Goal: Task Accomplishment & Management: Manage account settings

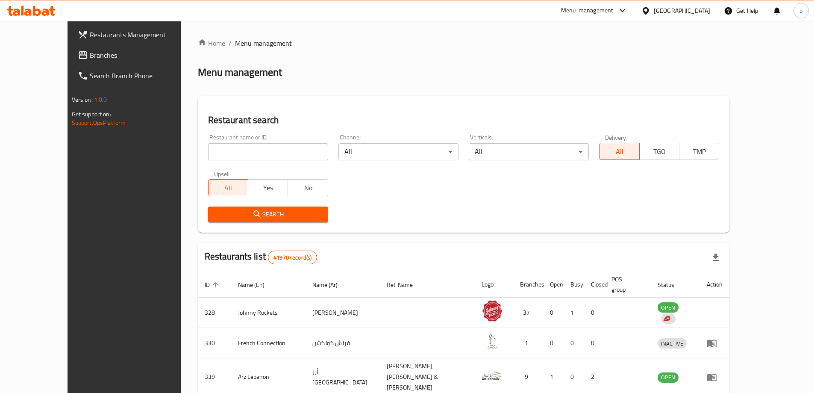
click at [664, 12] on div "United Arab Emirates" at bounding box center [682, 10] width 56 height 9
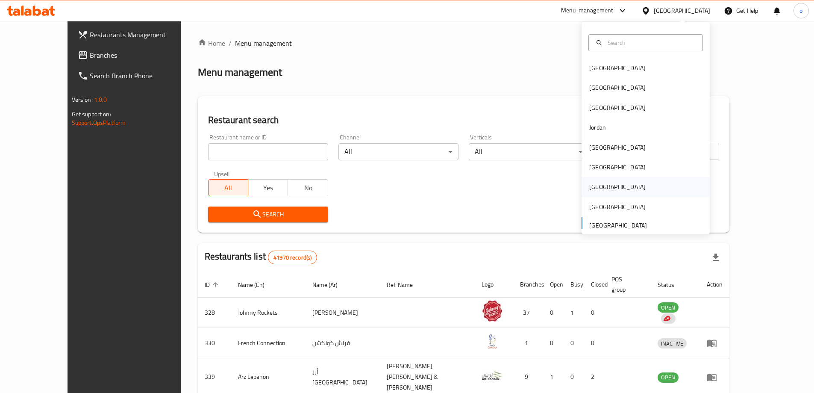
click at [630, 178] on div "[GEOGRAPHIC_DATA]" at bounding box center [645, 187] width 128 height 20
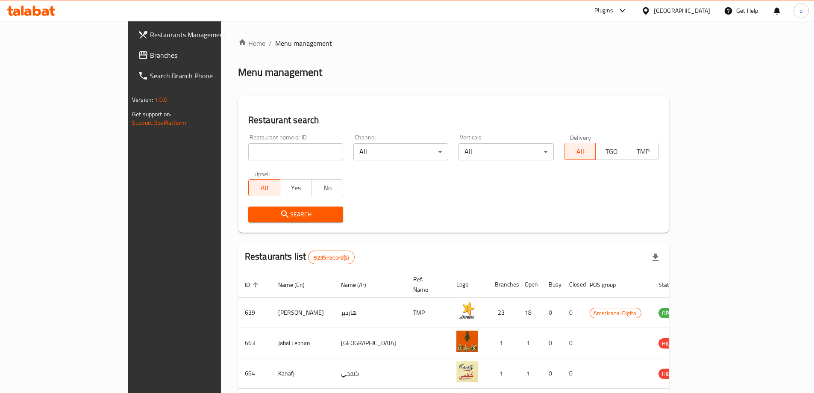
click at [150, 57] on span "Branches" at bounding box center [203, 55] width 107 height 10
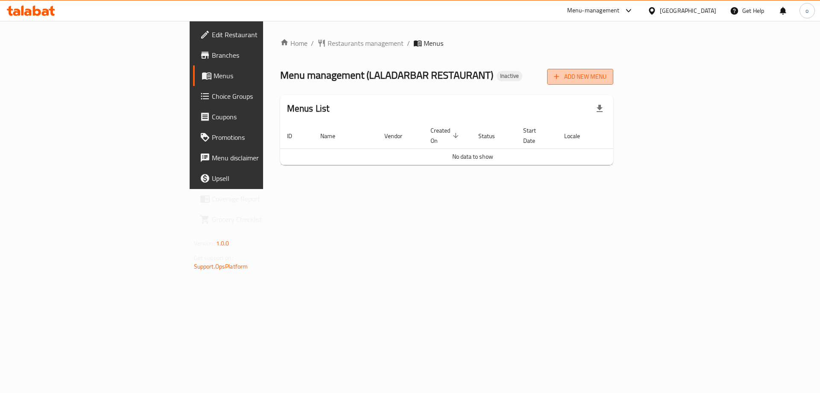
click at [607, 73] on span "Add New Menu" at bounding box center [580, 76] width 53 height 11
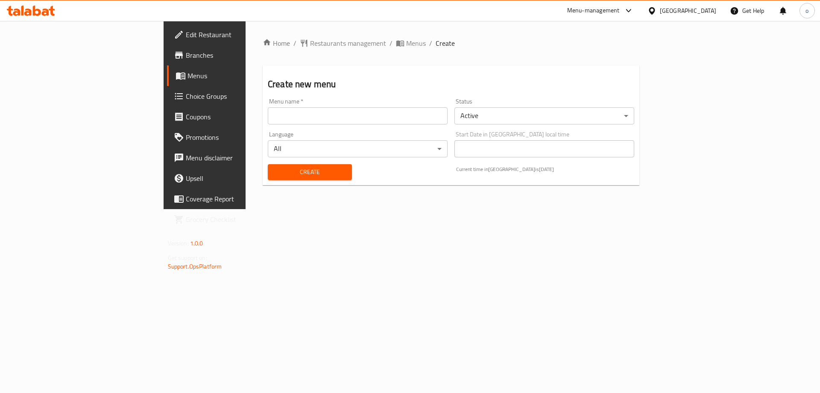
click at [294, 120] on input "text" at bounding box center [358, 115] width 180 height 17
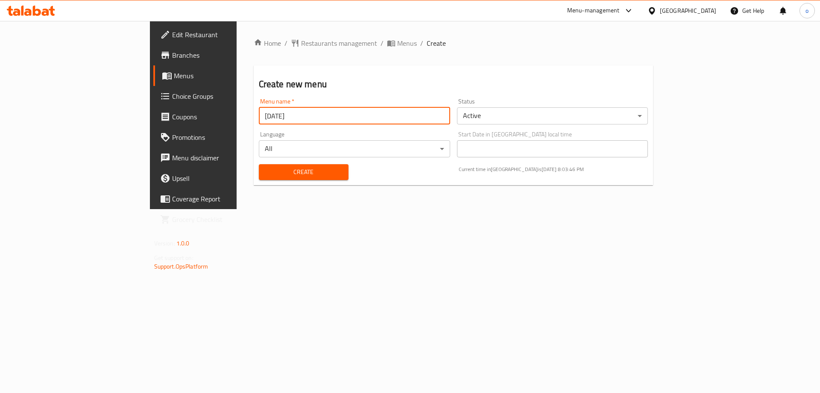
type input "[DATE]"
click at [259, 164] on button "Create" at bounding box center [304, 172] width 90 height 16
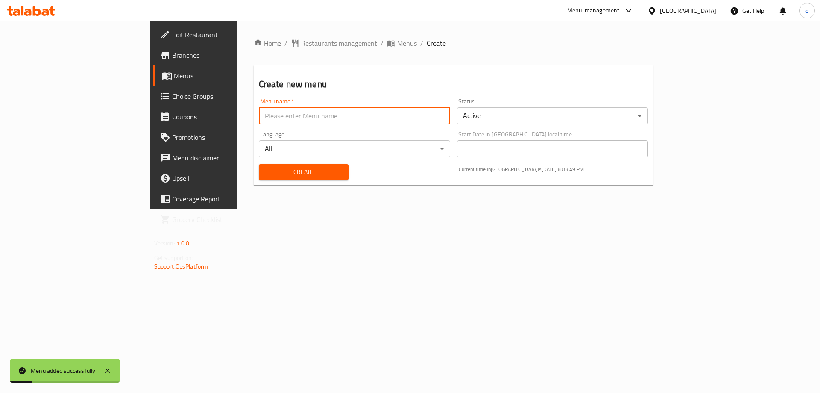
click at [174, 71] on span "Menus" at bounding box center [227, 75] width 106 height 10
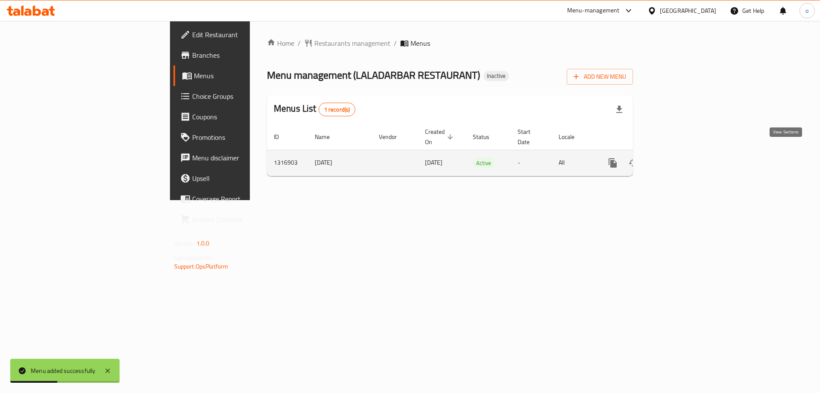
click at [680, 158] on icon "enhanced table" at bounding box center [675, 163] width 10 height 10
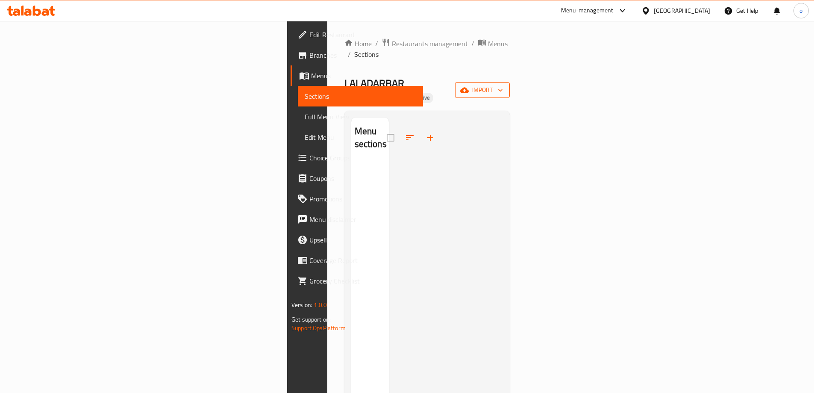
click at [503, 85] on span "import" at bounding box center [482, 90] width 41 height 11
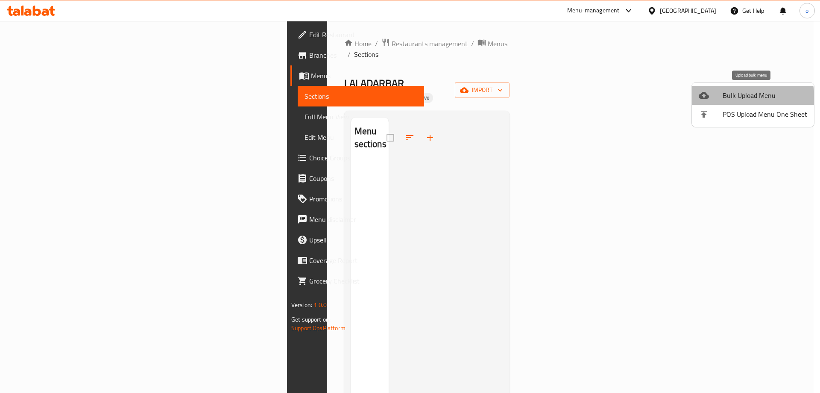
click at [741, 99] on span "Bulk Upload Menu" at bounding box center [765, 95] width 85 height 10
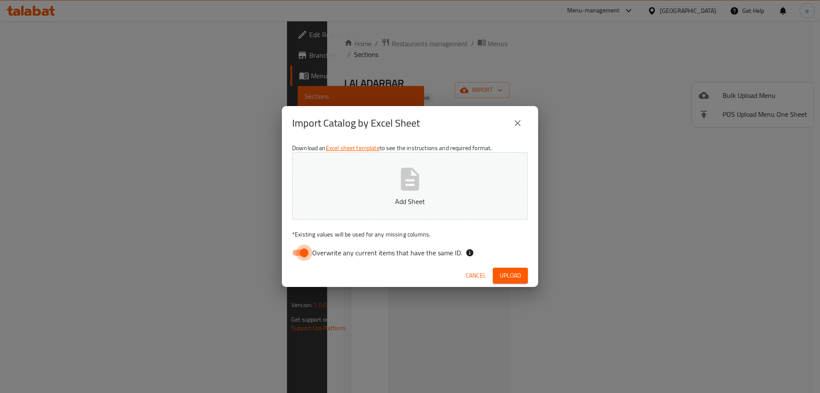
click at [303, 253] on input "Overwrite any current items that have the same ID." at bounding box center [304, 252] width 49 height 16
checkbox input "false"
click at [504, 272] on span "Upload" at bounding box center [510, 275] width 21 height 11
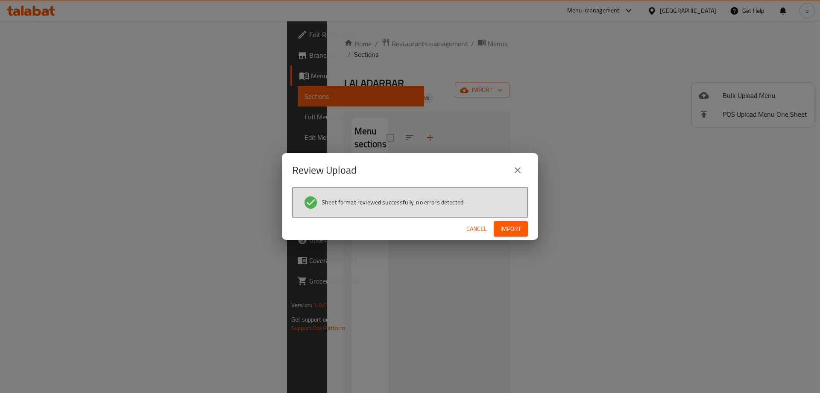
click at [521, 232] on span "Import" at bounding box center [511, 228] width 21 height 11
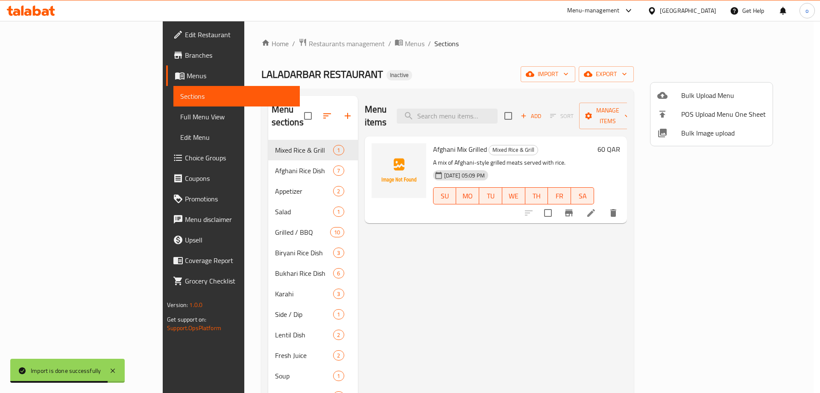
click at [547, 75] on div at bounding box center [410, 196] width 820 height 393
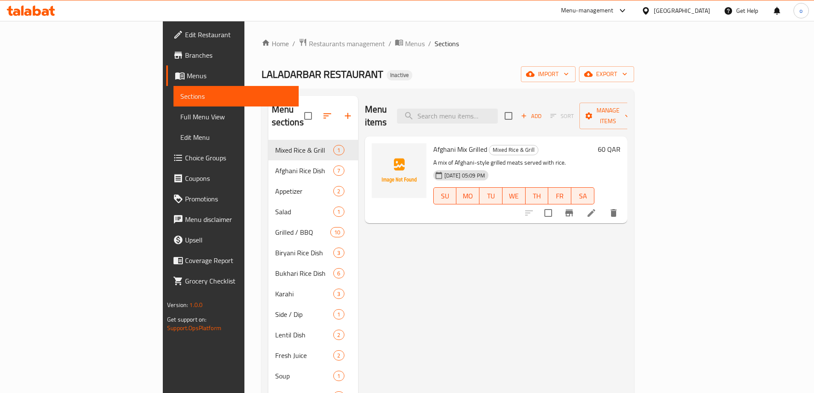
click at [180, 120] on span "Full Menu View" at bounding box center [236, 117] width 112 height 10
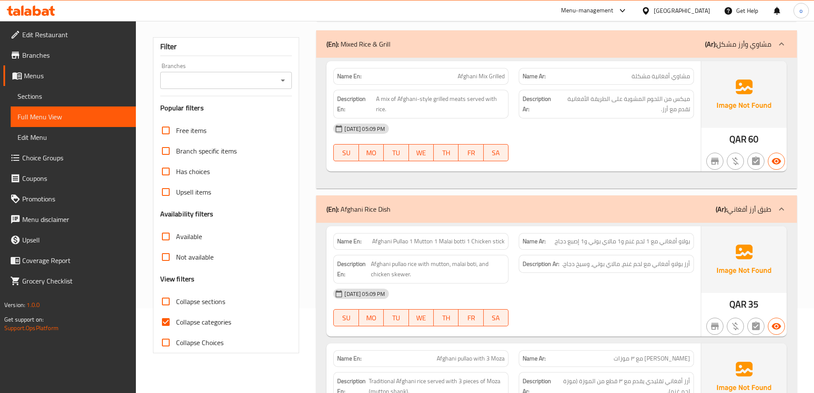
scroll to position [85, 0]
click at [209, 320] on span "Collapse categories" at bounding box center [203, 321] width 55 height 10
click at [176, 320] on input "Collapse categories" at bounding box center [166, 321] width 21 height 21
checkbox input "false"
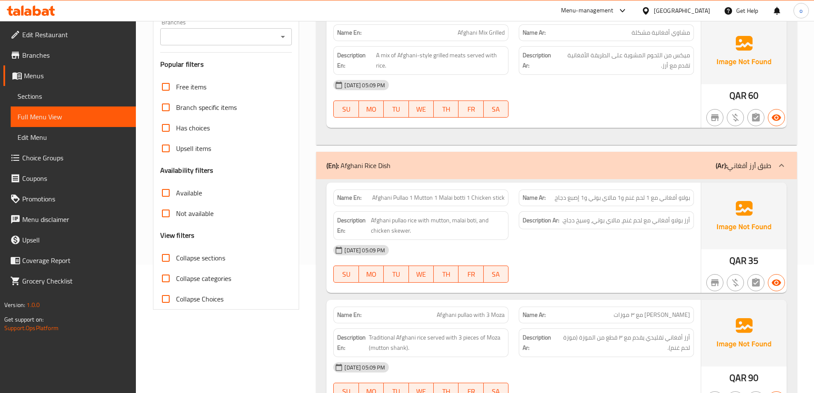
scroll to position [171, 0]
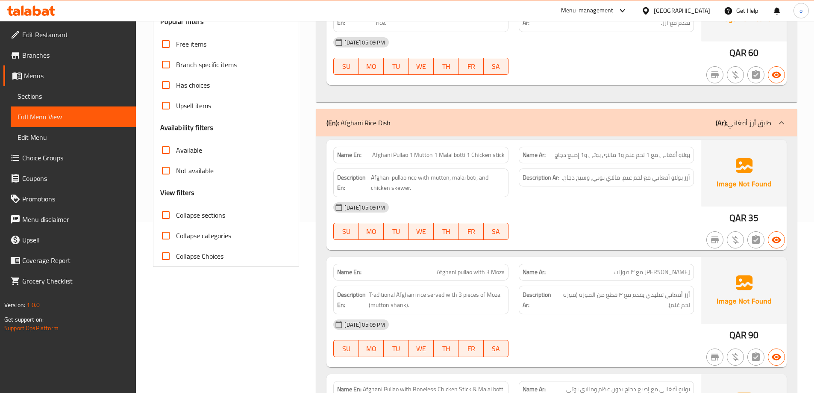
click at [458, 153] on span "Afghani Pullao 1 Mutton 1 Malai botti 1 Chicken stick" at bounding box center [438, 154] width 132 height 9
click at [462, 156] on span "Afghani Pullao 1 Mutton 1 Malai botti 1 Chicken stick" at bounding box center [438, 154] width 132 height 9
copy span "Afghani Pullao 1 Mutton 1 Malai botti 1 Chicken stick"
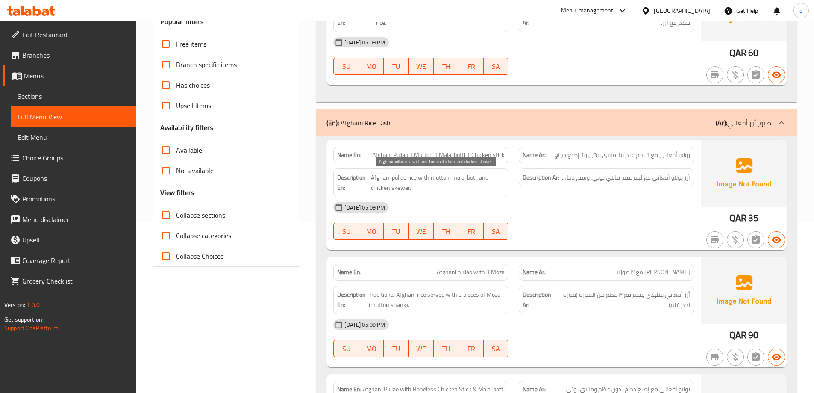
click at [482, 185] on span "Afghani pullao rice with mutton, malai boti, and chicken skewer." at bounding box center [438, 182] width 134 height 21
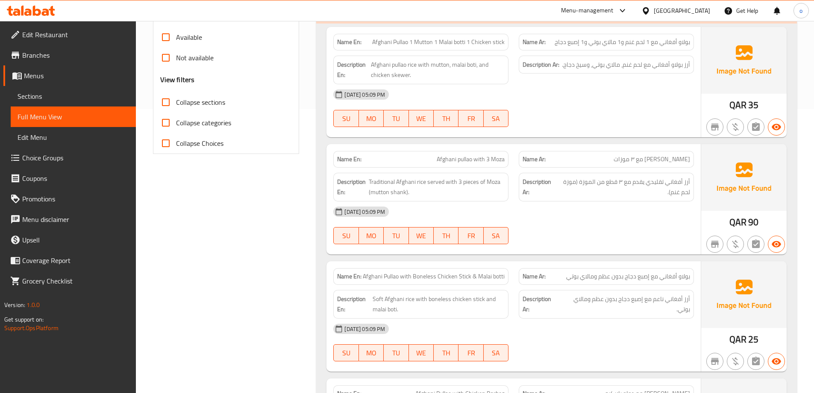
scroll to position [299, 0]
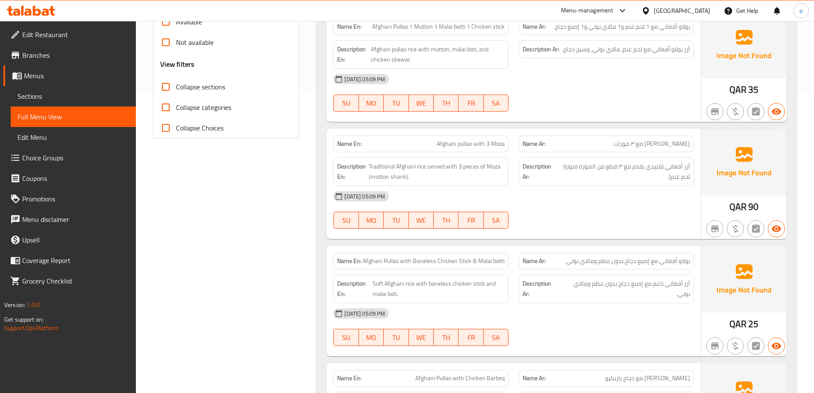
click at [498, 143] on span "Afghani pullao with 3 Moza" at bounding box center [471, 143] width 68 height 9
copy span "Moza"
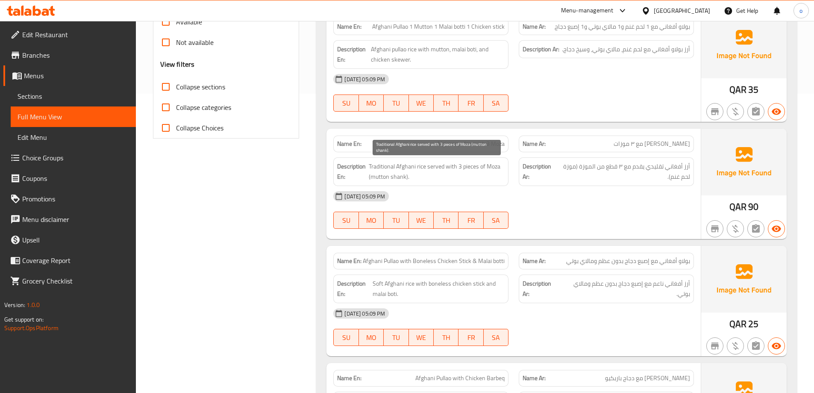
click at [503, 171] on span "Traditional Afghani rice served with 3 pieces of Moza (mutton shank)." at bounding box center [437, 171] width 136 height 21
click at [395, 177] on span "Traditional Afghani rice served with 3 pieces of Moza (mutton shank)." at bounding box center [437, 171] width 136 height 21
copy span "shank"
click at [637, 143] on span "[PERSON_NAME] مع ٣ موزات" at bounding box center [652, 143] width 76 height 9
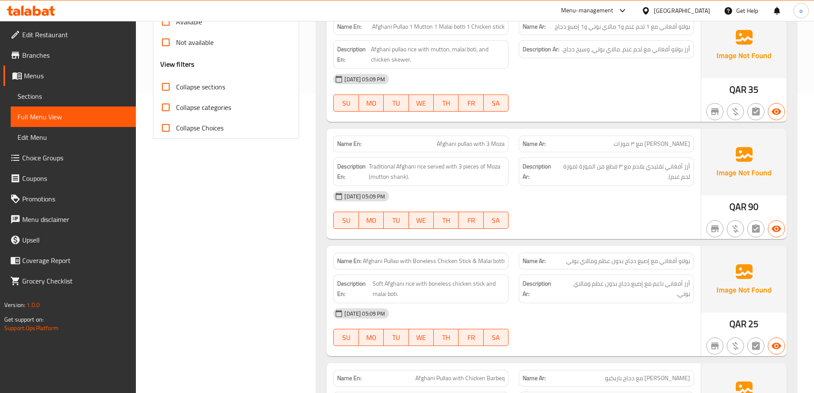
click at [482, 144] on span "Afghani pullao with 3 Moza" at bounding box center [471, 143] width 68 height 9
copy span "Afghani pullao with 3 Moza"
click at [510, 176] on div "Description En: Traditional Afghani rice served with 3 pieces of Moza (mutton s…" at bounding box center [420, 171] width 185 height 39
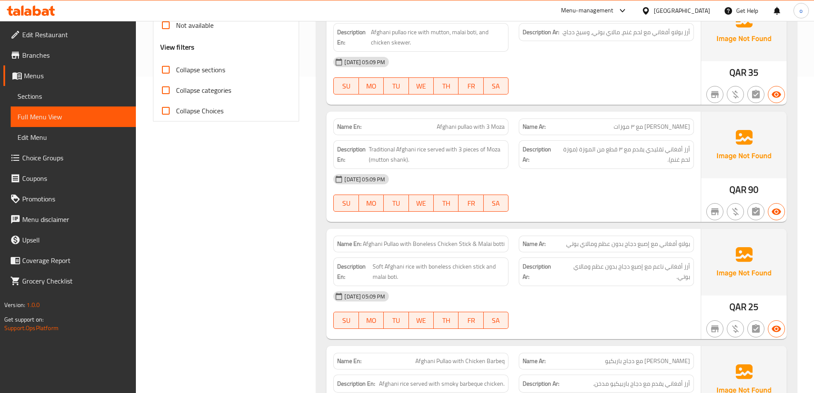
scroll to position [342, 0]
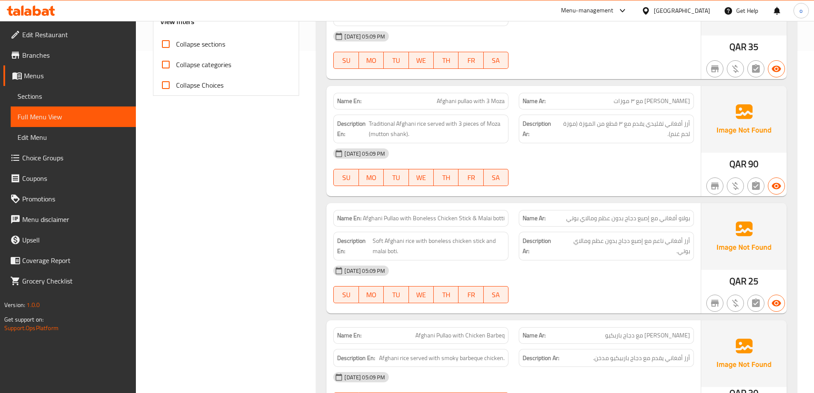
click at [420, 217] on span "Afghani Pullao with Boneless Chicken Stick & Malai botti" at bounding box center [434, 218] width 142 height 9
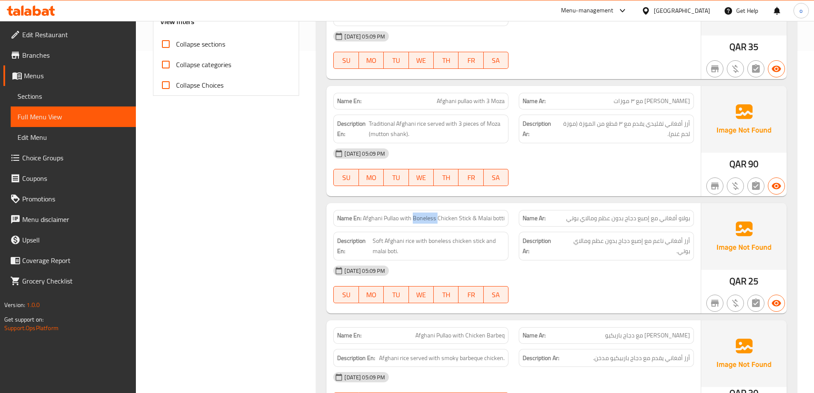
click at [420, 217] on span "Afghani Pullao with Boneless Chicken Stick & Malai botti" at bounding box center [434, 218] width 142 height 9
copy span "Boneless"
click at [598, 175] on div "12-10-2025 05:09 PM SU MO TU WE TH FR SA" at bounding box center [513, 167] width 371 height 48
click at [433, 219] on span "Afghani Pullao with Boneless Chicken Stick & Malai botti" at bounding box center [434, 218] width 142 height 9
click at [426, 219] on span "Afghani Pullao with Boneless Chicken Stick & Malai botti" at bounding box center [434, 218] width 142 height 9
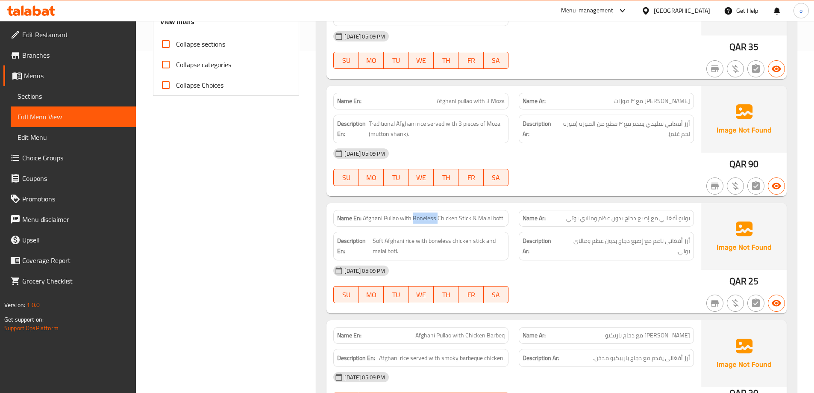
click at [426, 219] on span "Afghani Pullao with Boneless Chicken Stick & Malai botti" at bounding box center [434, 218] width 142 height 9
click at [428, 215] on span "Afghani Pullao with Boneless Chicken Stick & Malai botti" at bounding box center [434, 218] width 142 height 9
copy span "Boneless"
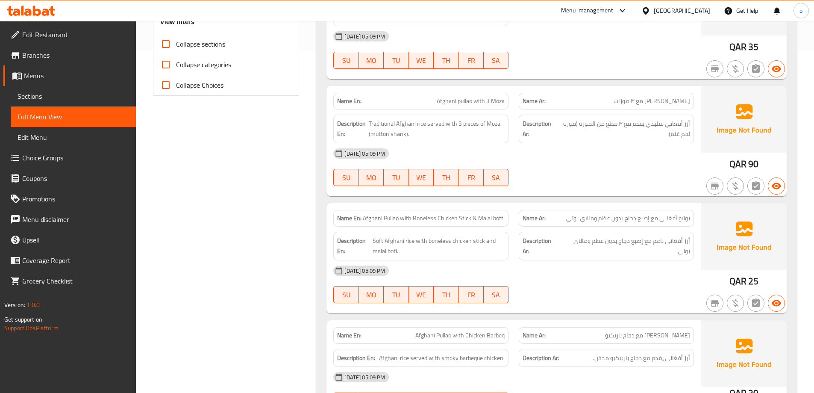
click at [383, 217] on span "Afghani Pullao with Boneless Chicken Stick & Malai botti" at bounding box center [434, 218] width 142 height 9
click at [423, 214] on span "Afghani Pullao with Boneless Chicken Stick & Malai botti" at bounding box center [434, 218] width 142 height 9
copy span "Afghani Pullao with Boneless Chicken Stick & Malai botti"
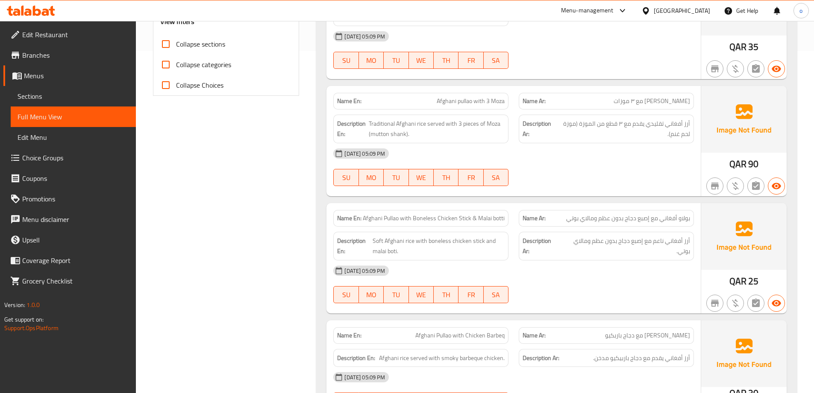
click at [474, 241] on span "Soft Afghani rice with boneless chicken stick and malai boti." at bounding box center [439, 245] width 132 height 21
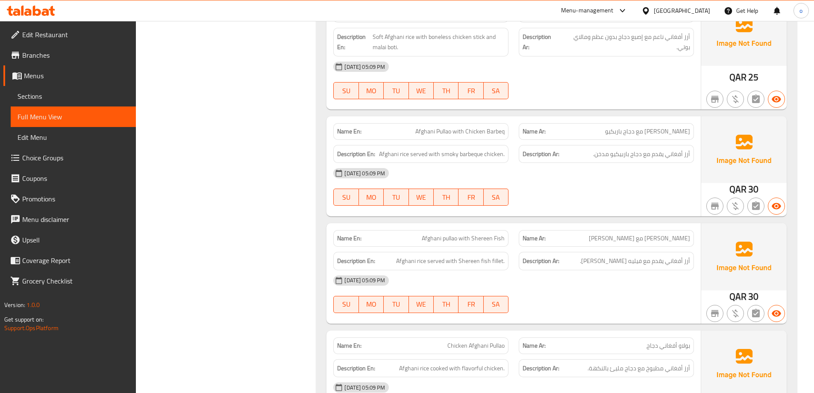
scroll to position [555, 0]
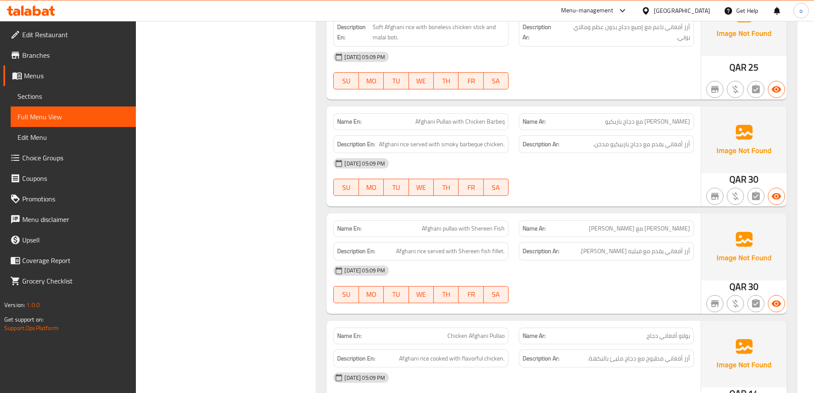
click at [487, 229] on span "Afghani pullao with Shereen Fish" at bounding box center [463, 228] width 83 height 9
click at [454, 229] on span "Afghani pullao with Shereen Fish" at bounding box center [463, 228] width 83 height 9
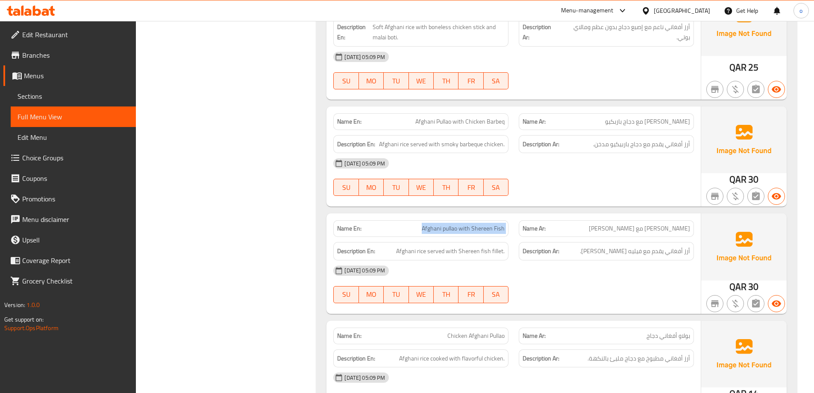
click at [454, 229] on span "Afghani pullao with Shereen Fish" at bounding box center [463, 228] width 83 height 9
copy span "Afghani pullao with Shereen Fish"
click at [674, 256] on span "أرز أفغاني يقدم مع فيليه [PERSON_NAME]." at bounding box center [635, 251] width 110 height 11
click at [476, 253] on span "Afghani rice served with Shereen fish fillet." at bounding box center [450, 251] width 109 height 11
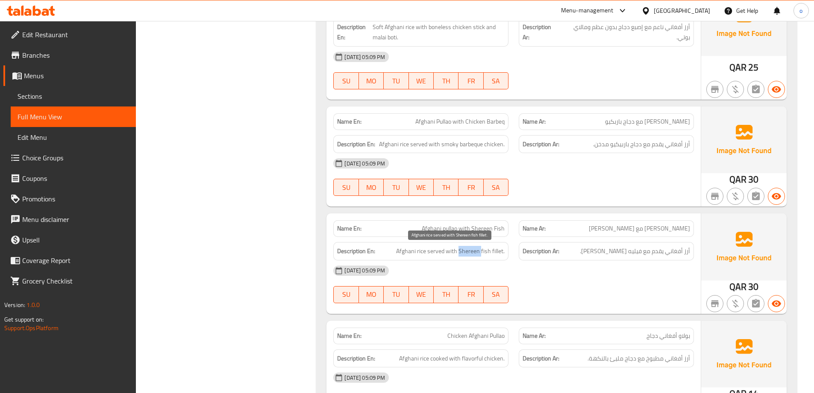
copy span "Shereen"
click at [641, 301] on div at bounding box center [606, 303] width 185 height 10
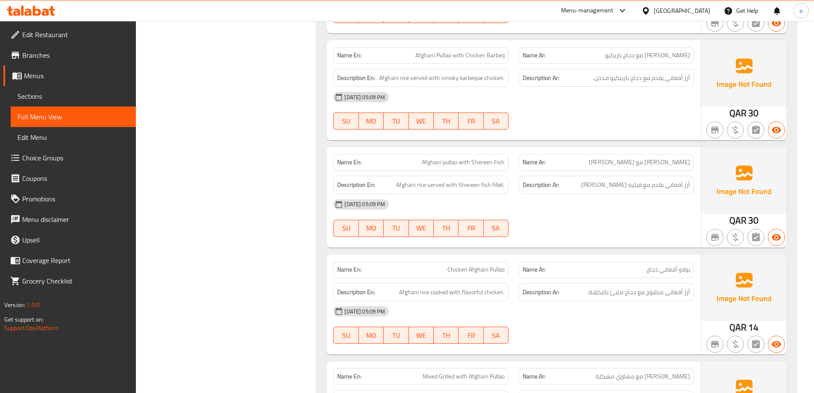
scroll to position [641, 0]
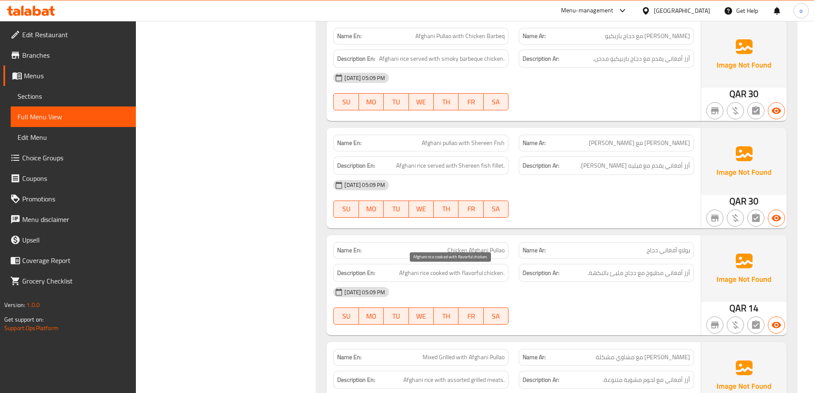
click at [418, 273] on span "Afghani rice cooked with flavorful chicken." at bounding box center [452, 272] width 106 height 11
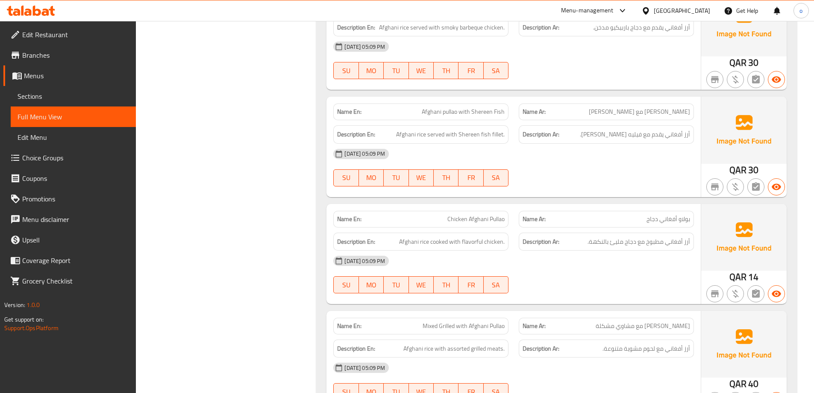
scroll to position [769, 0]
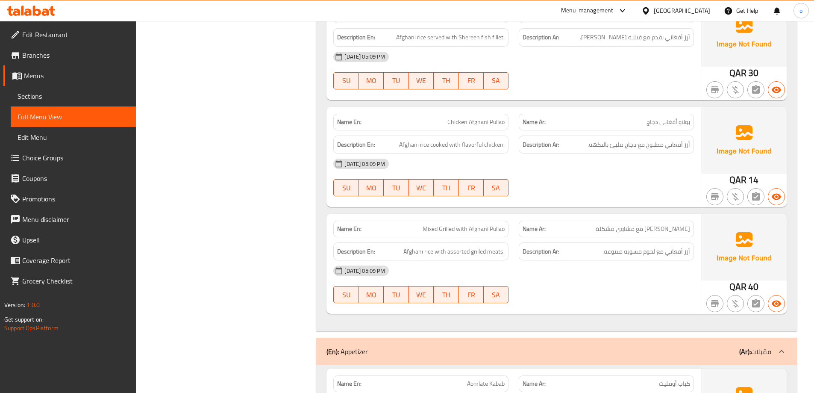
click at [447, 232] on span "Mixed Grilled with Afghani Pullao" at bounding box center [464, 228] width 82 height 9
copy span "Mixed Grilled with Afghani Pullao"
click at [635, 230] on span "[PERSON_NAME] مع مشاوي مشكلة" at bounding box center [643, 228] width 94 height 9
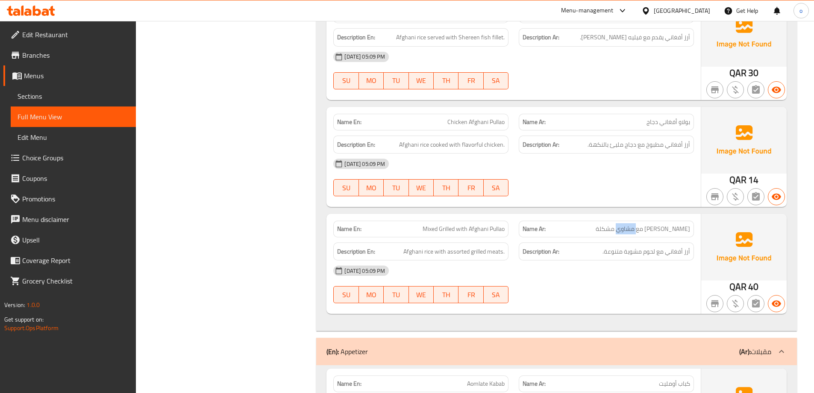
click at [635, 230] on span "[PERSON_NAME] مع مشاوي مشكلة" at bounding box center [643, 228] width 94 height 9
click at [471, 231] on span "Mixed Grilled with Afghani Pullao" at bounding box center [464, 228] width 82 height 9
click at [593, 232] on p "Name Ar: بولاو أفغاني مع مشاوي مشكلة" at bounding box center [606, 228] width 167 height 9
click at [608, 248] on span "أرز أفغاني مع لحوم مشوية متنوعة." at bounding box center [646, 251] width 88 height 11
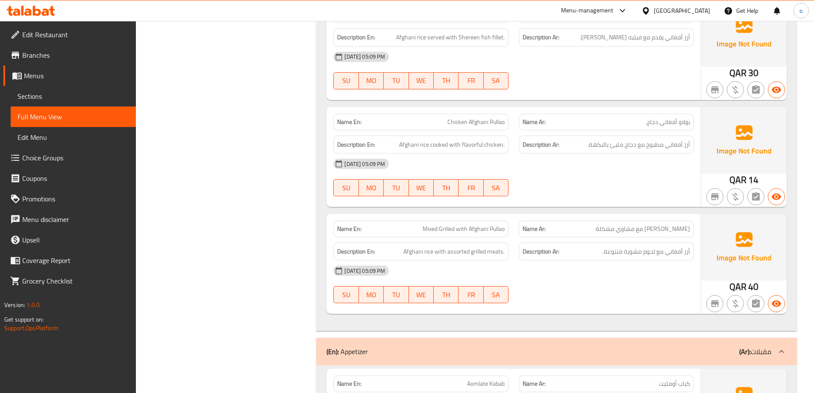
click at [497, 260] on div "Description En: Afghani rice with assorted grilled meats." at bounding box center [420, 251] width 175 height 18
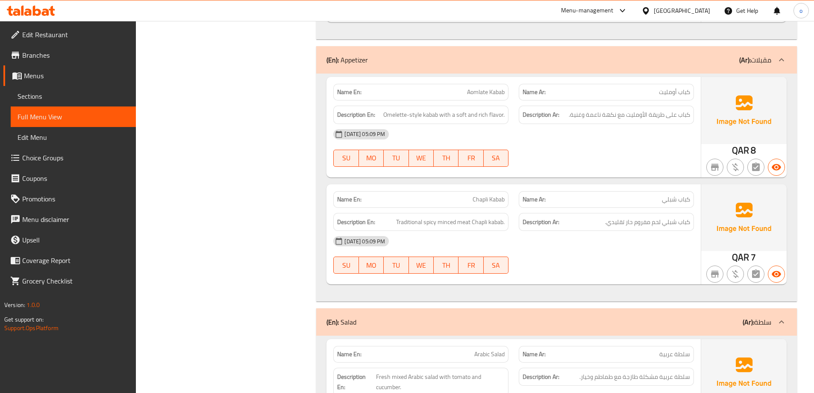
scroll to position [1068, 0]
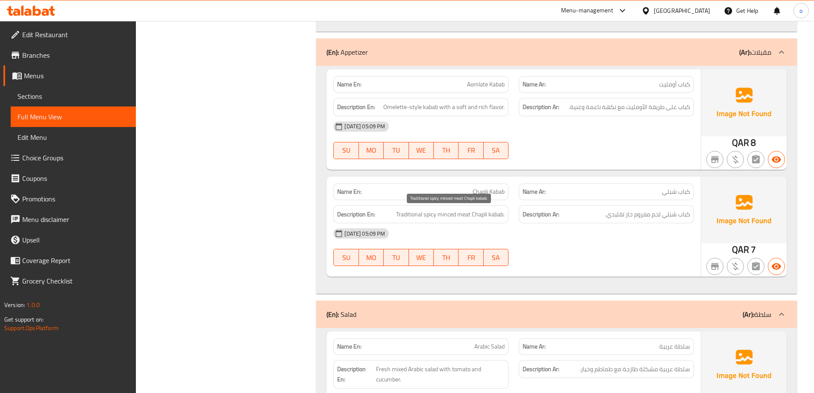
click at [480, 214] on span "Traditional spicy minced meat Chapli kabab." at bounding box center [450, 214] width 109 height 11
click at [671, 217] on span "كباب شبلي لحم مفروم حار تقليدي." at bounding box center [647, 214] width 85 height 11
click at [672, 229] on div "[DATE] 05:09 PM" at bounding box center [513, 233] width 371 height 21
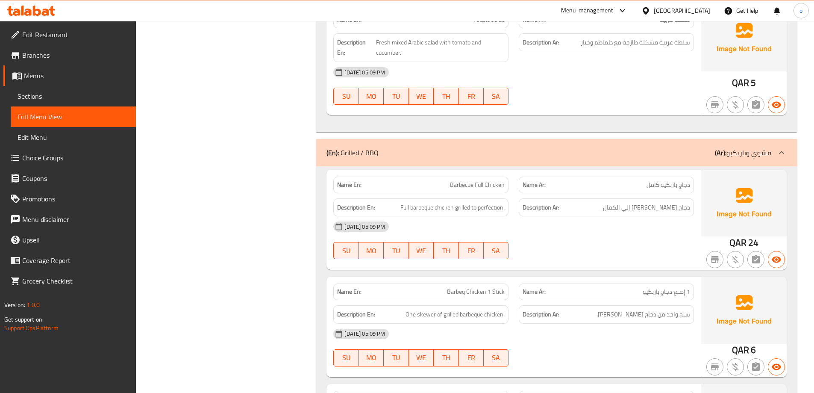
scroll to position [1410, 0]
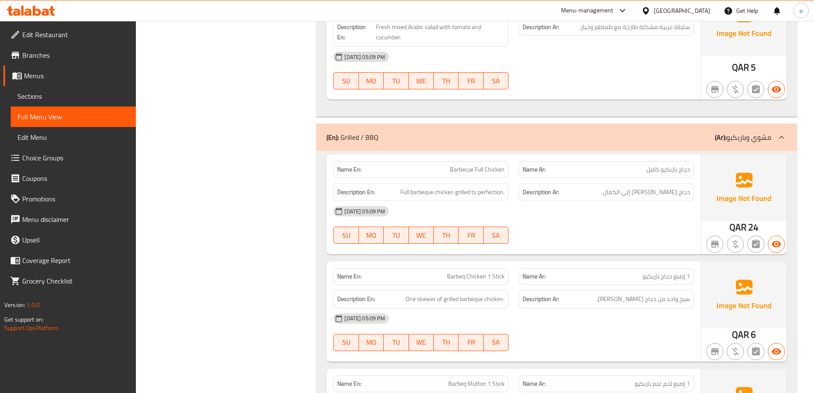
click at [469, 168] on span "Barbecue Full Chicken" at bounding box center [477, 169] width 55 height 9
click at [467, 170] on span "Barbecue Full Chicken" at bounding box center [477, 169] width 55 height 9
click at [469, 170] on span "Barbecue Full Chicken" at bounding box center [477, 169] width 55 height 9
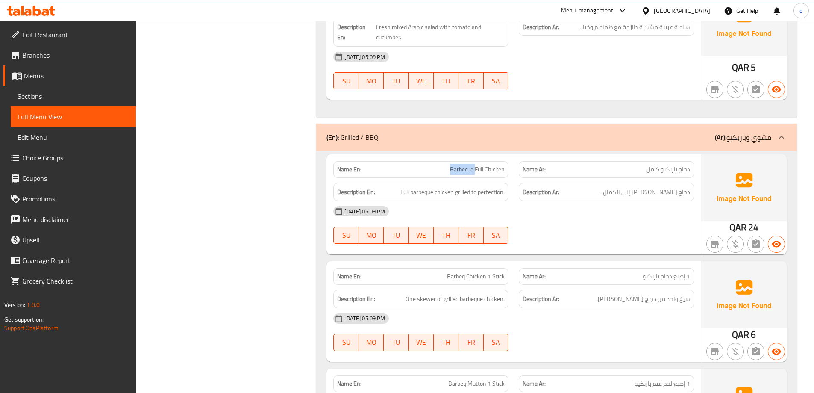
click at [469, 170] on span "Barbecue Full Chicken" at bounding box center [477, 169] width 55 height 9
click at [509, 216] on div "[DATE] 05:09 PM" at bounding box center [513, 211] width 371 height 21
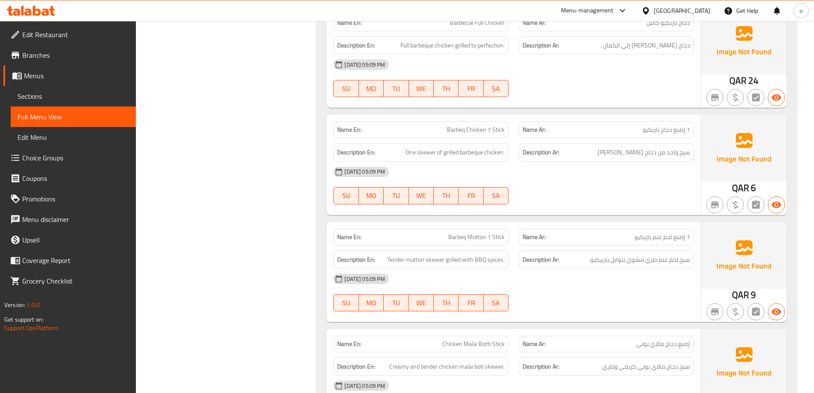
scroll to position [1624, 0]
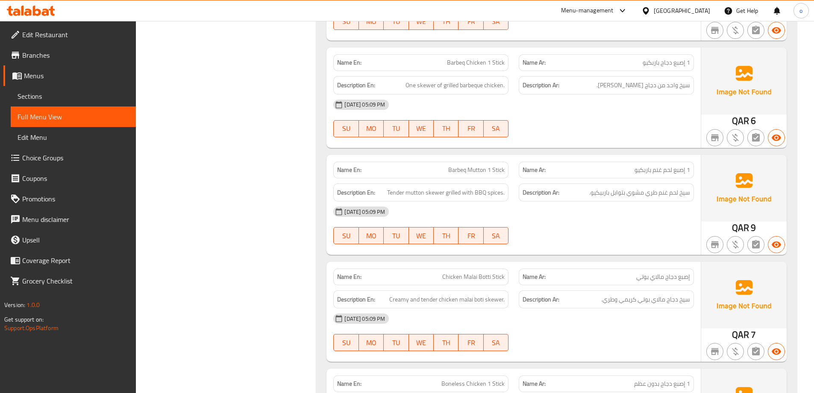
click at [460, 167] on span "Barbeq Mutton 1 Stick" at bounding box center [476, 169] width 56 height 9
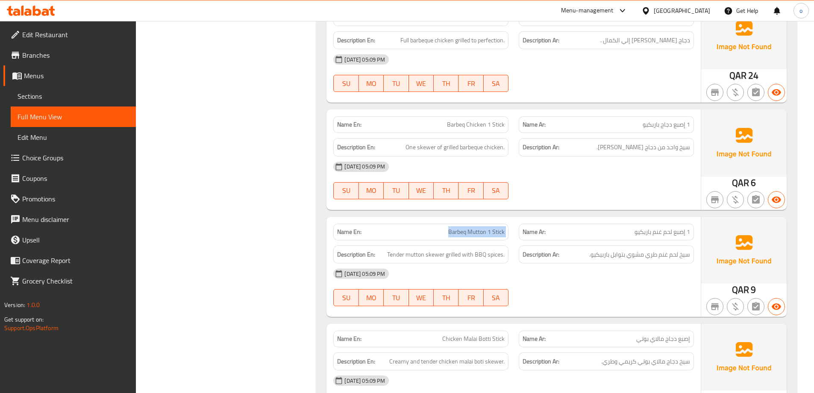
scroll to position [1581, 0]
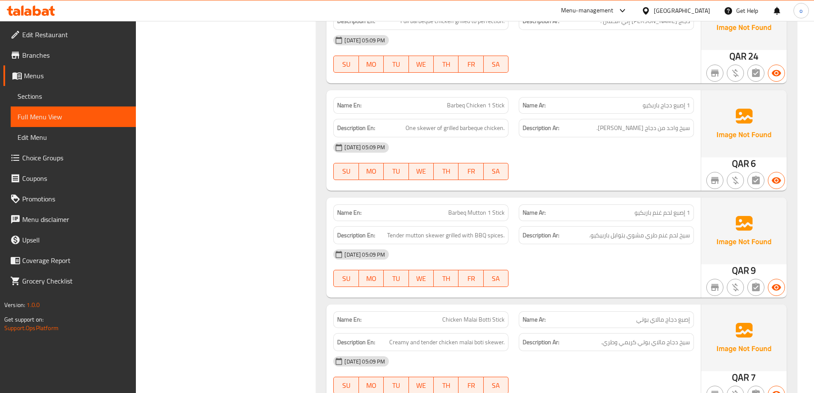
click at [644, 211] on span "1 إصبع لحم غنم باربكيو" at bounding box center [662, 212] width 56 height 9
click at [408, 235] on span "Tender mutton skewer grilled with BBQ spices." at bounding box center [445, 235] width 117 height 11
click at [427, 235] on span "Tender mutton skewer grilled with BBQ spices." at bounding box center [445, 235] width 117 height 11
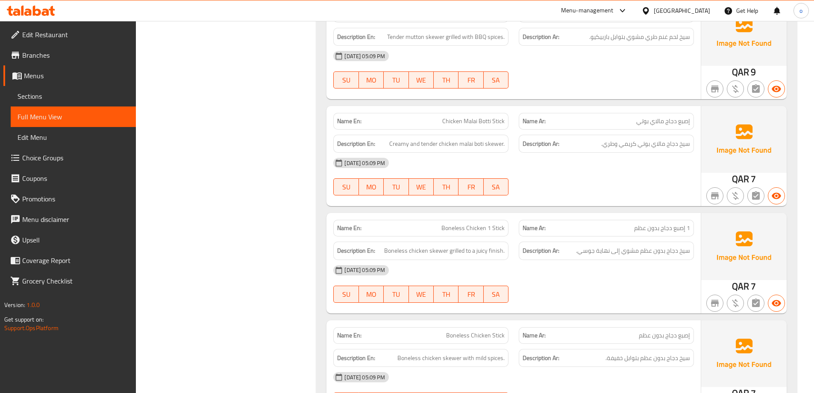
scroll to position [1794, 0]
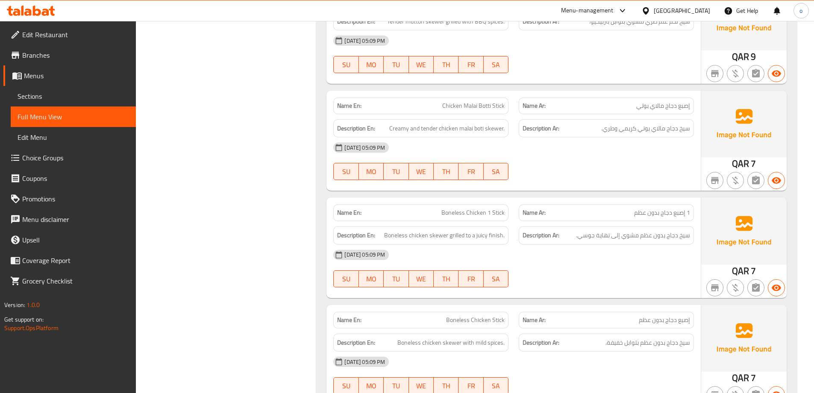
click at [447, 213] on span "Boneless Chicken 1 Stick" at bounding box center [472, 212] width 63 height 9
click at [476, 211] on span "Boneless Chicken 1 Stick" at bounding box center [472, 212] width 63 height 9
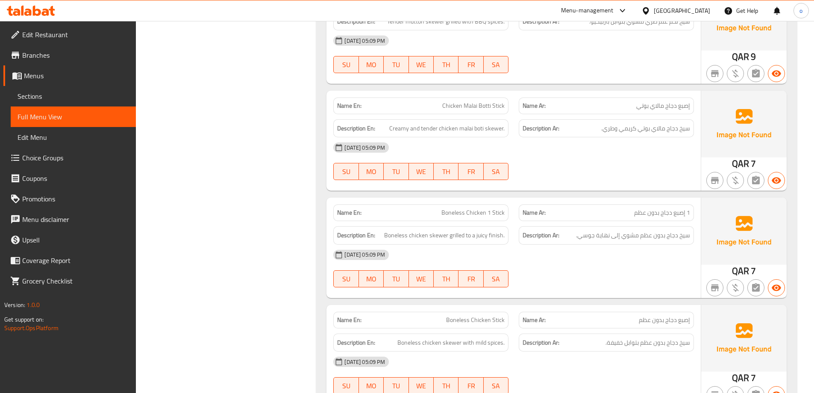
click at [541, 253] on div "[DATE] 05:09 PM" at bounding box center [513, 254] width 371 height 21
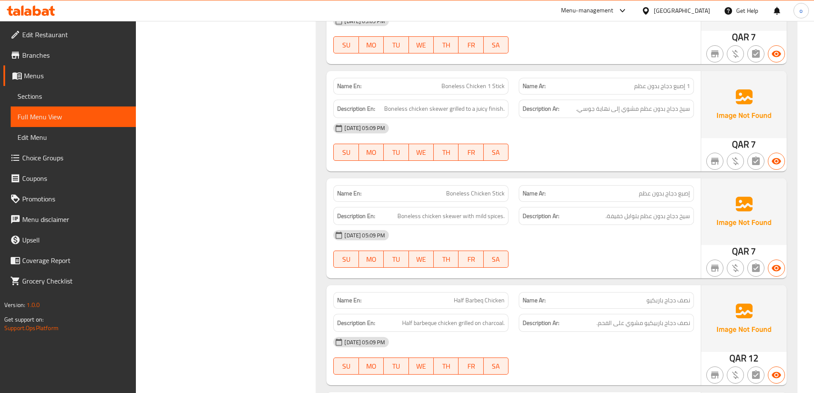
scroll to position [1923, 0]
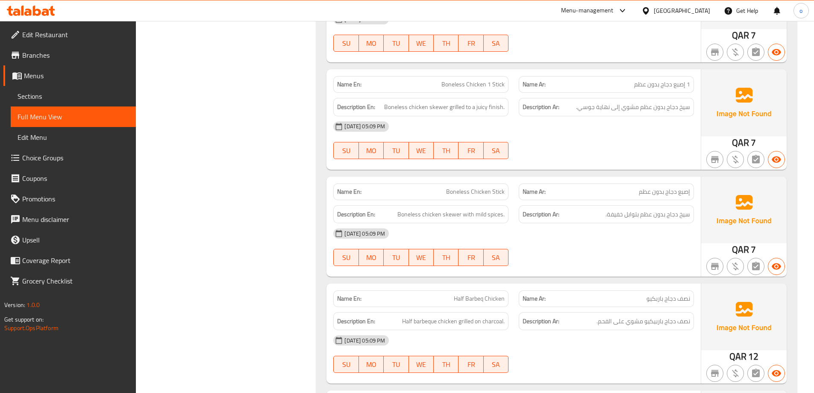
click at [482, 188] on span "Boneless Chicken Stick" at bounding box center [475, 191] width 59 height 9
click at [478, 81] on span "Boneless Chicken 1 Stick" at bounding box center [472, 84] width 63 height 9
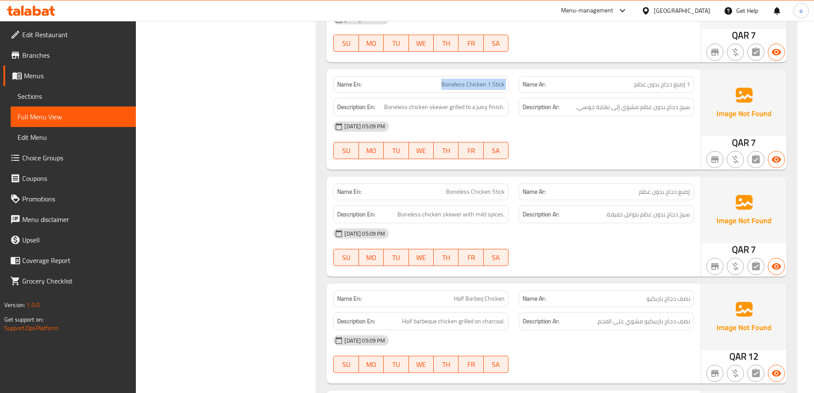
click at [478, 81] on span "Boneless Chicken 1 Stick" at bounding box center [472, 84] width 63 height 9
click at [498, 206] on div "Description En: Boneless chicken skewer with mild spices." at bounding box center [420, 214] width 175 height 18
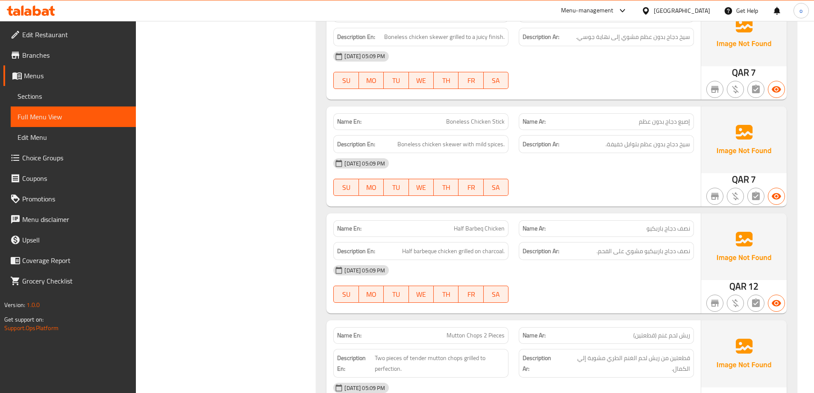
scroll to position [2008, 0]
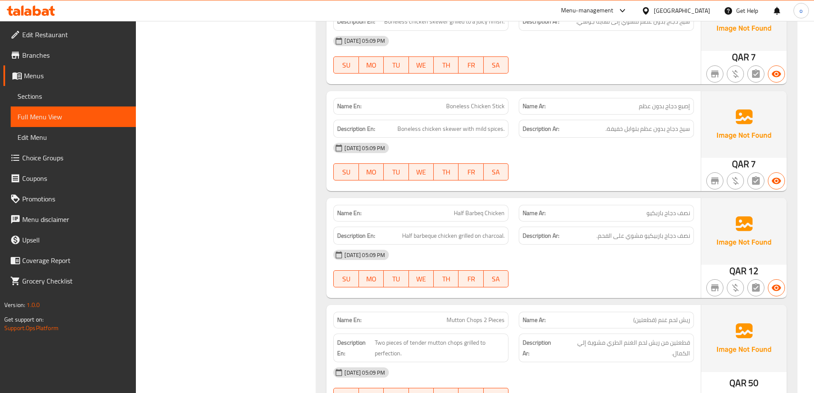
click at [499, 215] on span "Half Barbeq Chicken" at bounding box center [479, 213] width 51 height 9
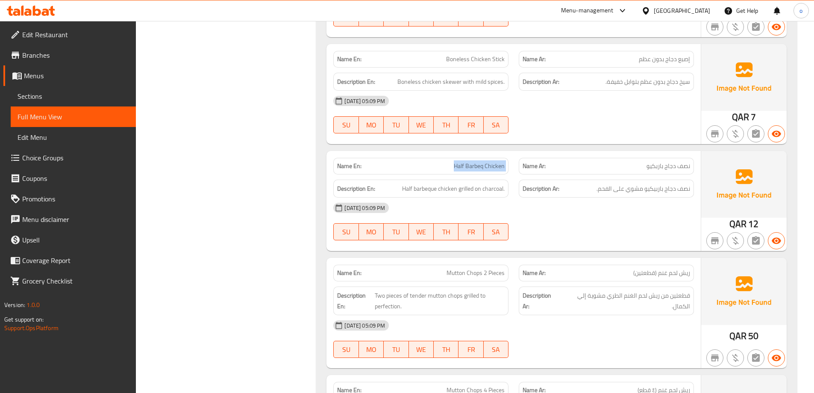
scroll to position [2094, 0]
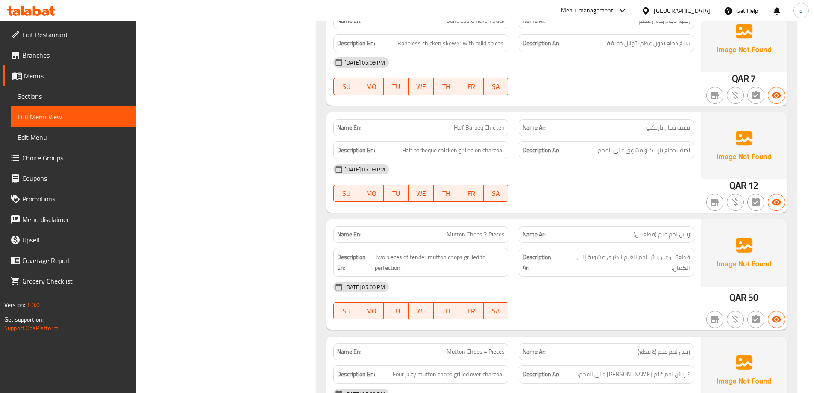
click at [502, 234] on span "Mutton Chops 2 Pieces" at bounding box center [475, 234] width 58 height 9
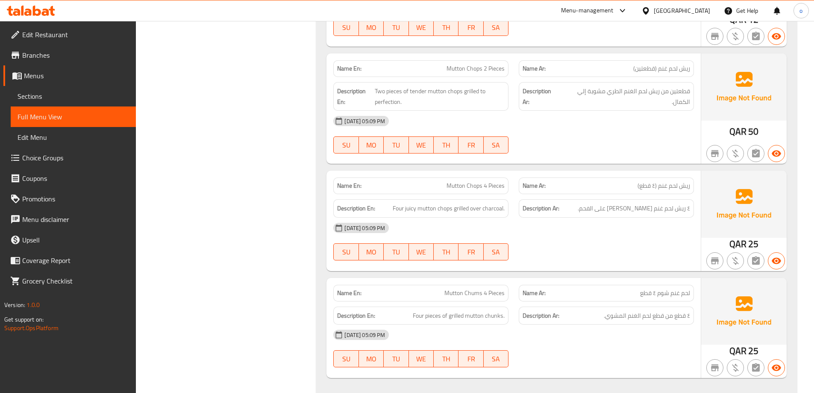
scroll to position [2264, 0]
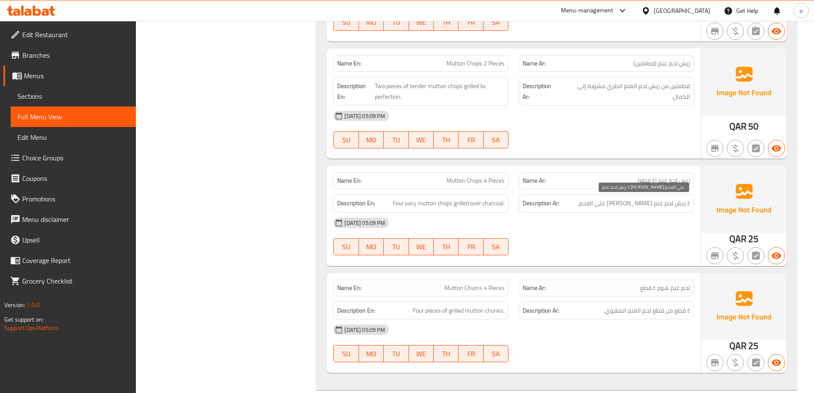
click at [624, 204] on span "٤ ريش لحم غنم جوسي مشوي على الفحم." at bounding box center [634, 203] width 112 height 11
click at [622, 202] on span "٤ ريش لحم غنم جوسي مشوي على الفحم." at bounding box center [634, 203] width 112 height 11
click at [484, 176] on span "Mutton Chops 4 Pieces" at bounding box center [475, 180] width 58 height 9
click at [485, 179] on span "Mutton Chops 4 Pieces" at bounding box center [475, 180] width 58 height 9
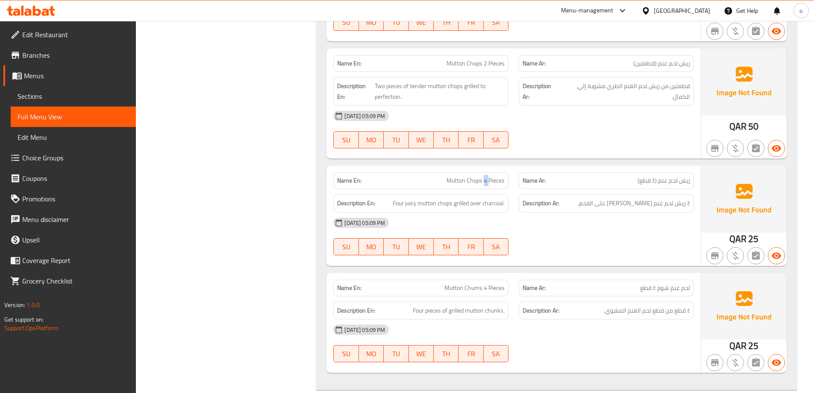
click at [485, 179] on span "Mutton Chops 4 Pieces" at bounding box center [475, 180] width 58 height 9
click at [607, 248] on div "12-10-2025 05:09 PM SU MO TU WE TH FR SA" at bounding box center [513, 236] width 371 height 48
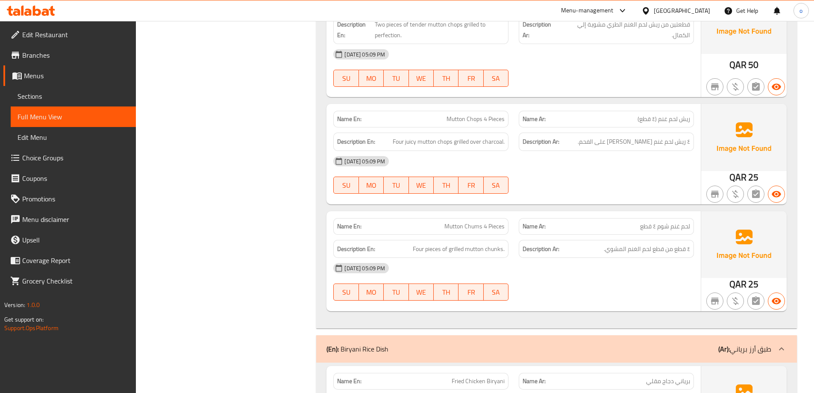
scroll to position [2350, 0]
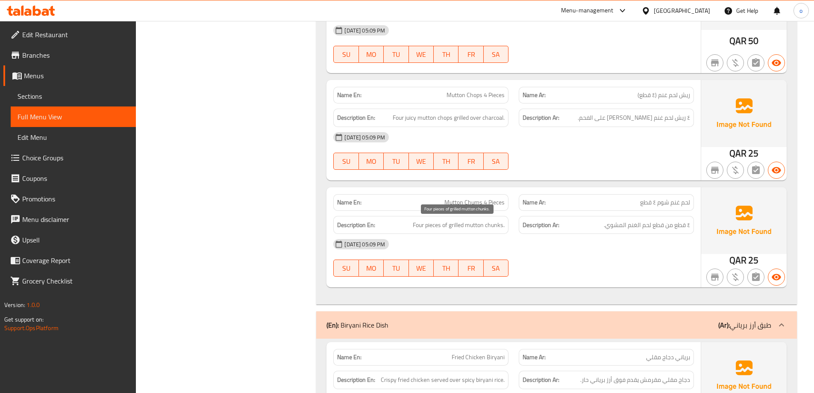
click at [503, 226] on span "Four pieces of grilled mutton chunks." at bounding box center [459, 225] width 92 height 11
click at [493, 225] on span "Four pieces of grilled mutton chunks." at bounding box center [459, 225] width 92 height 11
click at [476, 221] on span "Four pieces of grilled mutton chunks." at bounding box center [459, 225] width 92 height 11
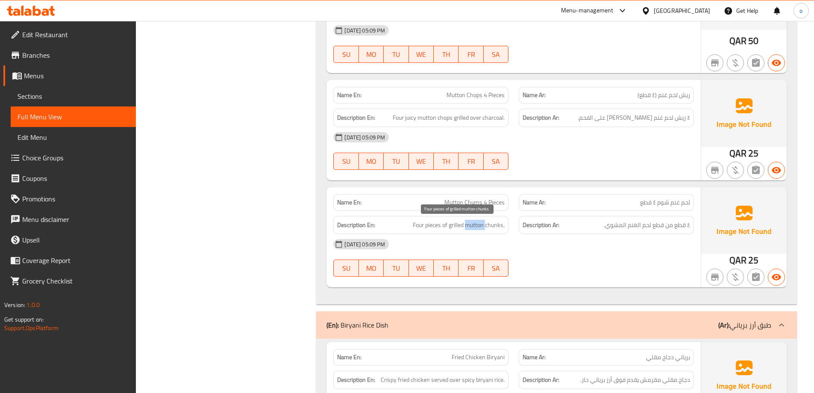
click at [476, 221] on span "Four pieces of grilled mutton chunks." at bounding box center [459, 225] width 92 height 11
click at [480, 222] on span "Four pieces of grilled mutton chunks." at bounding box center [459, 225] width 92 height 11
drag, startPoint x: 484, startPoint y: 222, endPoint x: 511, endPoint y: 226, distance: 27.1
click at [511, 226] on div "Description En: Four pieces of grilled mutton chunks." at bounding box center [420, 225] width 185 height 29
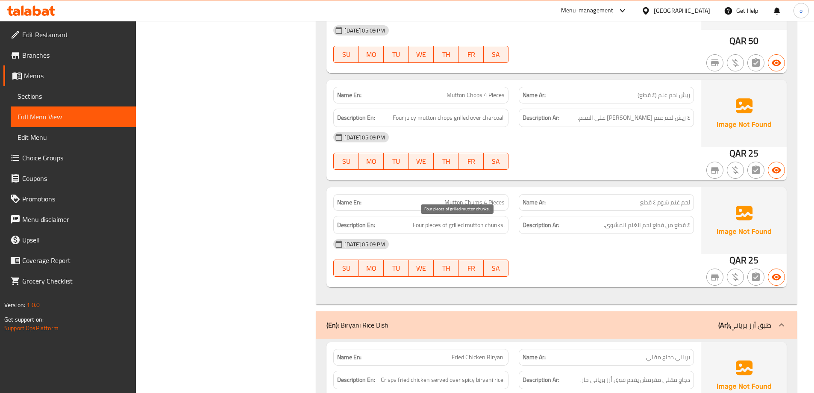
click at [498, 225] on span "Four pieces of grilled mutton chunks." at bounding box center [459, 225] width 92 height 11
click at [659, 225] on span "٤ قطع من قطع لحم الغنم المشوي." at bounding box center [647, 225] width 86 height 11
click at [641, 224] on span "٤ قطع من قطع لحم الغنم المشوي." at bounding box center [647, 225] width 86 height 11
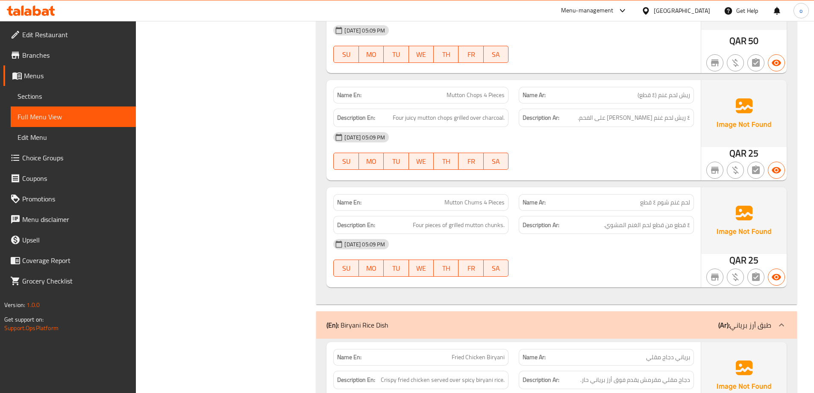
click at [466, 202] on span "Mutton Chums 4 Pieces" at bounding box center [474, 202] width 60 height 9
click at [493, 250] on div "[DATE] 05:09 PM" at bounding box center [513, 244] width 371 height 21
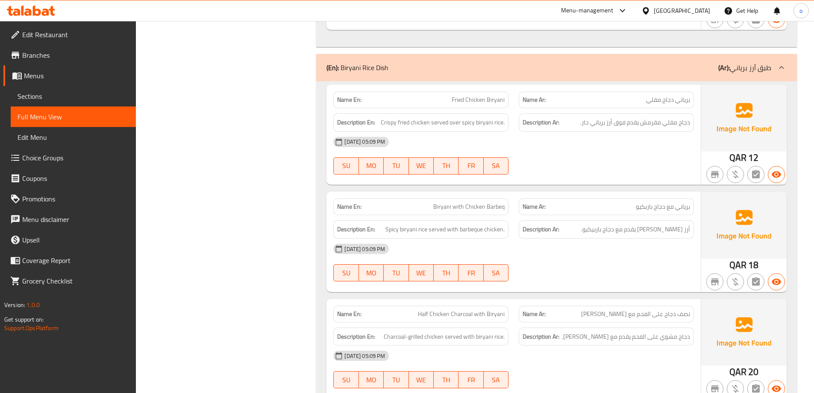
scroll to position [2649, 0]
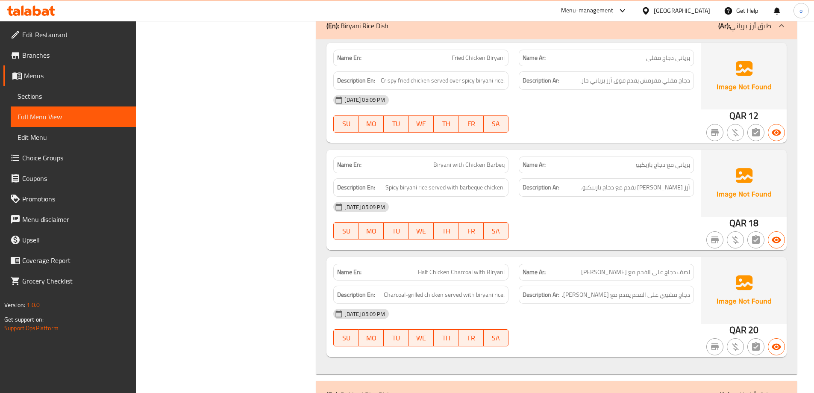
click at [504, 163] on span "Biryani with Chicken Barbeq" at bounding box center [468, 164] width 71 height 9
click at [492, 166] on span "Biryani with Chicken Barbeq" at bounding box center [468, 164] width 71 height 9
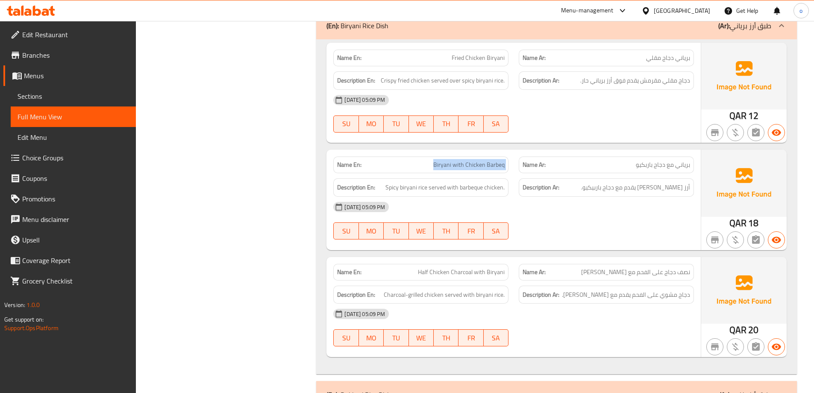
click at [492, 166] on span "Biryani with Chicken Barbeq" at bounding box center [468, 164] width 71 height 9
click at [546, 182] on strong "Description Ar:" at bounding box center [541, 187] width 37 height 11
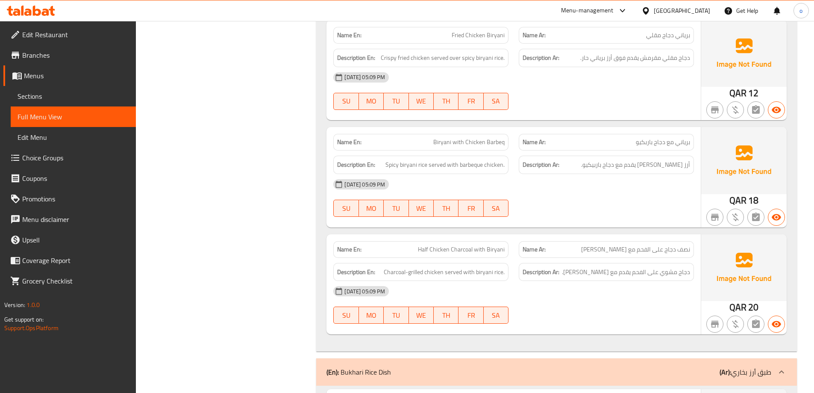
scroll to position [2692, 0]
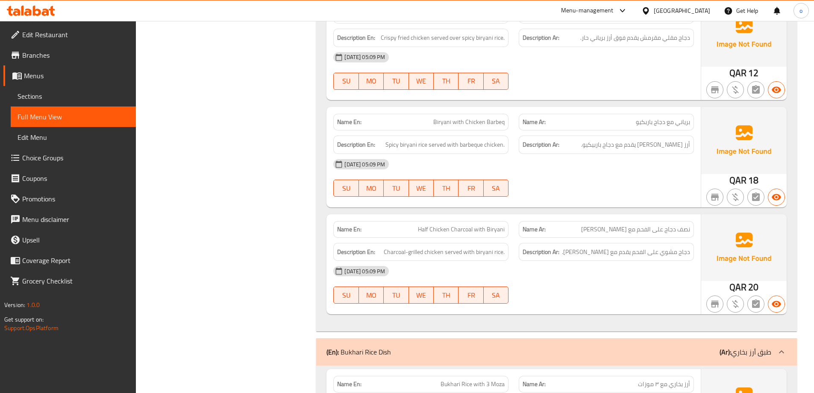
click at [673, 229] on span "نصف دجاج على الفحم مع برياني" at bounding box center [635, 229] width 109 height 9
click at [489, 230] on span "Half Chicken Charcoal with Biryani" at bounding box center [461, 229] width 87 height 9
click at [453, 229] on span "Half Chicken Charcoal with Biryani" at bounding box center [461, 229] width 87 height 9
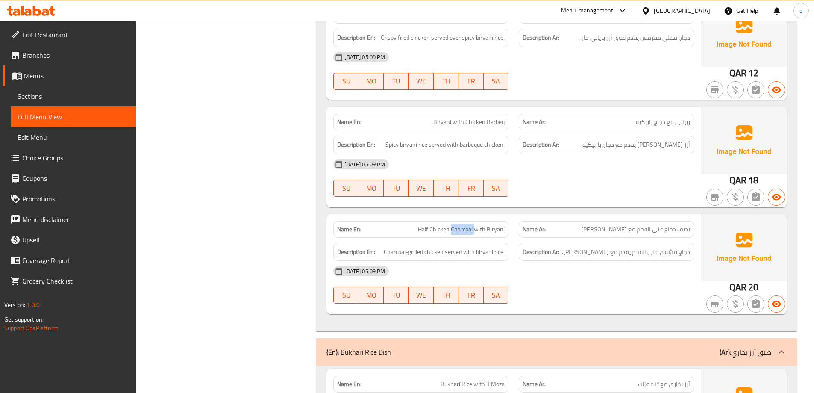
click at [453, 229] on span "Half Chicken Charcoal with Biryani" at bounding box center [461, 229] width 87 height 9
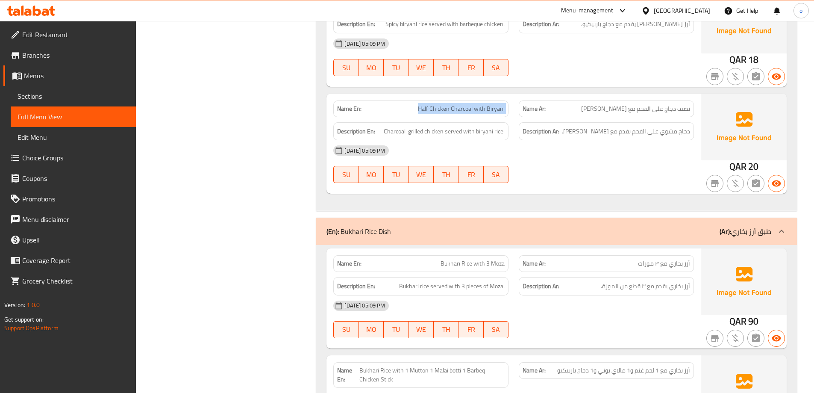
scroll to position [2820, 0]
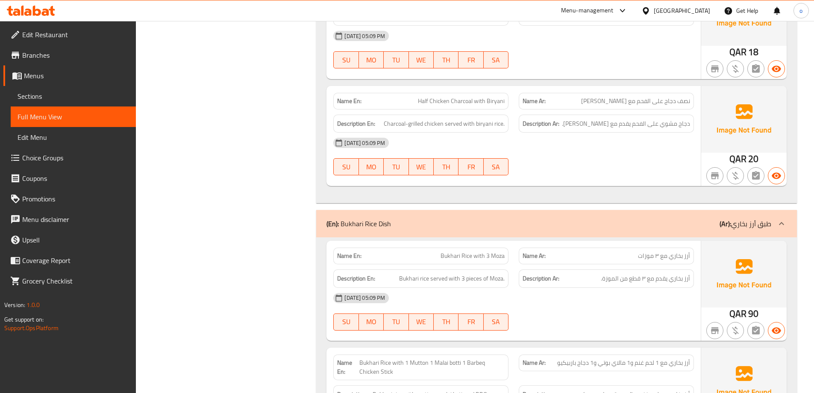
click at [483, 260] on span "Bukhari Rice with 3 Moza" at bounding box center [472, 255] width 64 height 9
click at [638, 256] on span "أرز بخاري مع ٣ موزات" at bounding box center [664, 255] width 52 height 9
click at [496, 281] on span "Bukhari rice served with 3 pieces of Moza." at bounding box center [452, 278] width 106 height 11
click at [411, 279] on span "Bukhari rice served with 3 pieces of Moza." at bounding box center [452, 278] width 106 height 11
click at [433, 278] on span "Bukhari rice served with 3 pieces of Moza." at bounding box center [452, 278] width 106 height 11
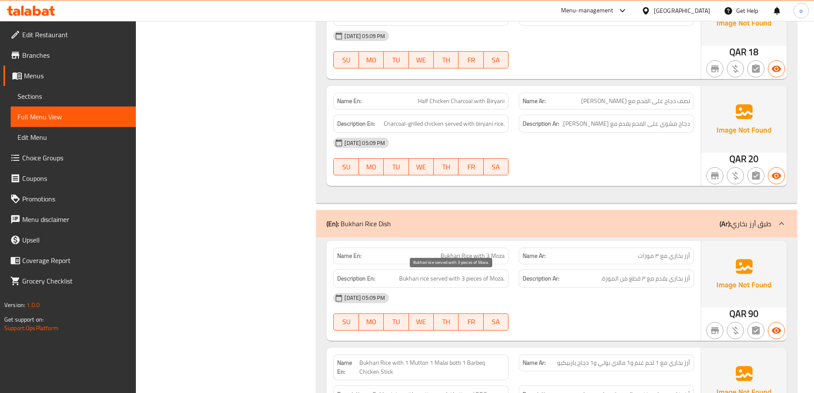
click at [490, 278] on span "Bukhari rice served with 3 pieces of Moza." at bounding box center [452, 278] width 106 height 11
click at [499, 277] on span "Bukhari rice served with 3 pieces of Moza." at bounding box center [452, 278] width 106 height 11
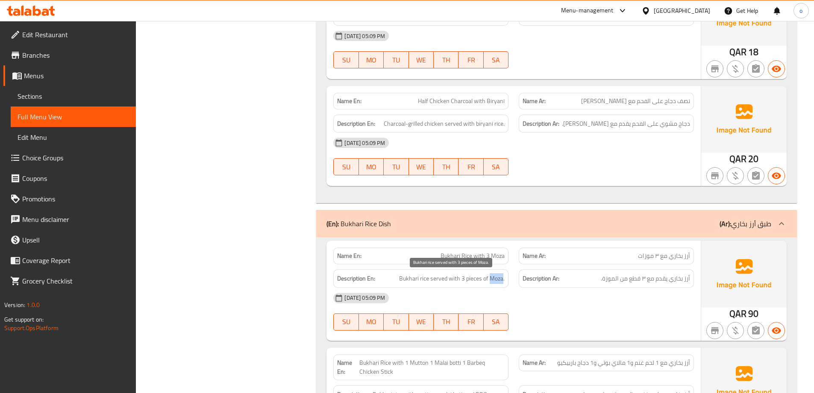
click at [499, 277] on span "Bukhari rice served with 3 pieces of Moza." at bounding box center [452, 278] width 106 height 11
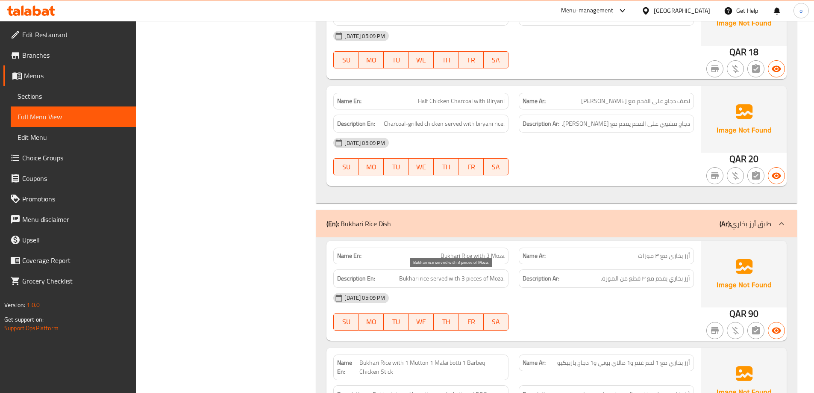
click at [499, 277] on span "Bukhari rice served with 3 pieces of Moza." at bounding box center [452, 278] width 106 height 11
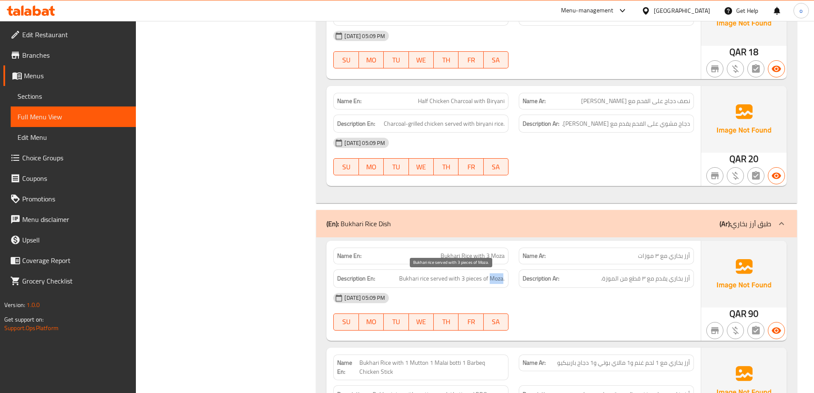
click at [499, 277] on span "Bukhari rice served with 3 pieces of Moza." at bounding box center [452, 278] width 106 height 11
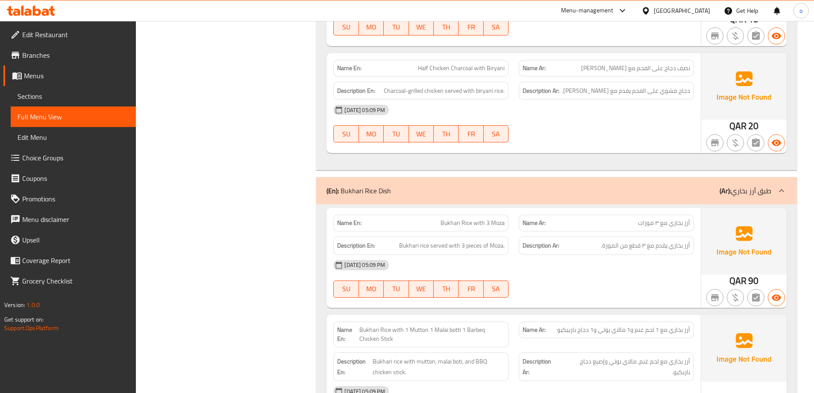
scroll to position [2905, 0]
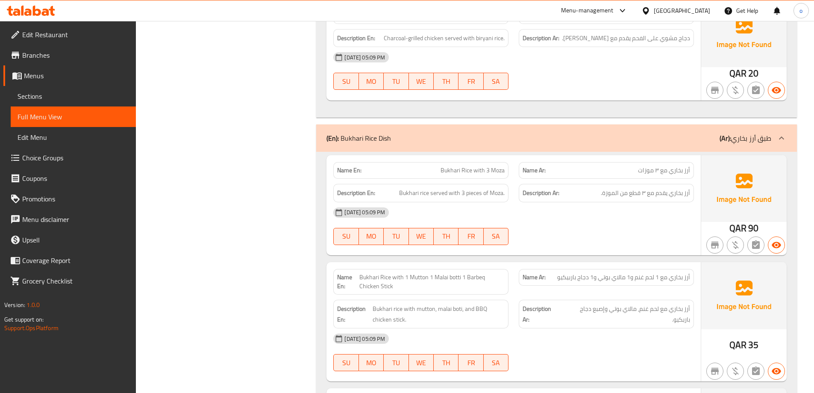
click at [412, 278] on span "Bukhari Rice with 1 Mutton 1 Malai botti 1 Barbeq Chicken Stick" at bounding box center [431, 282] width 145 height 18
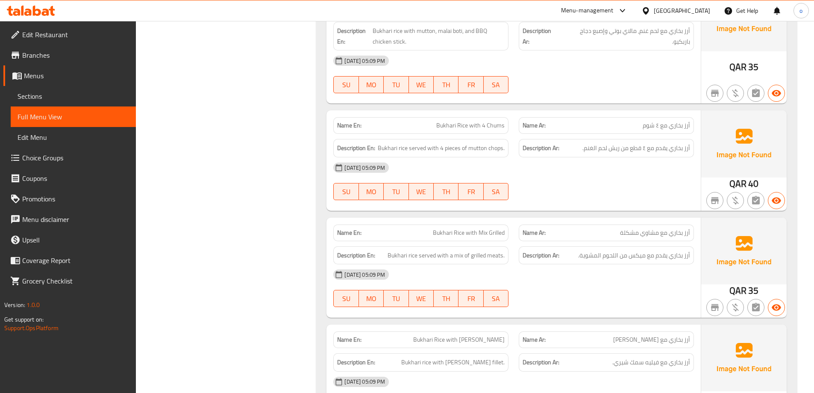
scroll to position [3204, 0]
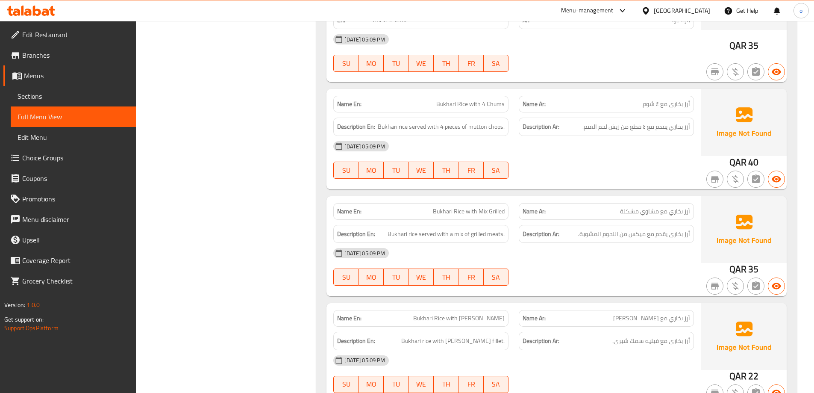
click at [645, 213] on span "أرز بخاري مع مشاوي مشكلة" at bounding box center [655, 211] width 70 height 9
click at [648, 211] on span "أرز بخاري مع مشاوي مشكلة" at bounding box center [655, 211] width 70 height 9
click at [497, 209] on span "Bukhari Rice with Mix Grilled" at bounding box center [469, 211] width 72 height 9
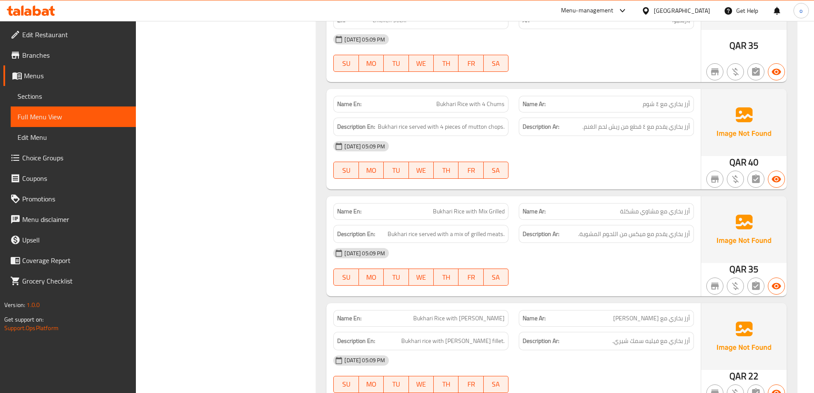
click at [547, 259] on div "[DATE] 05:09 PM" at bounding box center [513, 253] width 371 height 21
click at [600, 225] on div "Description Ar: أرز بخاري يقدم مع ميكس من اللحوم المشوية." at bounding box center [606, 234] width 175 height 18
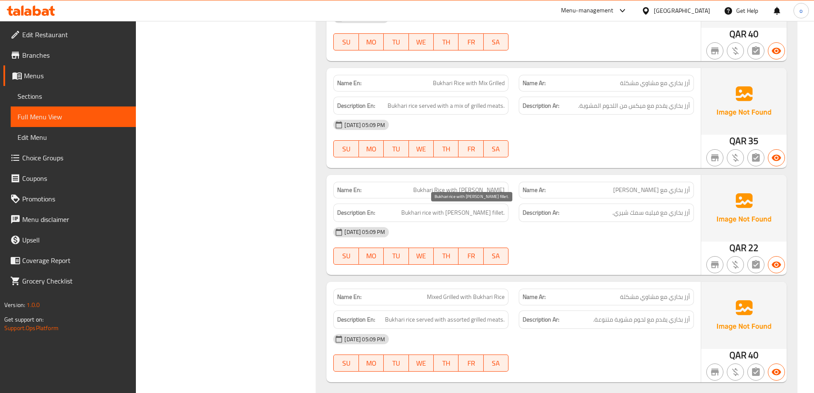
click at [495, 211] on span "Bukhari rice with [PERSON_NAME] fillet." at bounding box center [452, 212] width 103 height 11
click at [452, 295] on span "Mixed Grilled with Bukhari Rice" at bounding box center [466, 296] width 78 height 9
click at [640, 298] on span "أرز بخاري مع مشاوي مشكلة" at bounding box center [655, 296] width 70 height 9
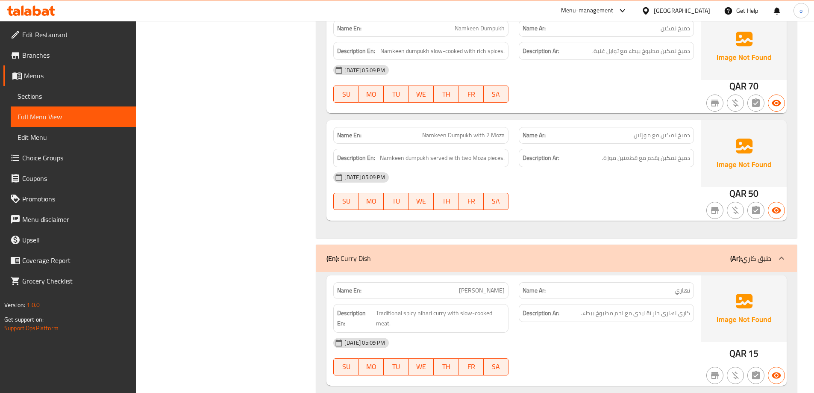
scroll to position [5298, 0]
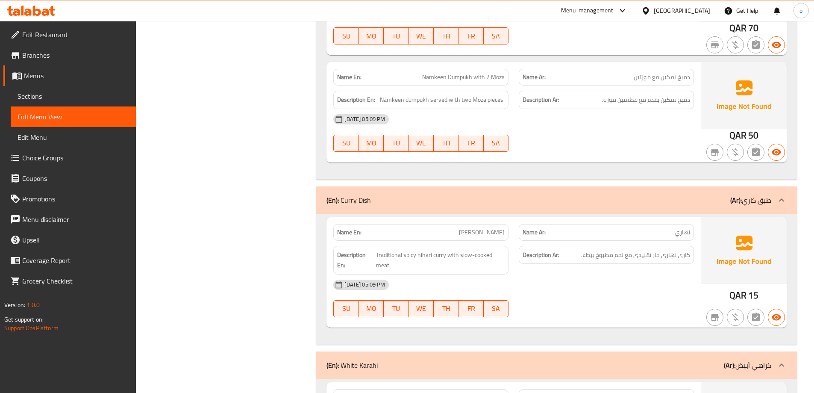
click at [466, 76] on span "Namkeen Dumpukh with 2 Moza" at bounding box center [463, 77] width 82 height 9
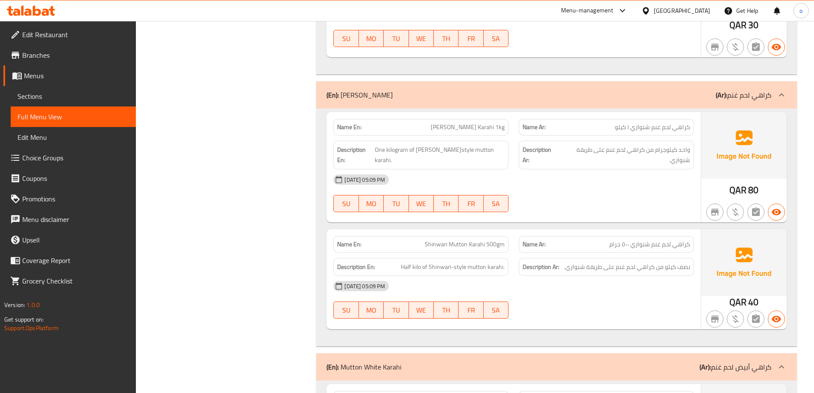
scroll to position [5762, 0]
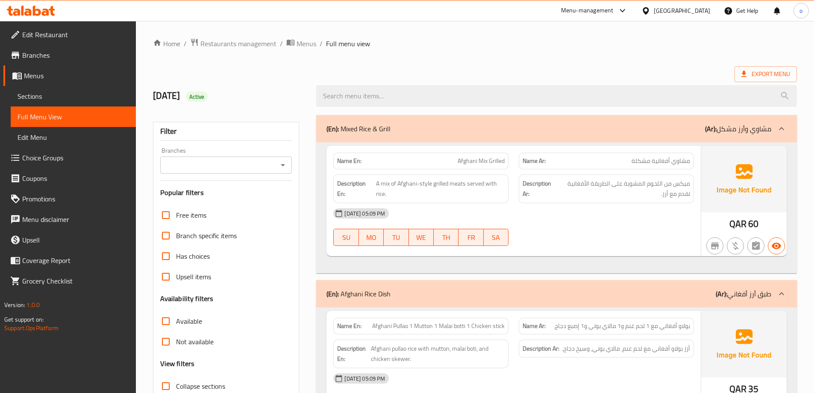
click at [52, 99] on span "Sections" at bounding box center [74, 96] width 112 height 10
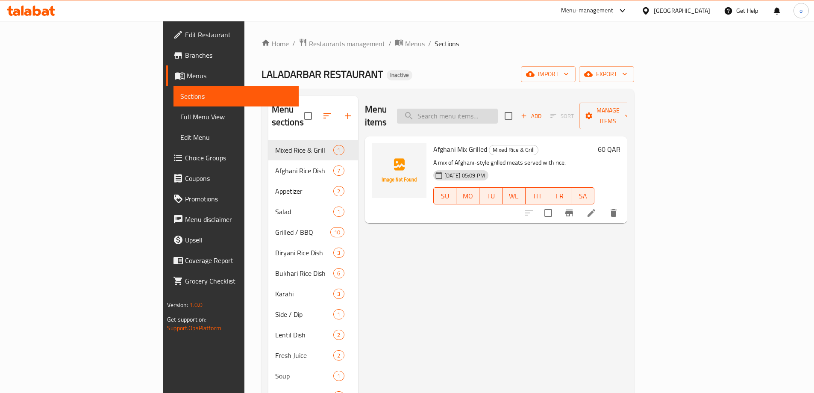
click at [488, 112] on input "search" at bounding box center [447, 116] width 101 height 15
paste input "Afghani Pullao 1 Mutton 1 Malai botti 1 Chicken stick"
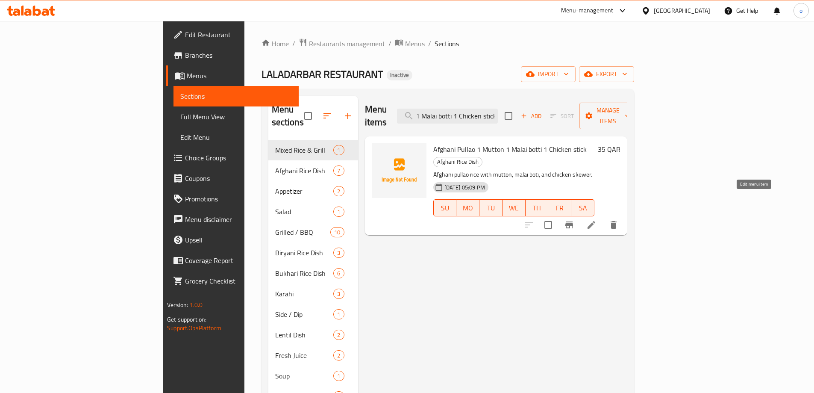
type input "Afghani Pullao 1 Mutton 1 Malai botti 1 Chicken stick"
click at [595, 221] on icon at bounding box center [591, 225] width 8 height 8
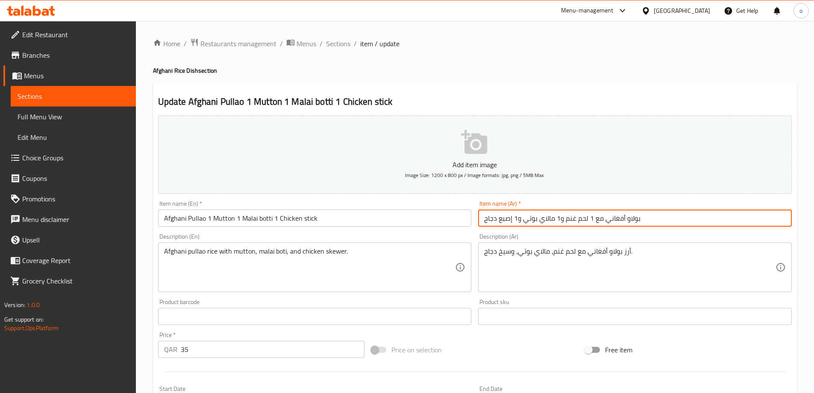
click at [596, 218] on input "بولاو أفغاني مع 1 لحم غنم و1 مالاي بوتي و1 إصبع دجاج" at bounding box center [635, 217] width 314 height 17
type input "بولاو أفغاني 1 لحم غنم و1 مالاي بوتي 1 إصبع دجاج"
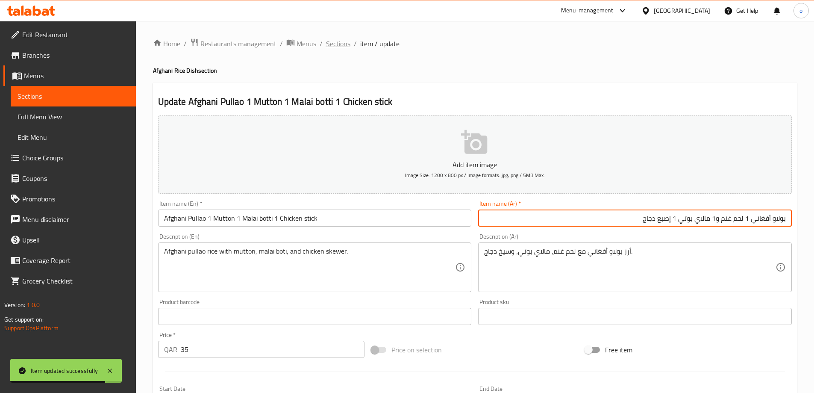
click at [327, 42] on span "Sections" at bounding box center [338, 43] width 24 height 10
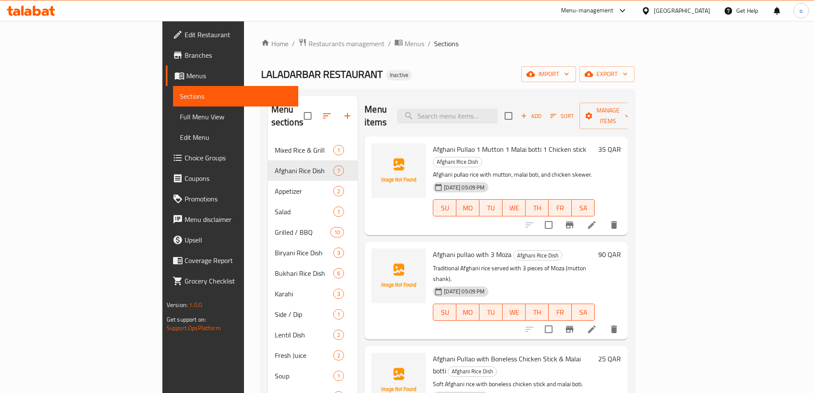
click at [485, 100] on div "Menu items Add Sort Manage items" at bounding box center [495, 116] width 263 height 41
click at [487, 109] on input "search" at bounding box center [447, 116] width 101 height 15
paste input "Afghani pullao with 3 Moza"
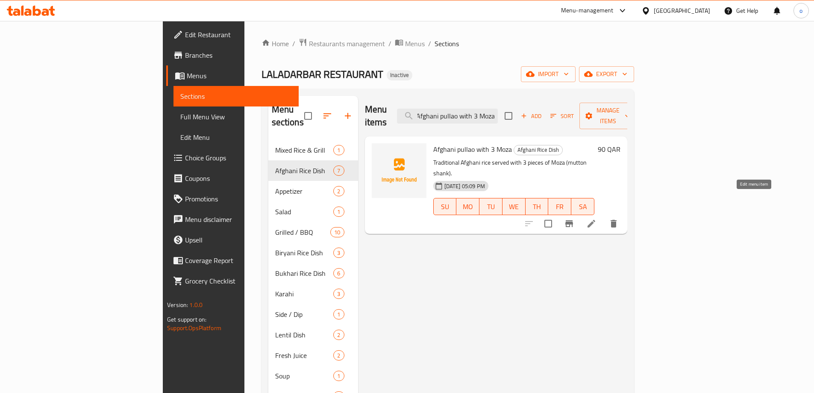
type input "Afghani pullao with 3 Moza"
click at [596, 218] on icon at bounding box center [591, 223] width 10 height 10
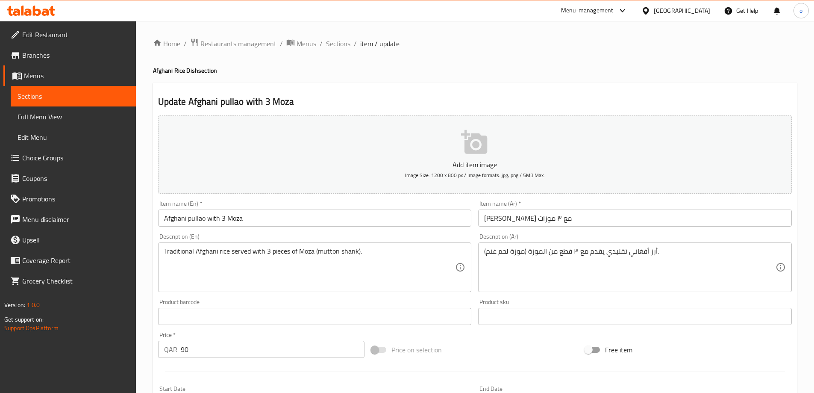
click at [485, 219] on input "[PERSON_NAME] مع ٣ موزات" at bounding box center [635, 217] width 314 height 17
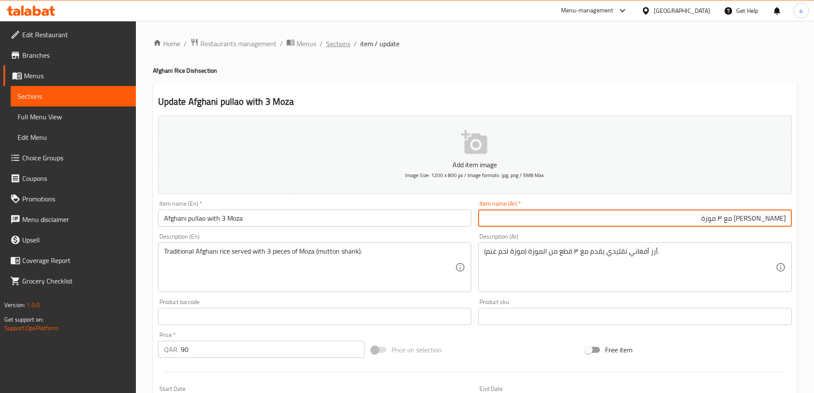
type input "بولاو أفغاني مع ٣ موزة"
click at [336, 41] on span "Sections" at bounding box center [338, 43] width 24 height 10
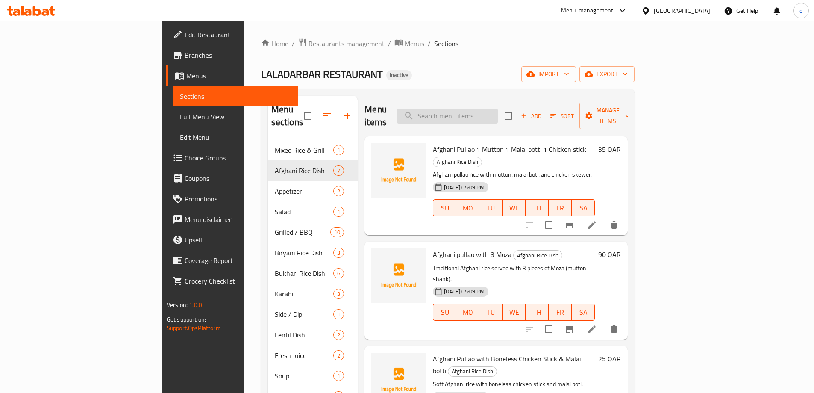
click at [495, 111] on input "search" at bounding box center [447, 116] width 101 height 15
paste input "Afghani Pullao with Boneless Chicken Stick & Malai botti"
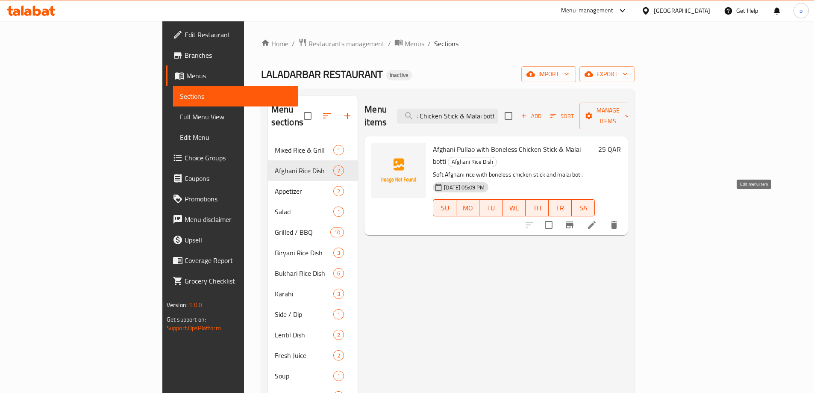
type input "Afghani Pullao with Boneless Chicken Stick & Malai botti"
click at [597, 220] on icon at bounding box center [592, 225] width 10 height 10
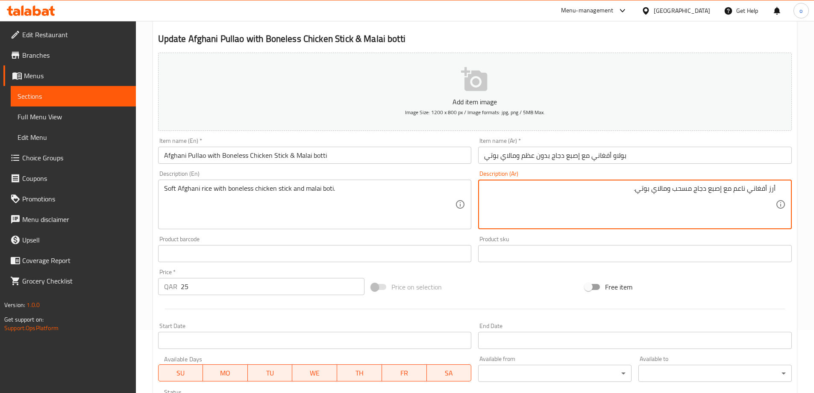
scroll to position [211, 0]
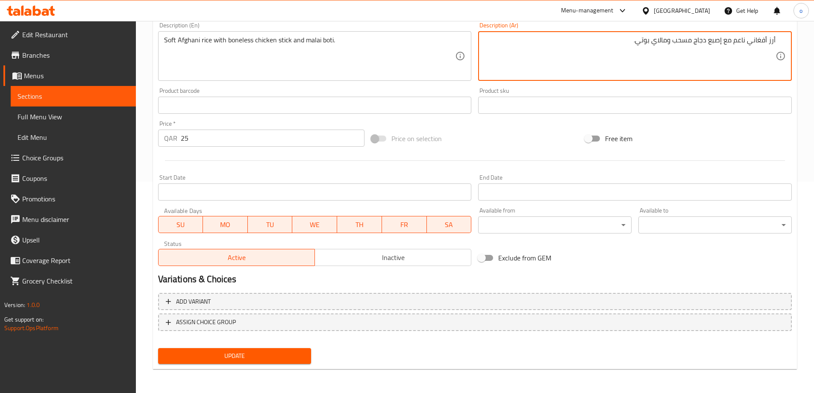
type textarea "أرز أفغاني ناعم مع إصبع دجاج مسحب ومالاي بوتي."
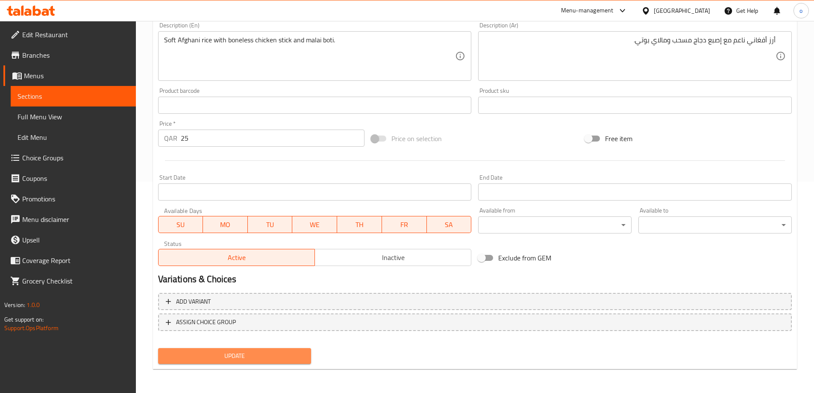
click at [277, 351] on span "Update" at bounding box center [235, 355] width 140 height 11
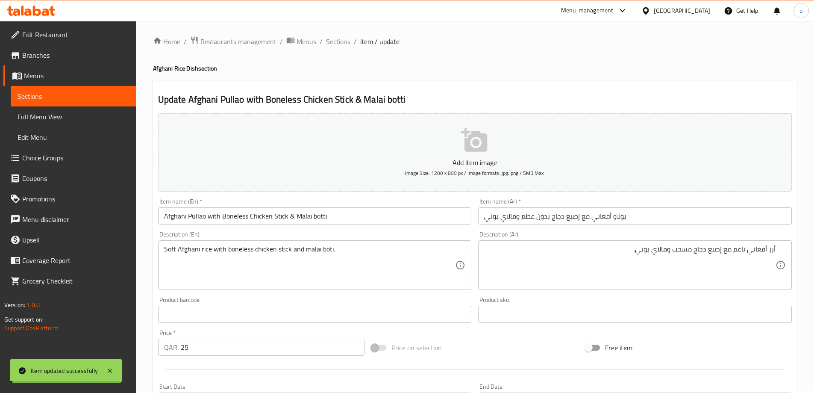
scroll to position [0, 0]
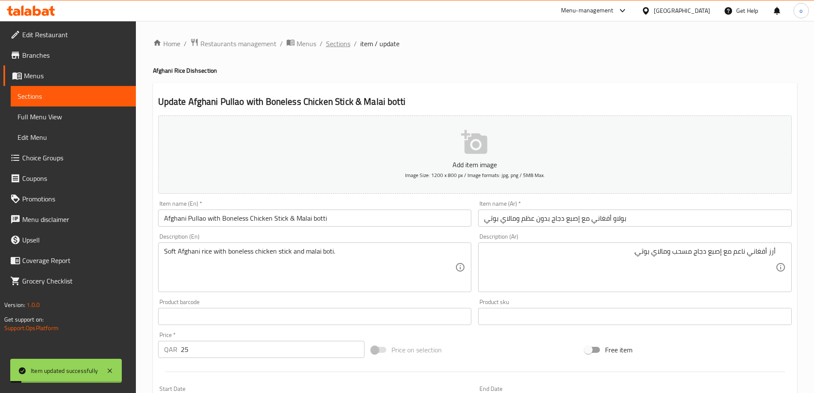
click at [338, 40] on span "Sections" at bounding box center [338, 43] width 24 height 10
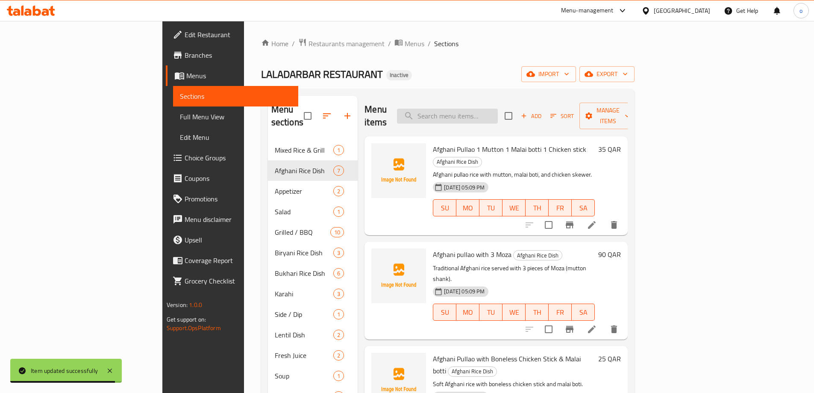
click at [497, 112] on input "search" at bounding box center [447, 116] width 101 height 15
paste input "Barbecue Full Chicken"
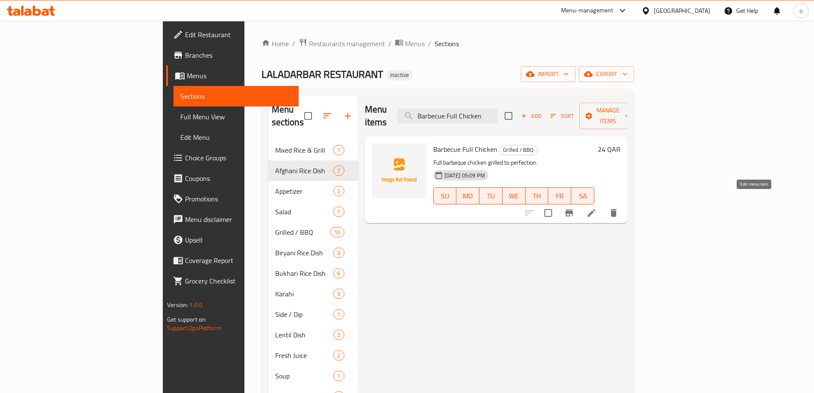
type input "Barbecue Full Chicken"
click at [595, 209] on icon at bounding box center [591, 213] width 8 height 8
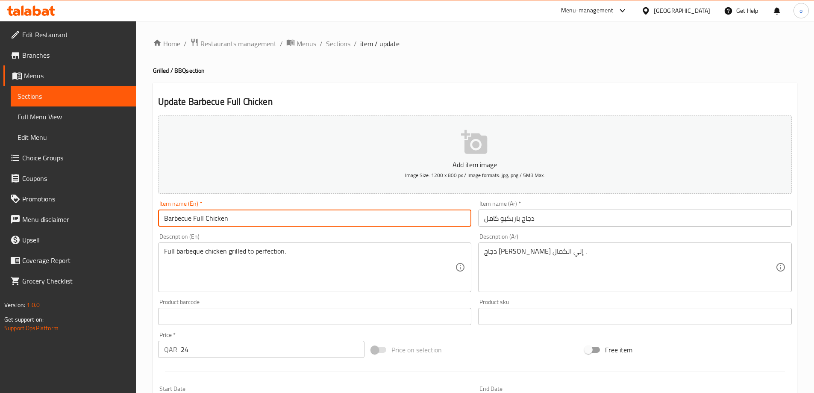
click at [180, 218] on input "Barbecue Full Chicken" at bounding box center [315, 217] width 314 height 17
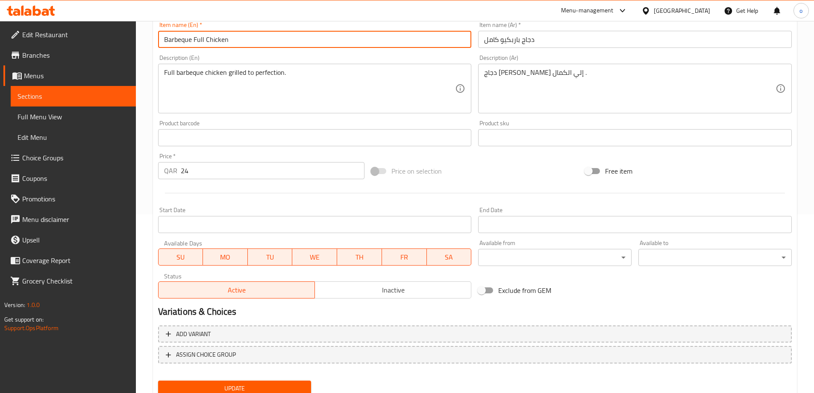
scroll to position [211, 0]
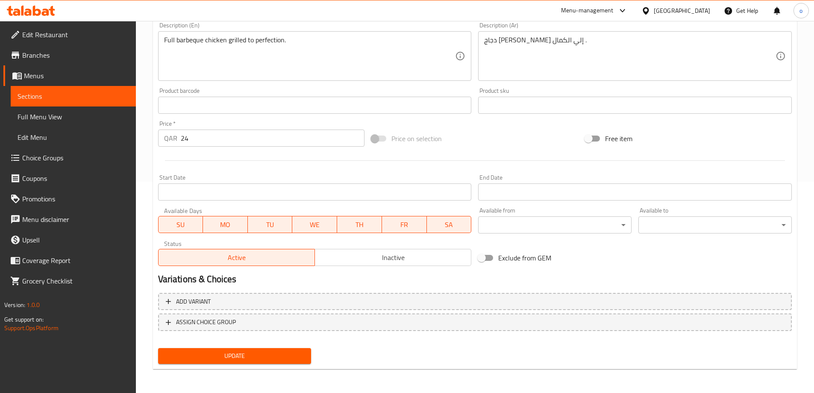
type input "Barbeque Full Chicken"
click at [249, 355] on span "Update" at bounding box center [235, 355] width 140 height 11
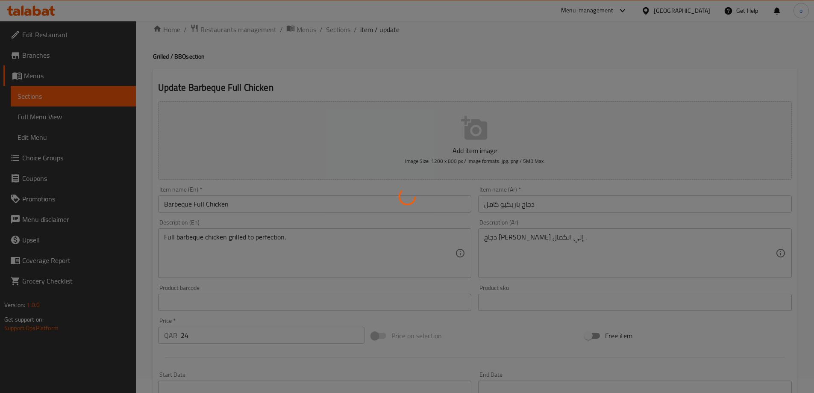
scroll to position [0, 0]
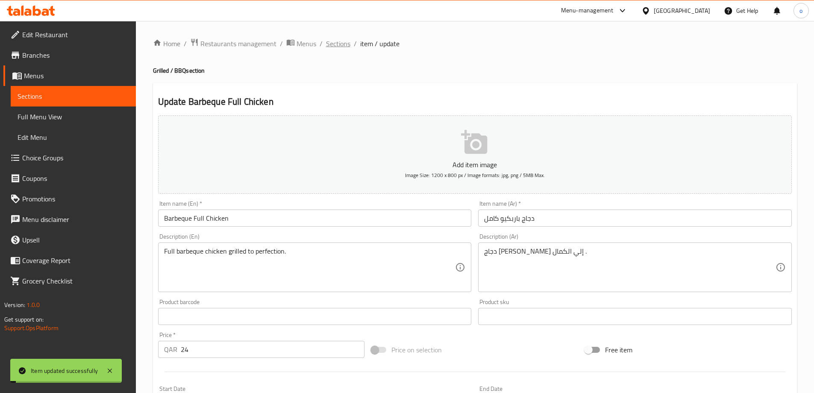
click at [343, 43] on span "Sections" at bounding box center [338, 43] width 24 height 10
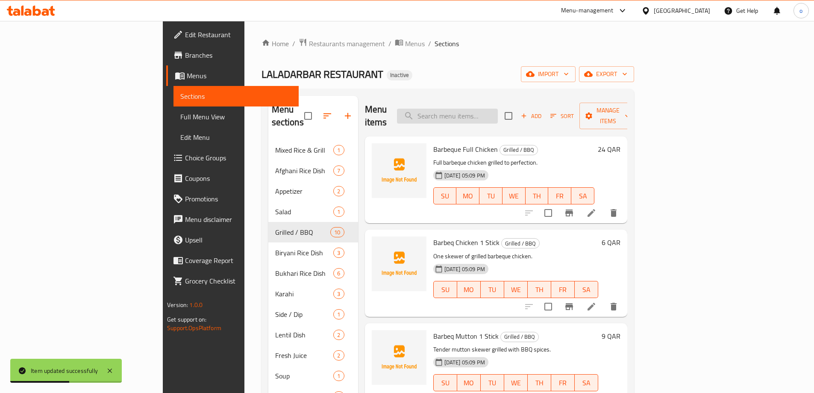
click at [498, 109] on input "search" at bounding box center [447, 116] width 101 height 15
paste input "Barbeq Mutton 1 Stick"
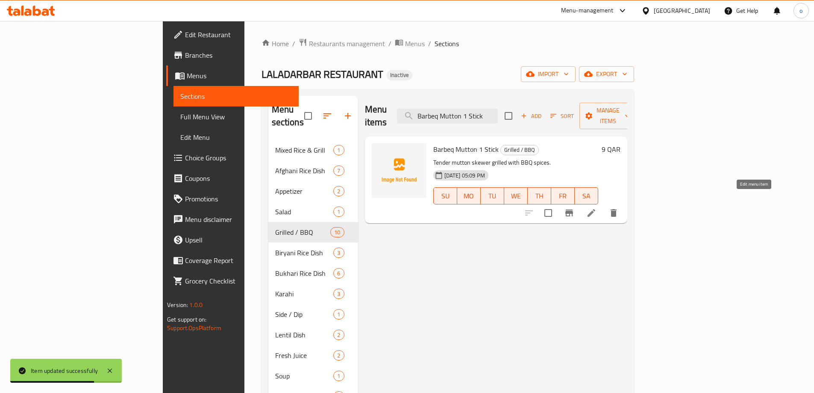
type input "Barbeq Mutton 1 Stick"
click at [596, 208] on icon at bounding box center [591, 213] width 10 height 10
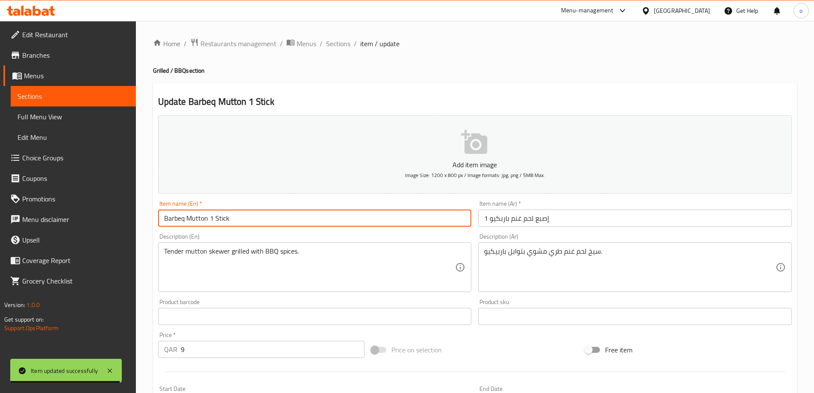
click at [187, 219] on input "Barbeq Mutton 1 Stick" at bounding box center [315, 217] width 314 height 17
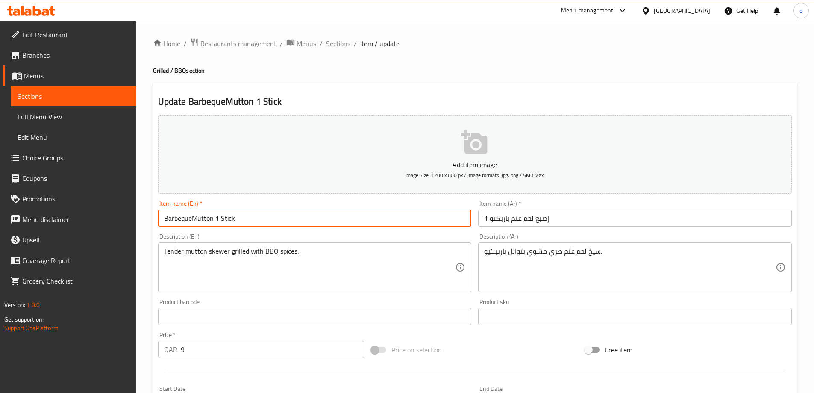
click at [190, 218] on input "BarbequeMutton 1 Stick" at bounding box center [315, 217] width 314 height 17
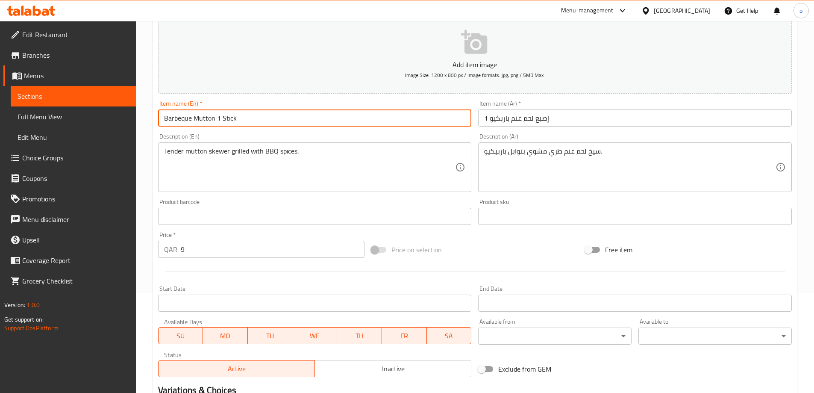
scroll to position [211, 0]
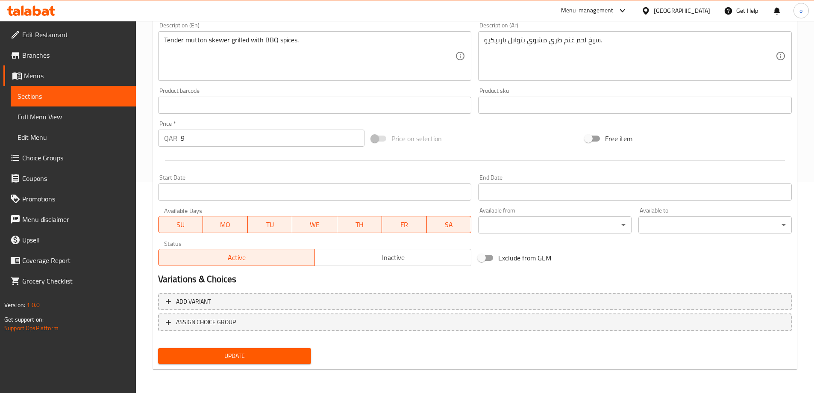
type input "Barbeque Mutton 1 Stick"
click at [247, 356] on span "Update" at bounding box center [235, 355] width 140 height 11
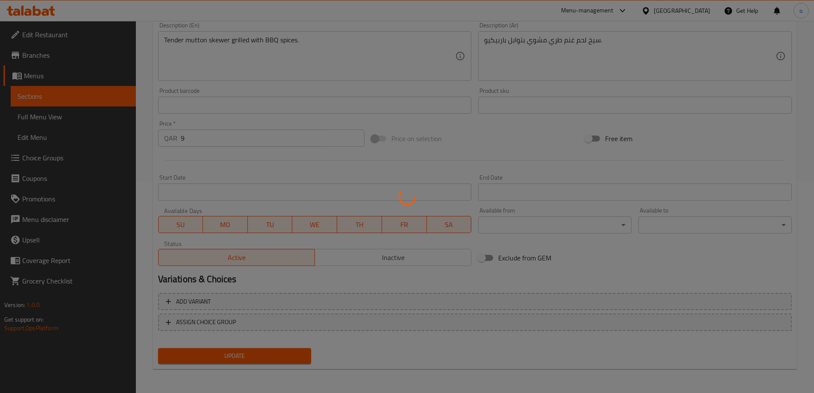
scroll to position [0, 0]
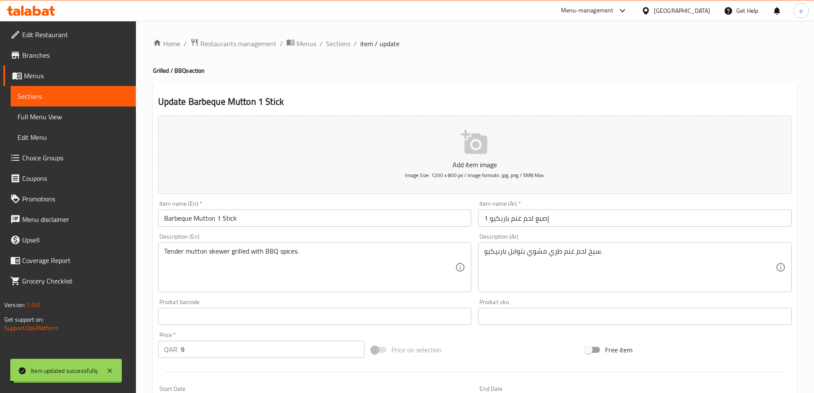
click at [329, 42] on span "Sections" at bounding box center [338, 43] width 24 height 10
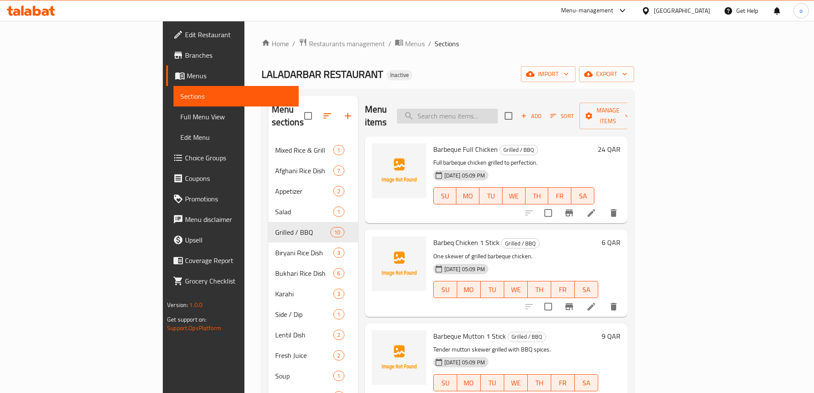
click at [492, 109] on input "search" at bounding box center [447, 116] width 101 height 15
paste input "Boneless"
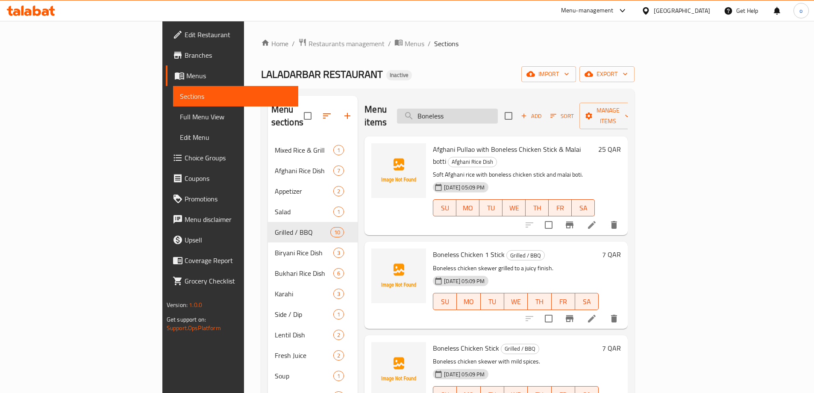
click at [488, 109] on input "Boneless" at bounding box center [447, 116] width 101 height 15
paste input "Chicken 1 Stick"
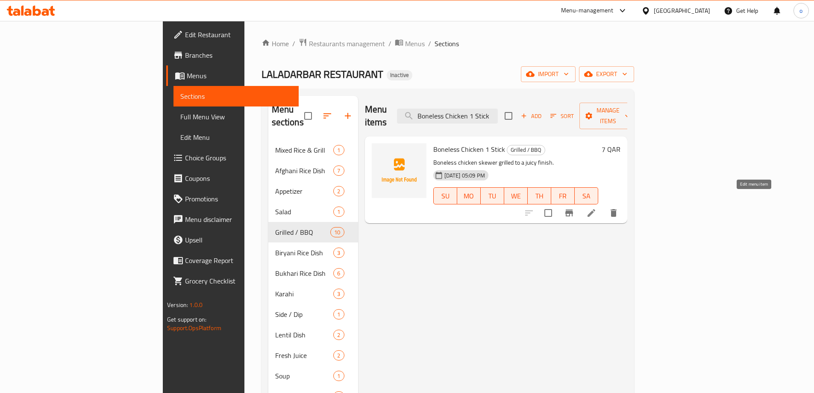
type input "Boneless Chicken 1 Stick"
click at [595, 209] on icon at bounding box center [591, 213] width 8 height 8
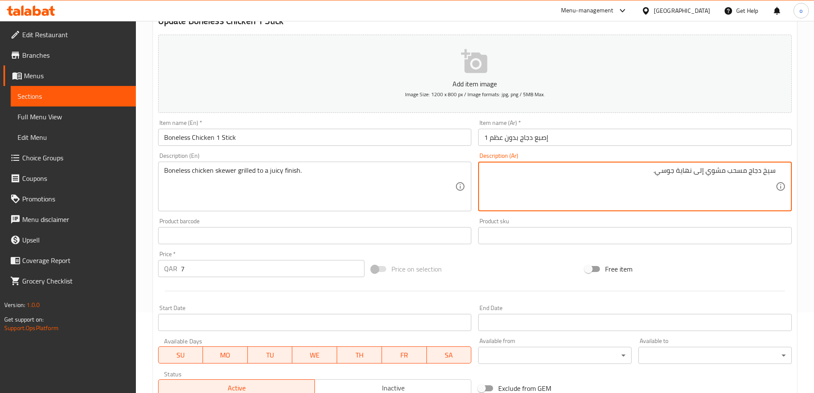
scroll to position [211, 0]
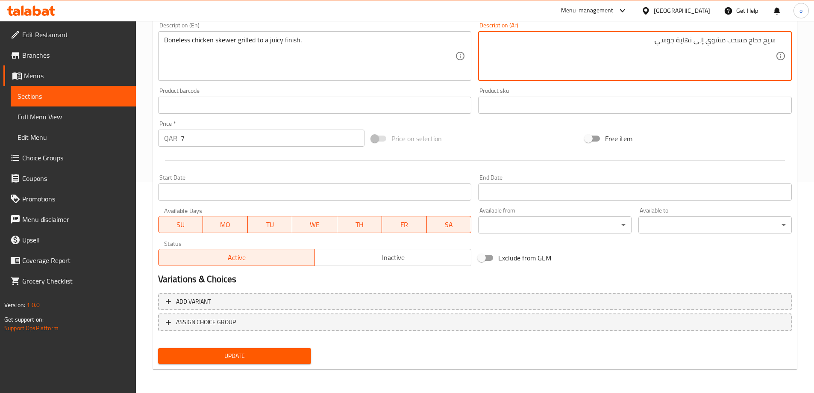
type textarea "سيخ دجاج مسحب مشوي إلى نهاية جوسي."
click at [289, 349] on button "Update" at bounding box center [234, 356] width 153 height 16
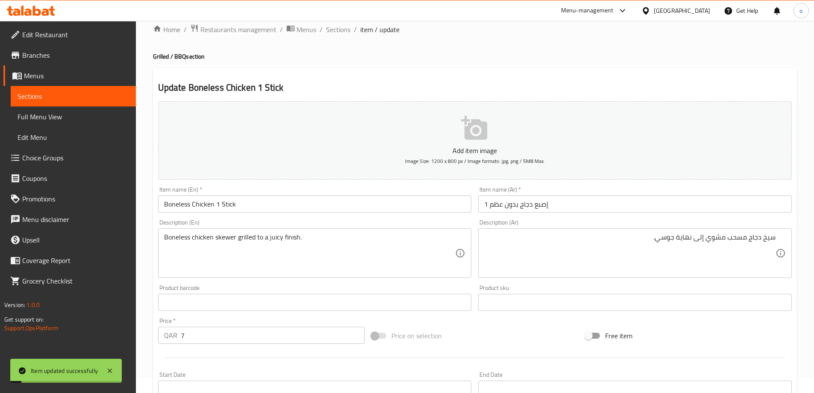
scroll to position [0, 0]
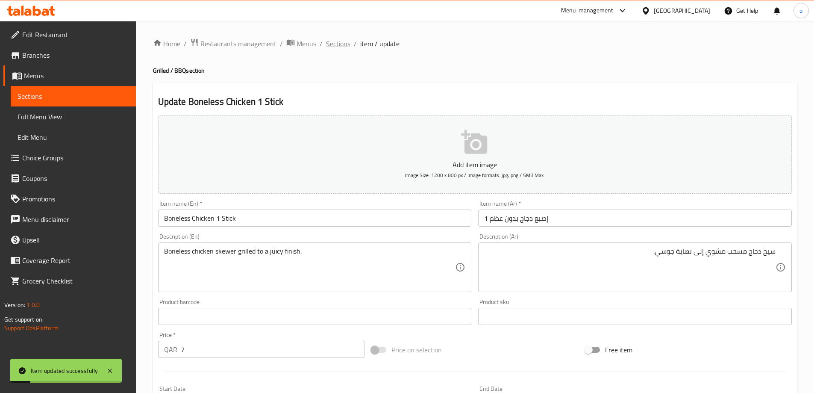
click at [331, 40] on span "Sections" at bounding box center [338, 43] width 24 height 10
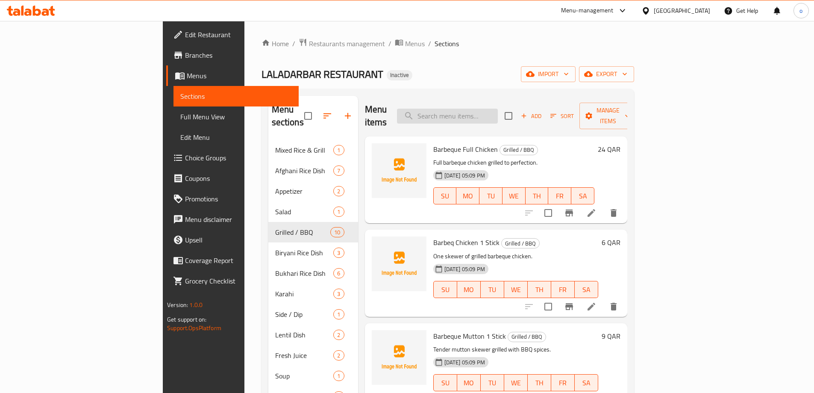
click at [485, 109] on input "search" at bounding box center [447, 116] width 101 height 15
paste input "Boneless Chicken Stick"
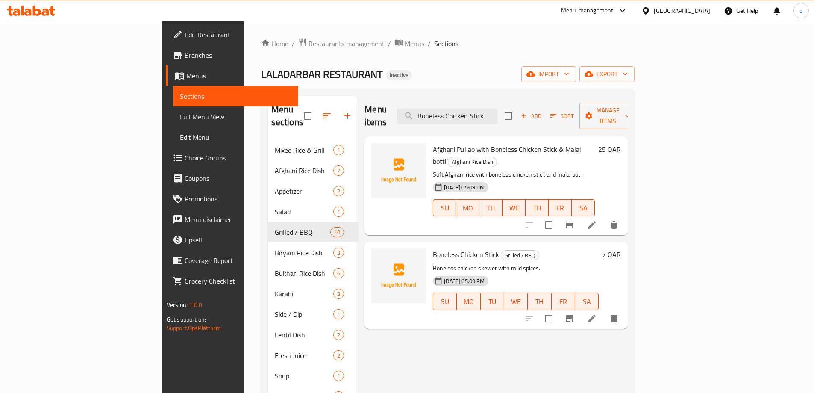
type input "Boneless Chicken Stick"
click at [604, 311] on li at bounding box center [592, 318] width 24 height 15
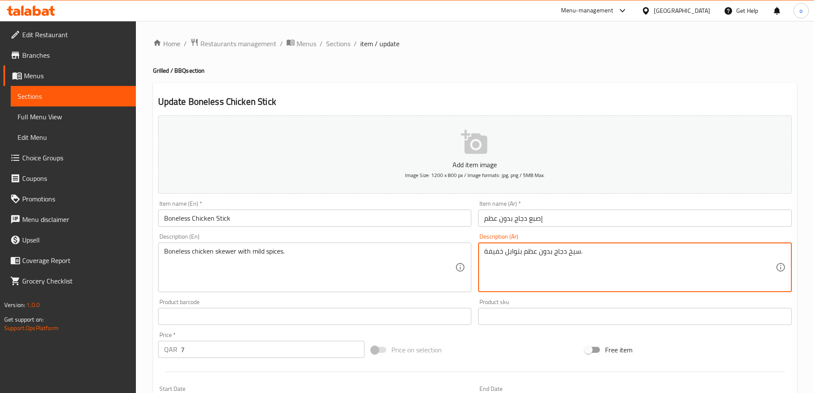
drag, startPoint x: 523, startPoint y: 251, endPoint x: 552, endPoint y: 258, distance: 28.9
click at [552, 258] on textarea "سيخ دجاج بدون عظم بتوابل خفيفة." at bounding box center [629, 267] width 291 height 41
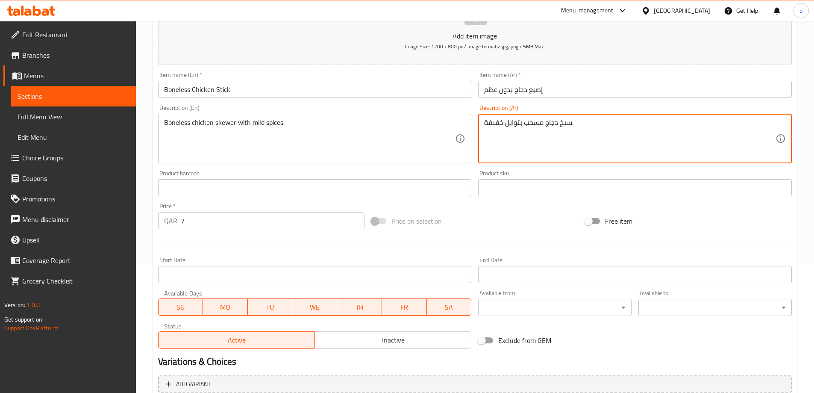
scroll to position [126, 0]
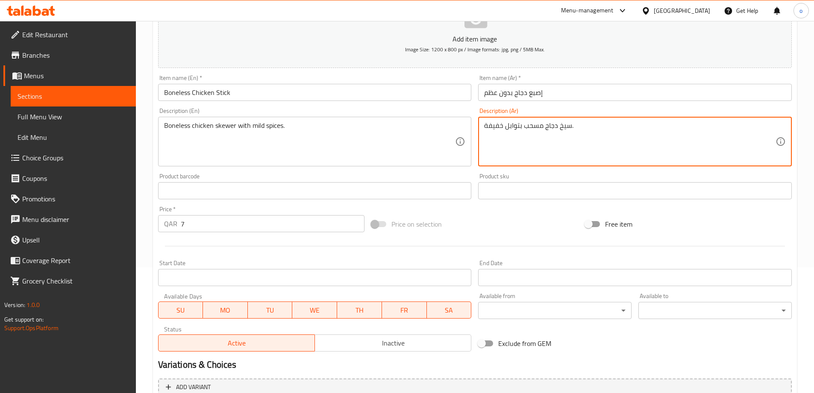
type textarea "سيخ دجاج مسحب بتوابل خفيفة."
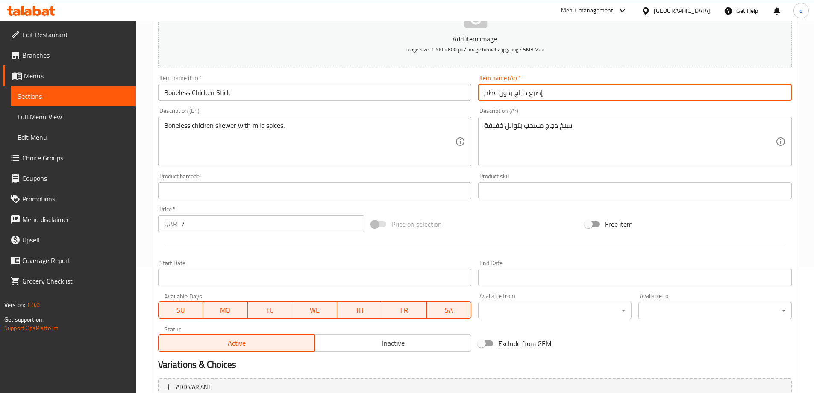
drag, startPoint x: 483, startPoint y: 91, endPoint x: 513, endPoint y: 94, distance: 30.0
click at [513, 94] on input "إصبع دجاج بدون عظم" at bounding box center [635, 92] width 314 height 17
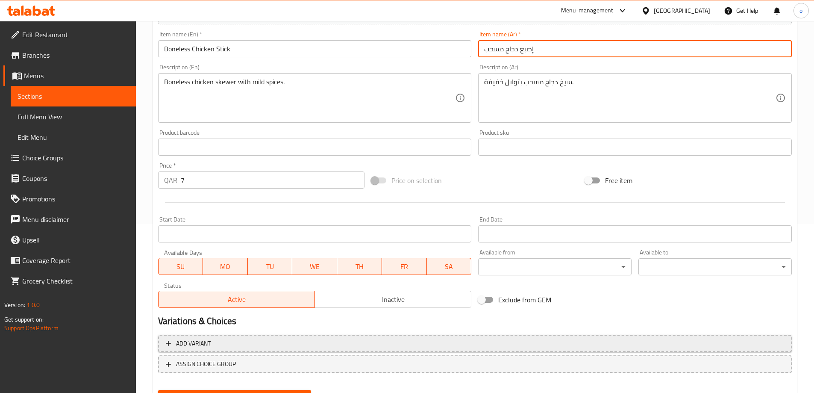
scroll to position [211, 0]
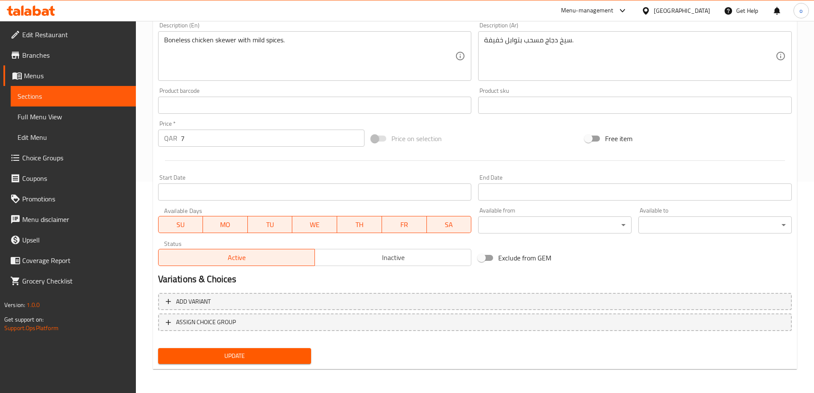
type input "إصبع دجاج مسحب"
click at [288, 348] on button "Update" at bounding box center [234, 356] width 153 height 16
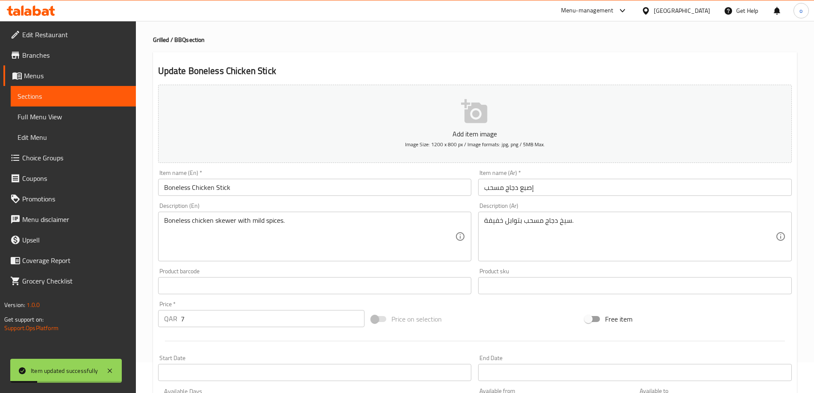
scroll to position [0, 0]
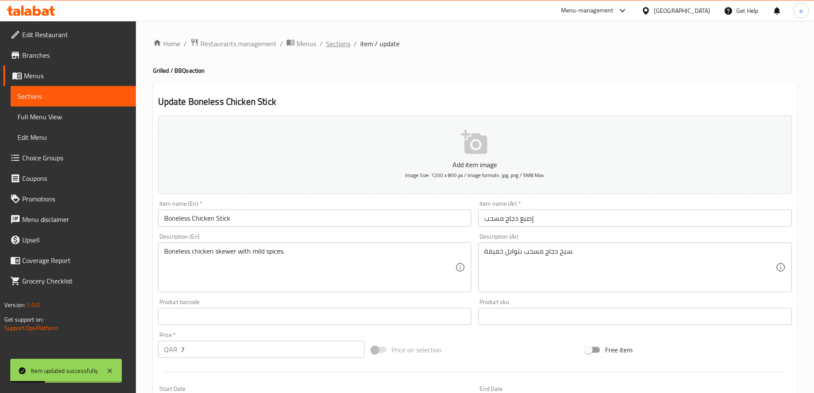
click at [338, 44] on span "Sections" at bounding box center [338, 43] width 24 height 10
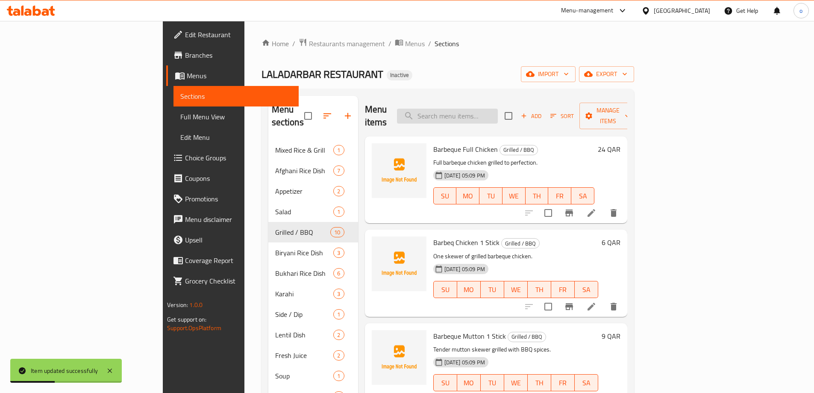
click at [482, 114] on input "search" at bounding box center [447, 116] width 101 height 15
paste input "Boneless Chicken 1 Stick"
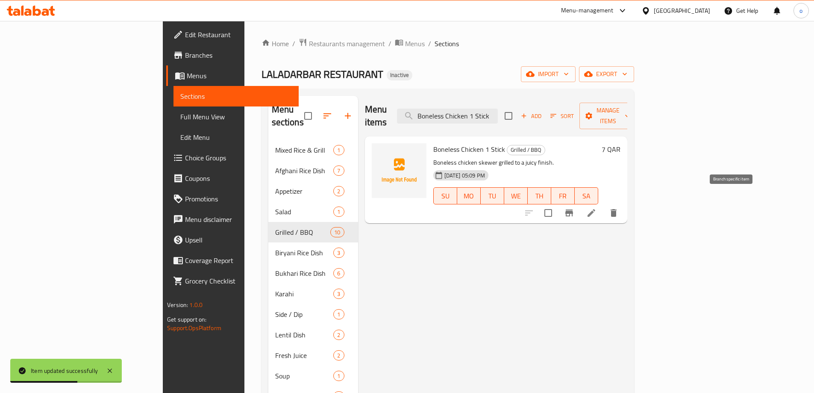
type input "Boneless Chicken 1 Stick"
click at [595, 209] on icon at bounding box center [591, 213] width 8 height 8
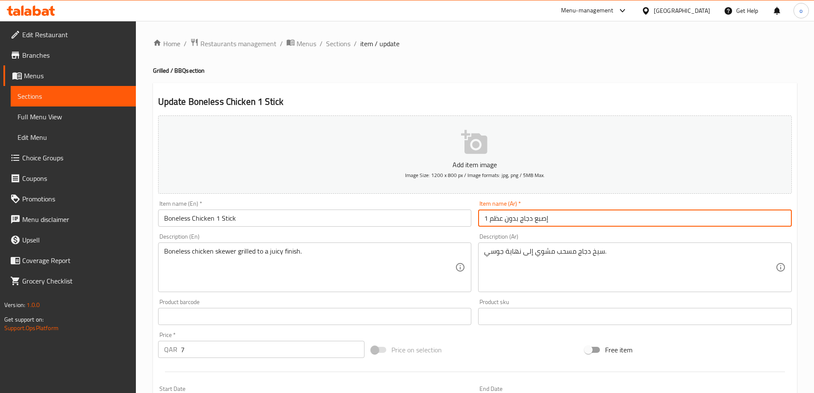
click at [490, 219] on input "1 إصبع دجاج بدون عظم" at bounding box center [635, 217] width 314 height 17
drag, startPoint x: 720, startPoint y: 217, endPoint x: 752, endPoint y: 213, distance: 31.8
click at [752, 213] on input "1 إصبع دجاج بدون عظم" at bounding box center [635, 217] width 314 height 17
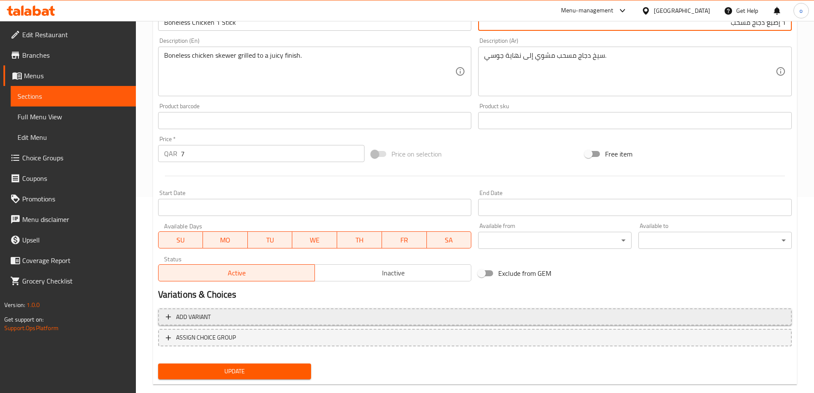
scroll to position [211, 0]
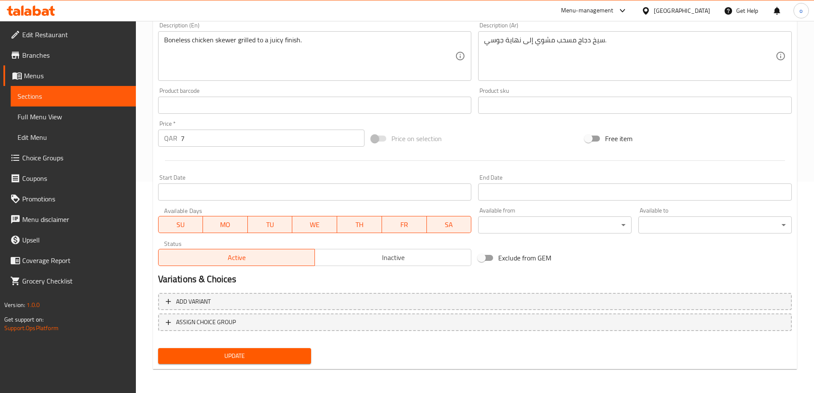
type input "1 إصبع دجاج مسحب"
click at [241, 360] on span "Update" at bounding box center [235, 355] width 140 height 11
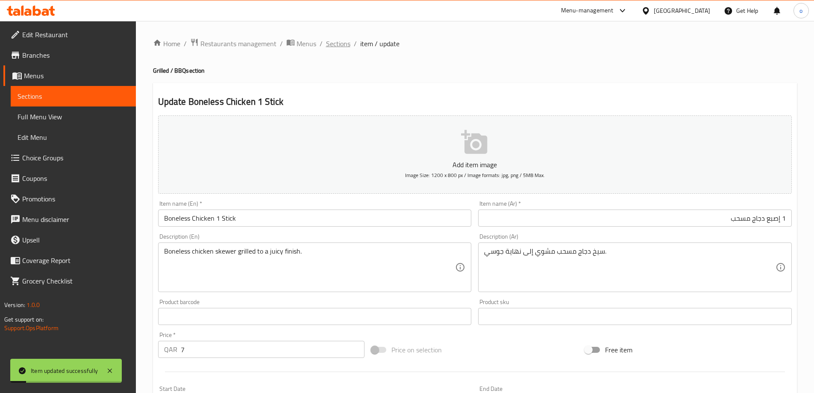
click at [342, 39] on span "Sections" at bounding box center [338, 43] width 24 height 10
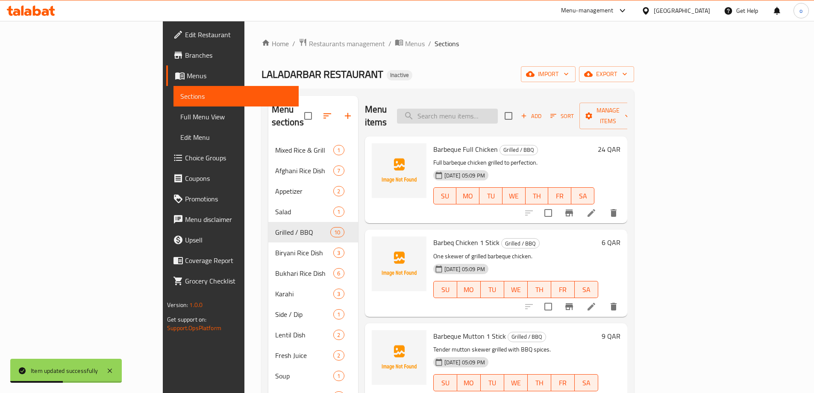
click at [498, 110] on input "search" at bounding box center [447, 116] width 101 height 15
paste input "Half Barbeq Chicken"
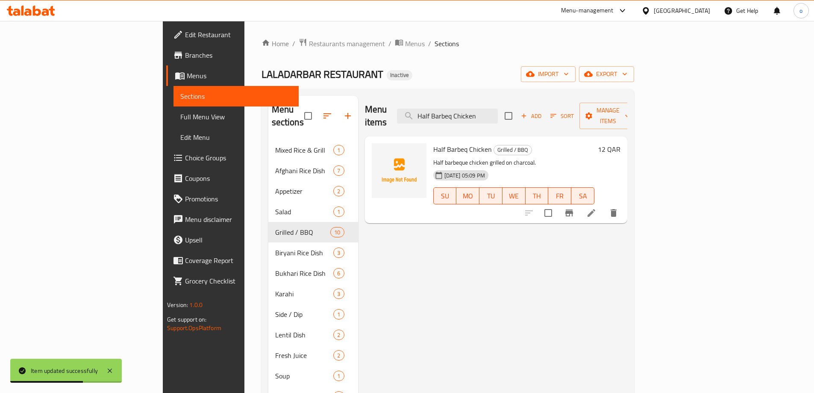
type input "Half Barbeq Chicken"
click at [595, 209] on icon at bounding box center [591, 213] width 8 height 8
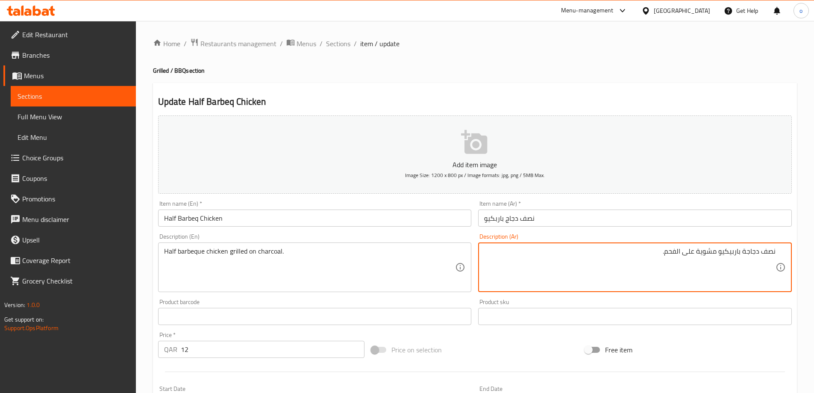
type textarea "نصف دجاجة باربيكيو مشوية على الفحم."
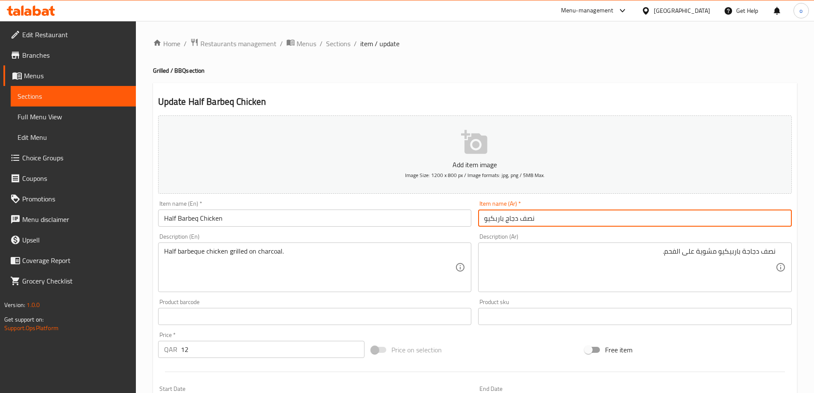
click at [505, 218] on input "نصف دجاج باربكيو" at bounding box center [635, 217] width 314 height 17
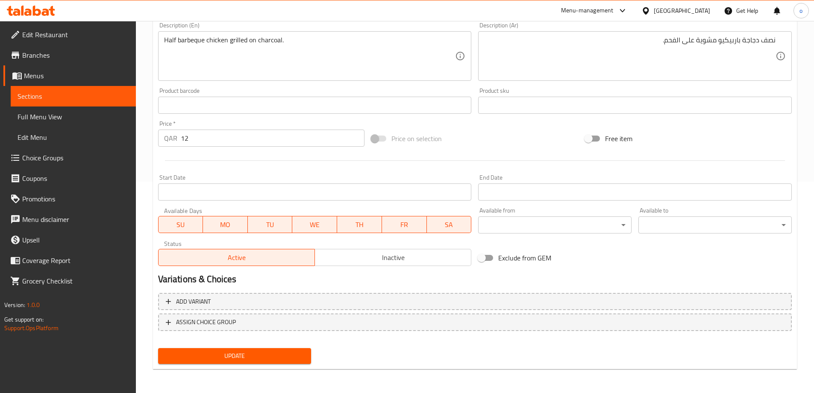
type input "نصف دجاجة باربكيو"
click at [292, 359] on span "Update" at bounding box center [235, 355] width 140 height 11
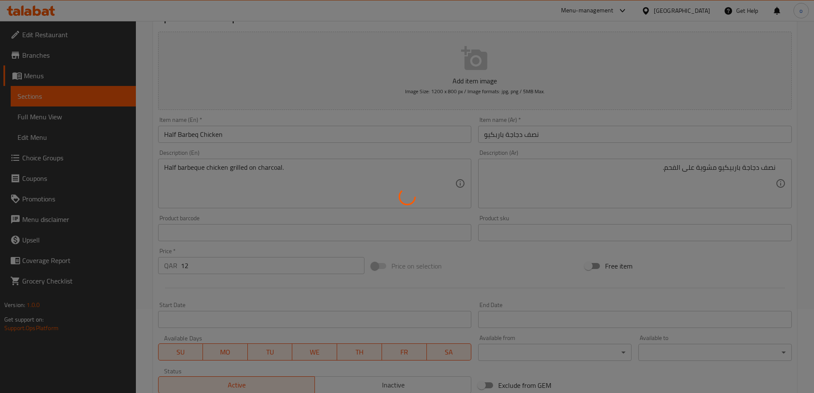
scroll to position [0, 0]
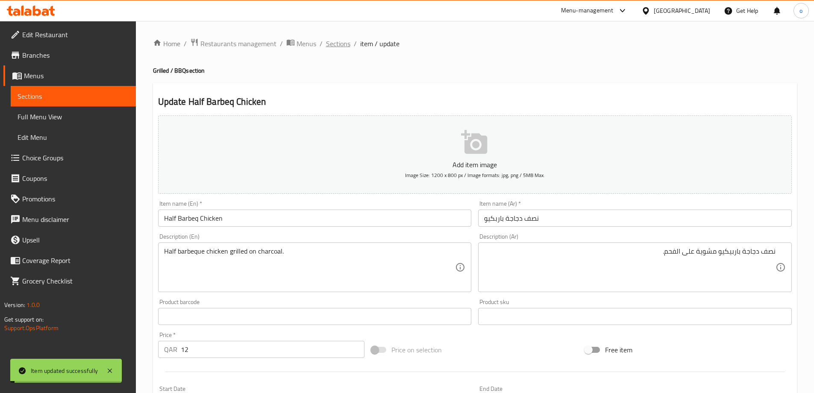
click at [329, 38] on span "Sections" at bounding box center [338, 43] width 24 height 10
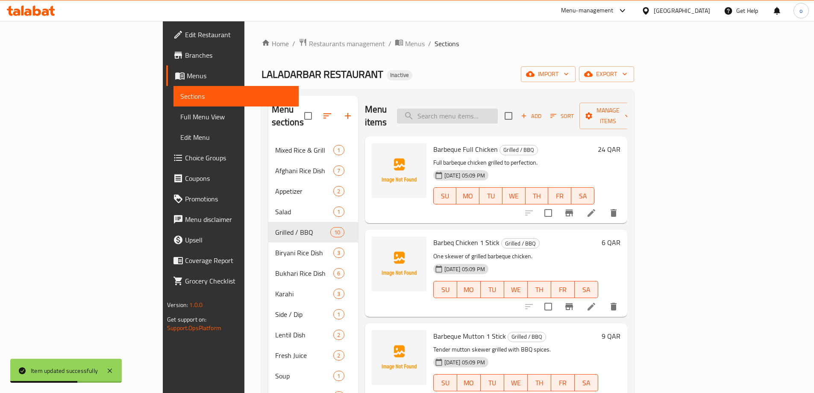
click at [498, 109] on input "search" at bounding box center [447, 116] width 101 height 15
paste input "Mutton Chops 4 Pieces"
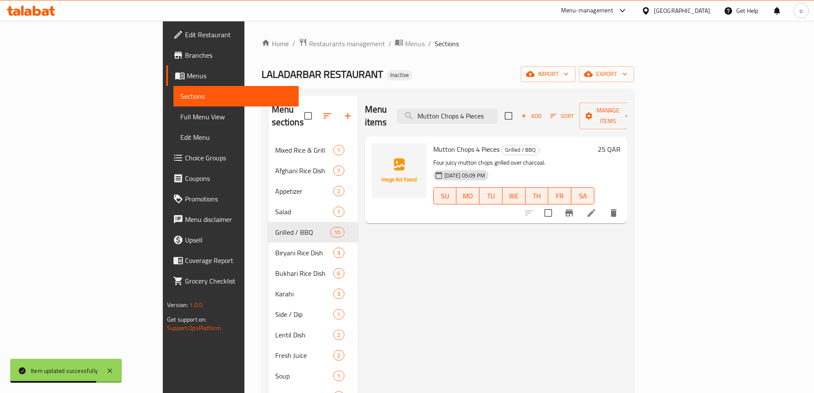
type input "Mutton Chops 4 Pieces"
click at [596, 208] on icon at bounding box center [591, 213] width 10 height 10
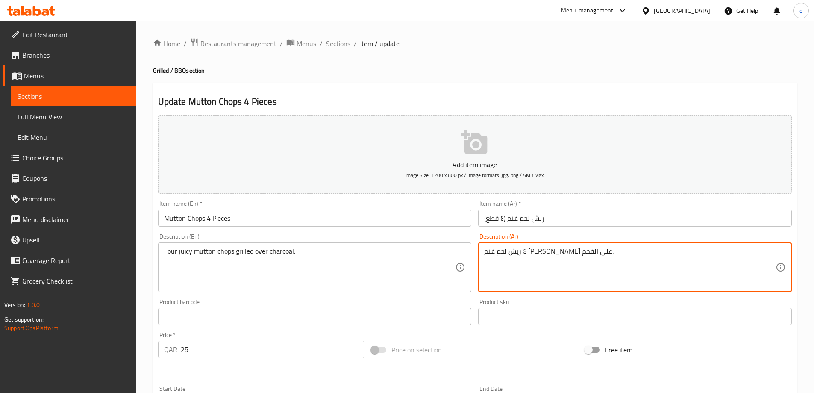
click at [517, 252] on textarea "٤ ريش لحم غنم جوسي مشوي على الفحم." at bounding box center [629, 267] width 291 height 41
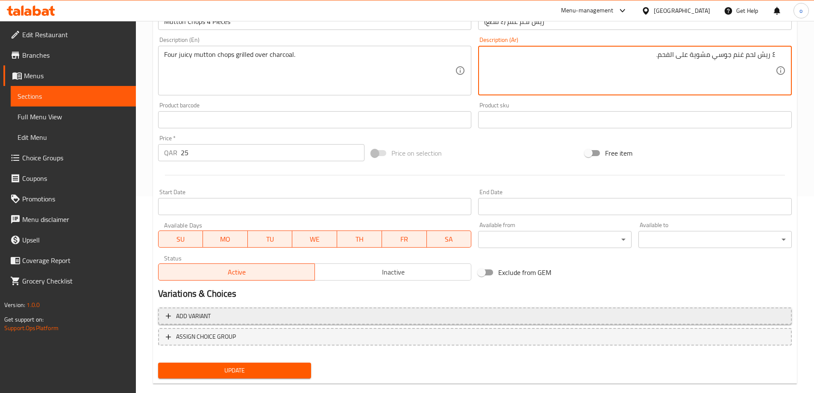
scroll to position [211, 0]
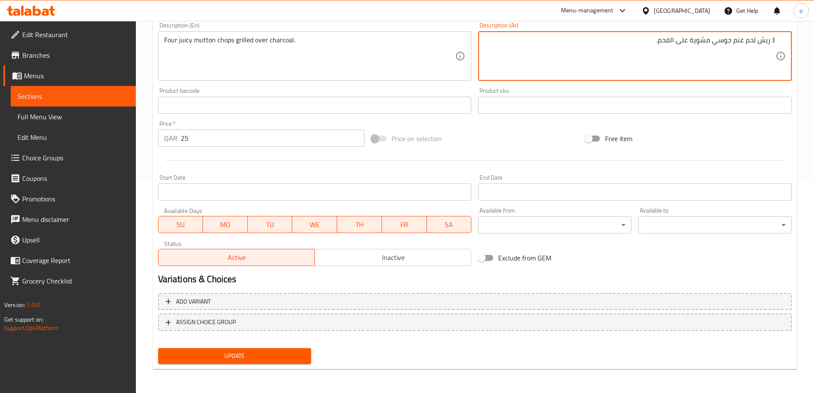
type textarea "٤ ريش لحم غنم جوسي مشوية على الفحم."
click at [294, 353] on span "Update" at bounding box center [235, 355] width 140 height 11
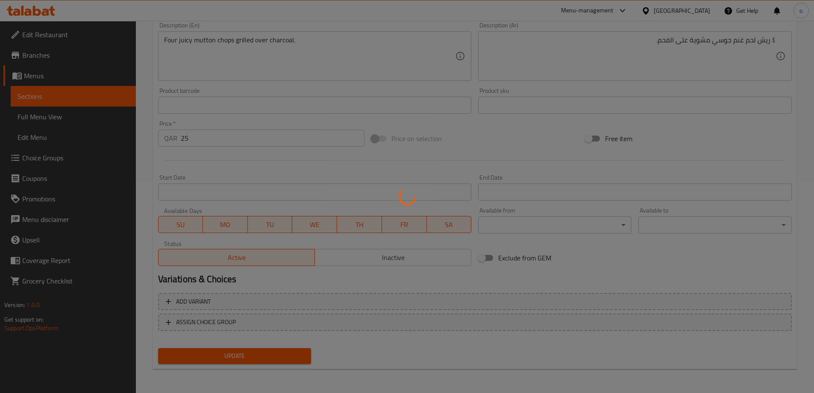
scroll to position [0, 0]
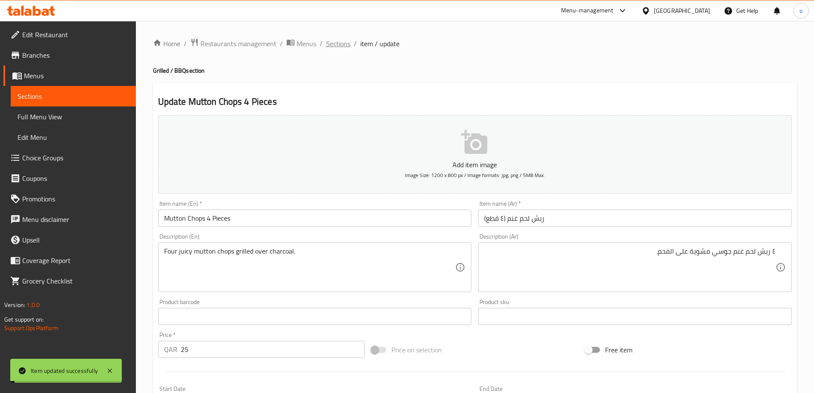
click at [341, 40] on span "Sections" at bounding box center [338, 43] width 24 height 10
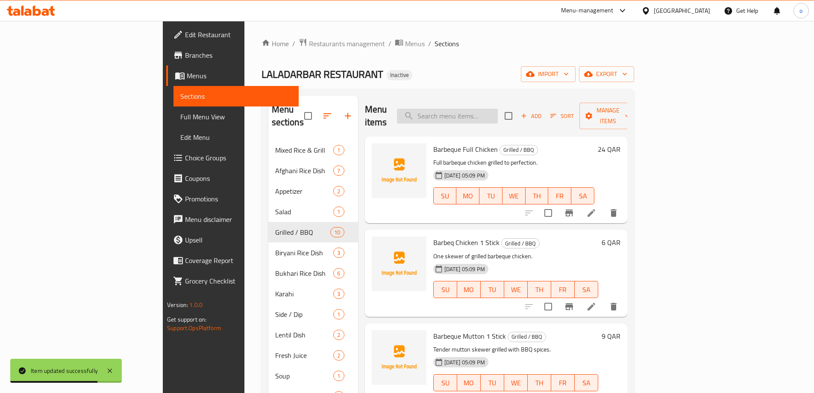
drag, startPoint x: 529, startPoint y: 100, endPoint x: 526, endPoint y: 112, distance: 11.8
click at [529, 103] on div "Menu items Add Sort Manage items" at bounding box center [496, 116] width 262 height 41
click at [498, 112] on input "search" at bounding box center [447, 116] width 101 height 15
paste input "Mutton Chums 4 Pieces"
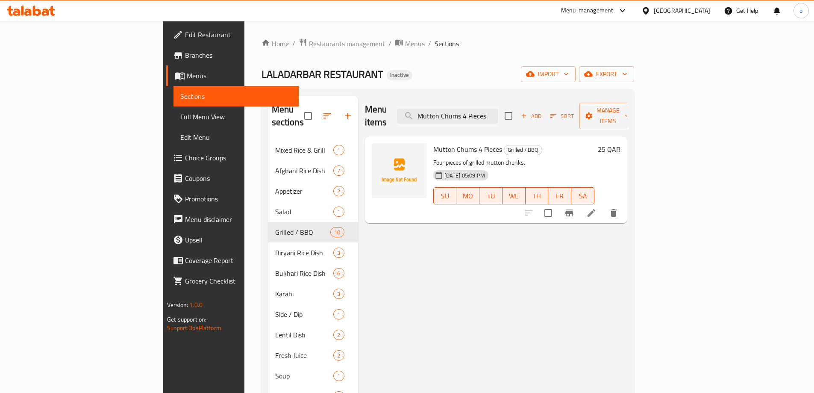
type input "Mutton Chums 4 Pieces"
click at [603, 206] on li at bounding box center [591, 212] width 24 height 15
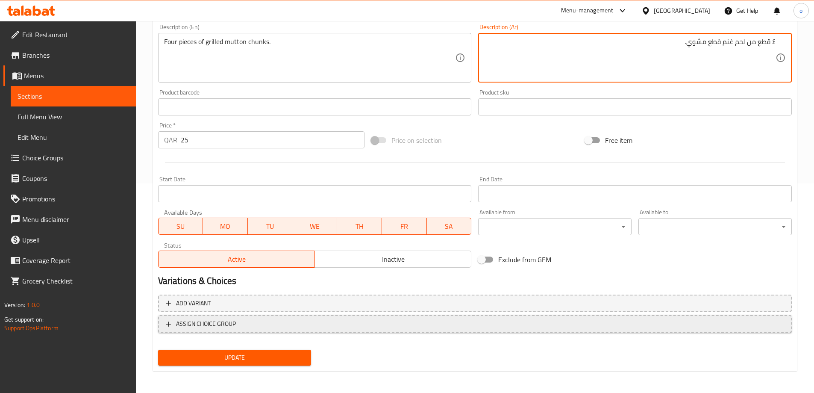
scroll to position [211, 0]
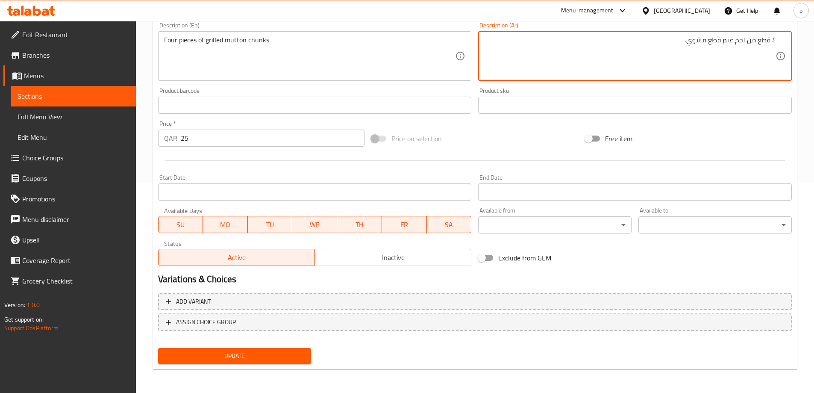
type textarea "٤ قطع من لحم غنم قطع مشوي."
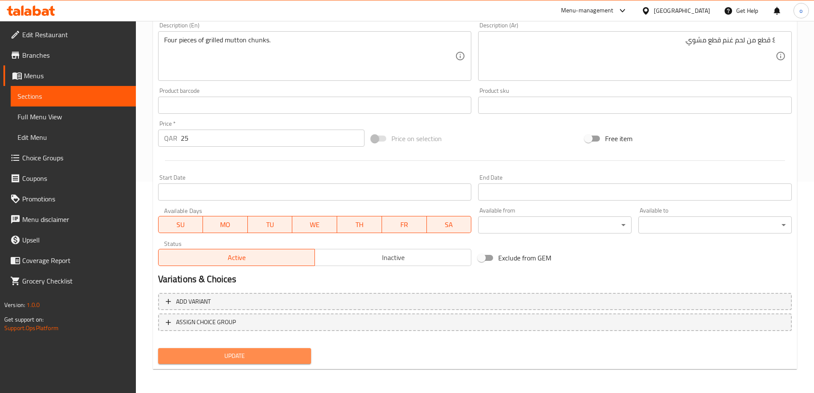
click at [276, 359] on span "Update" at bounding box center [235, 355] width 140 height 11
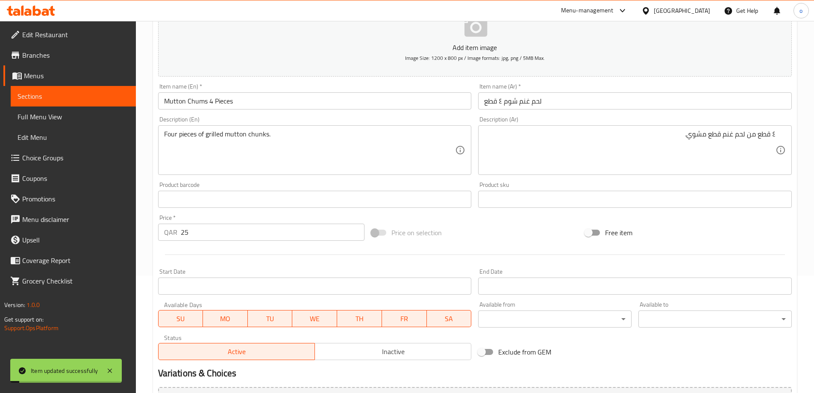
scroll to position [0, 0]
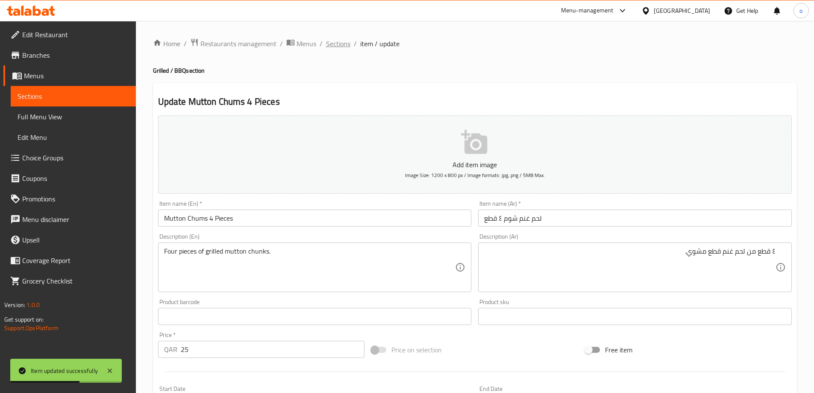
click at [338, 44] on span "Sections" at bounding box center [338, 43] width 24 height 10
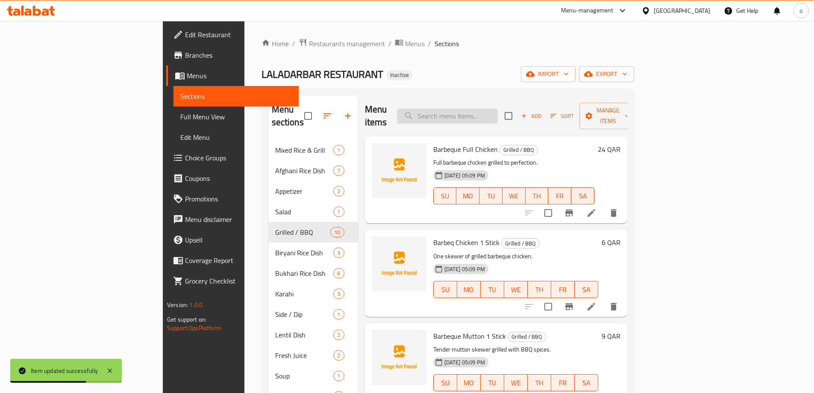
click at [478, 113] on input "search" at bounding box center [447, 116] width 101 height 15
paste input "Biryani with Chicken Barbeq"
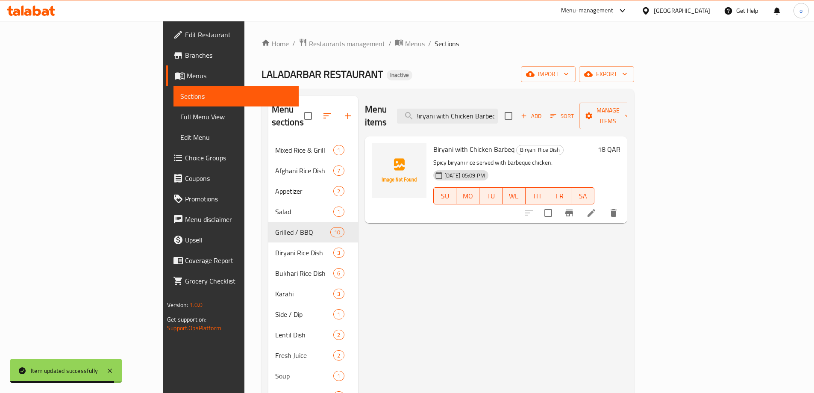
type input "Biryani with Chicken Barbeq"
click at [596, 208] on icon at bounding box center [591, 213] width 10 height 10
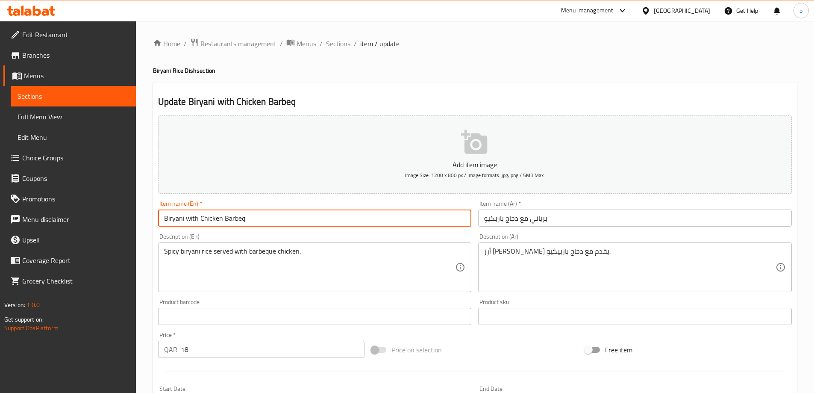
click at [295, 217] on input "Biryani with Chicken Barbeq" at bounding box center [315, 217] width 314 height 17
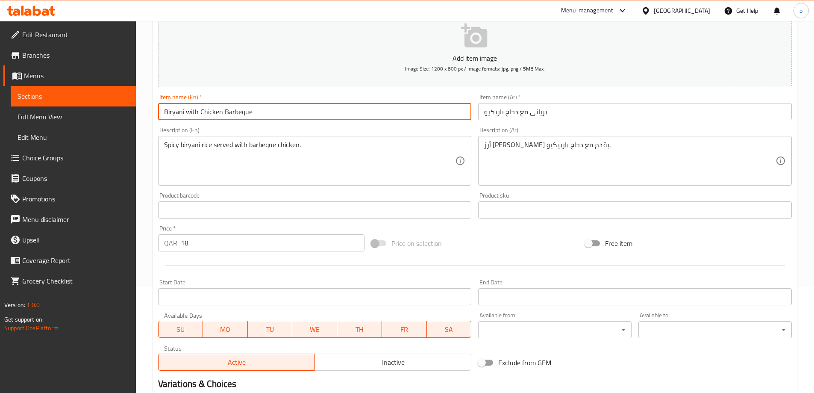
scroll to position [211, 0]
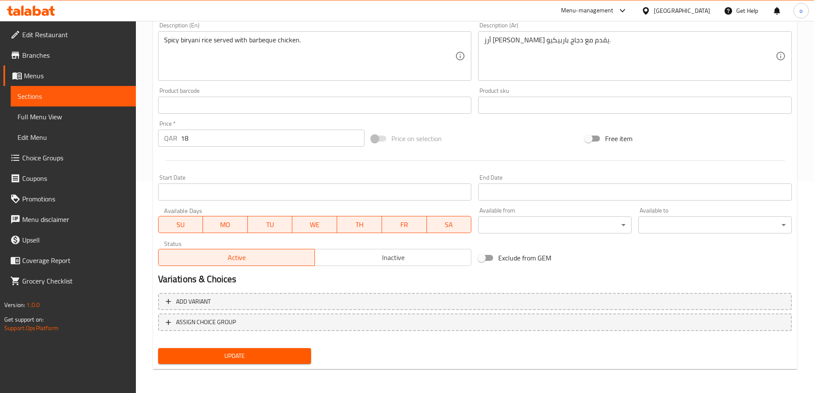
type input "Biryani with Chicken Barbeque"
click at [224, 352] on span "Update" at bounding box center [235, 355] width 140 height 11
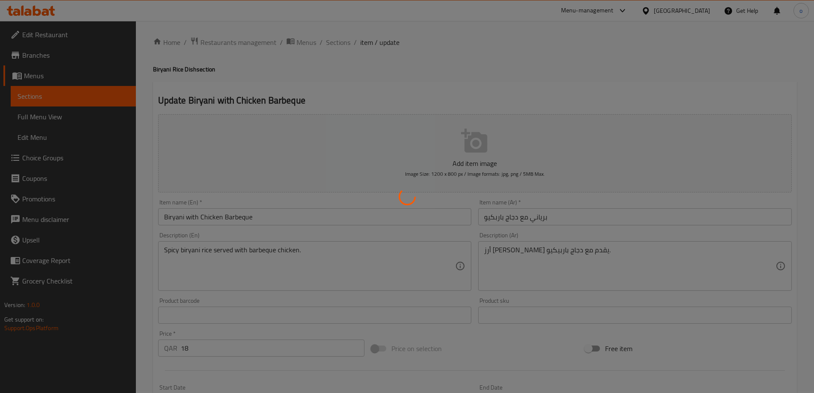
scroll to position [0, 0]
click at [333, 44] on div at bounding box center [407, 196] width 814 height 393
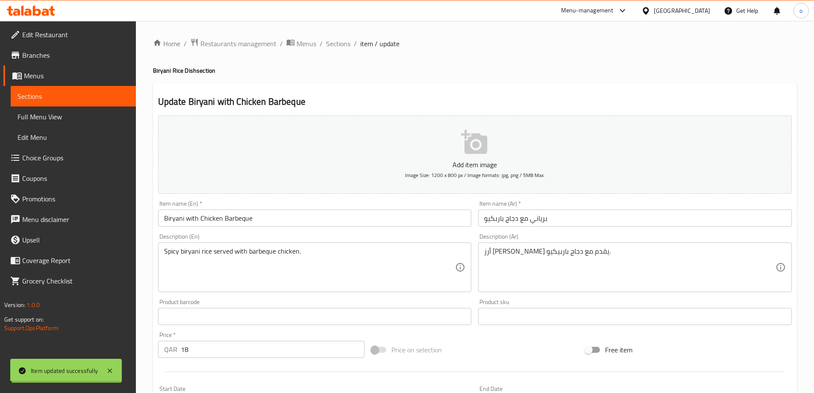
click at [333, 44] on span "Sections" at bounding box center [338, 43] width 24 height 10
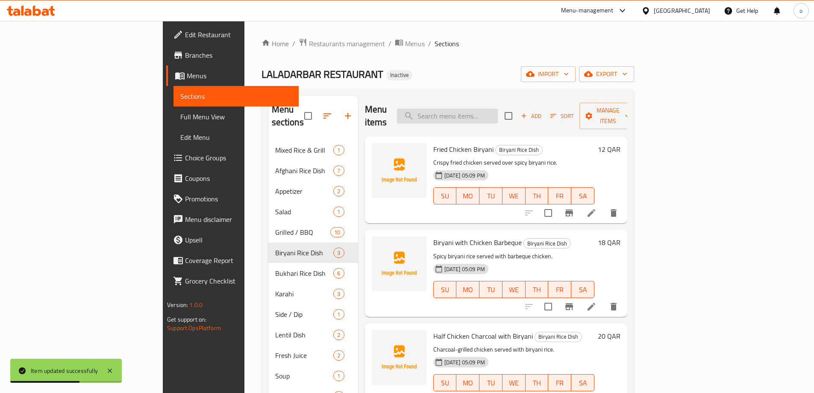
click at [498, 112] on input "search" at bounding box center [447, 116] width 101 height 15
paste input "Half Chicken Charcoal with Biryani"
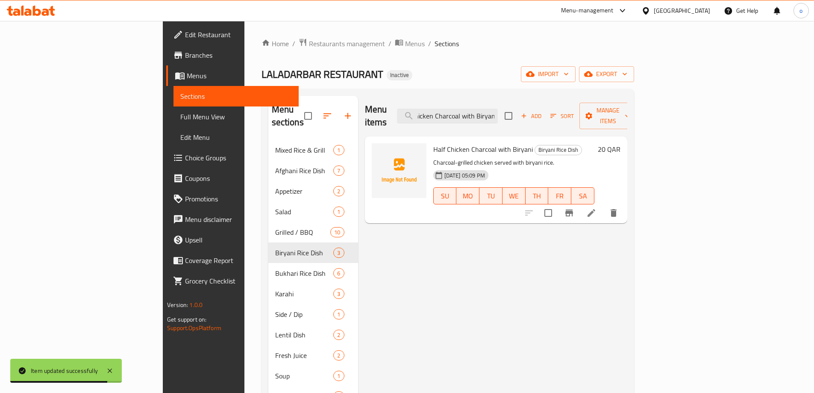
type input "Half Chicken Charcoal with Biryani"
click at [596, 208] on icon at bounding box center [591, 213] width 10 height 10
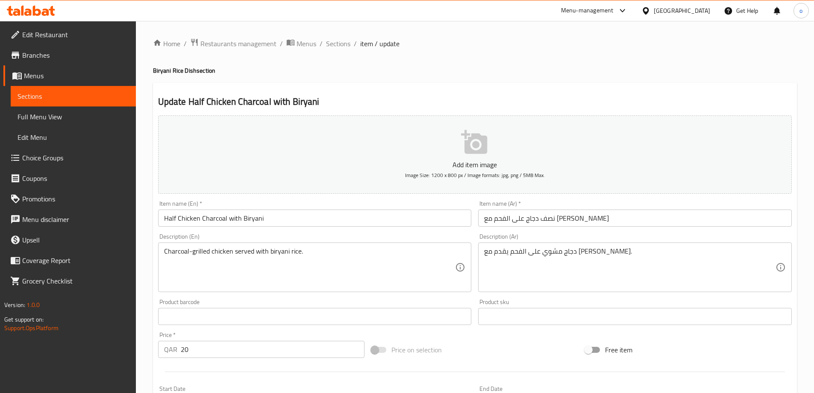
click at [545, 217] on input "نصف دجاج على الفحم مع برياني" at bounding box center [635, 217] width 314 height 17
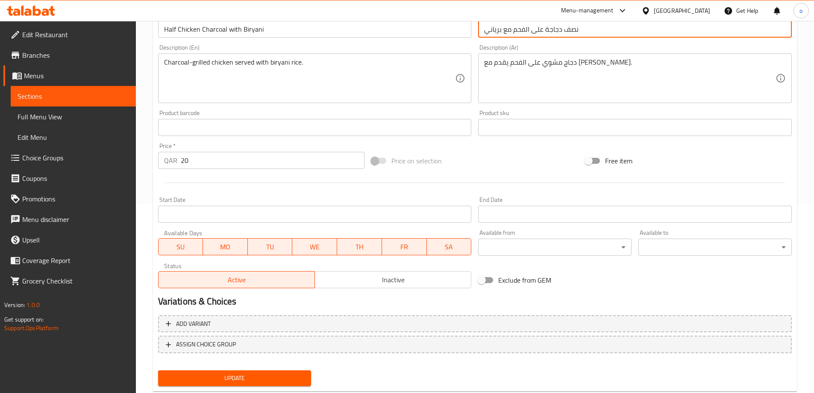
scroll to position [168, 0]
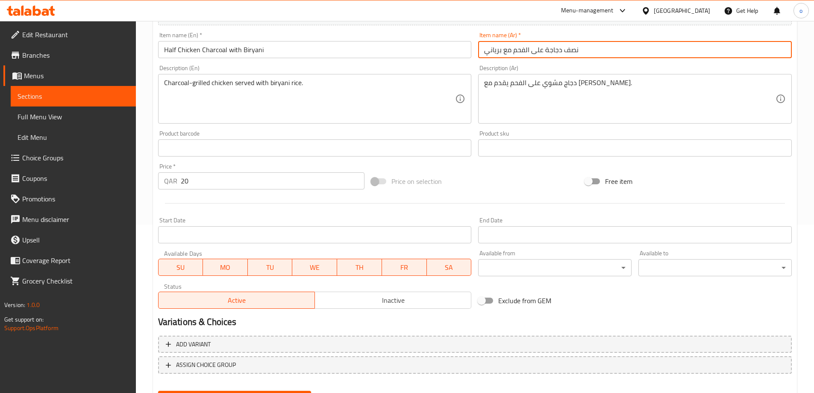
type input "نصف دجاجة على الفحم مع برياني"
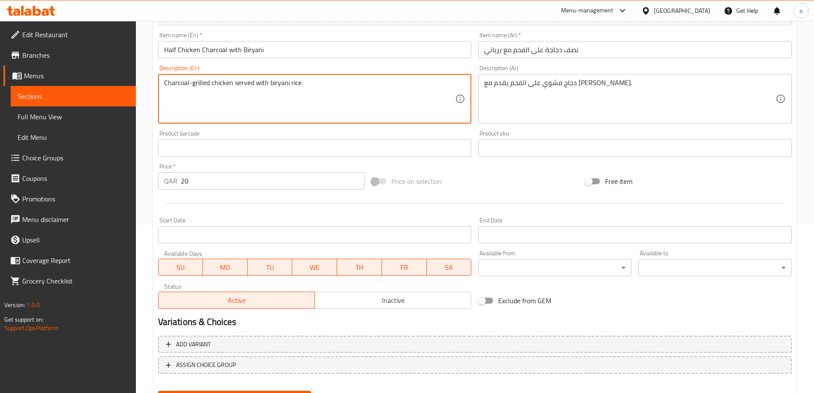
click at [230, 50] on input "Half Chicken Charcoal with Biryani" at bounding box center [315, 49] width 314 height 17
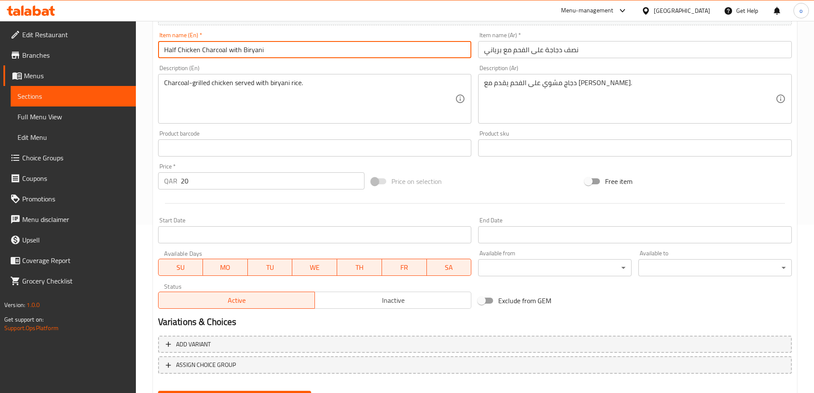
click at [230, 50] on input "Half Chicken Charcoal with Biryani" at bounding box center [315, 49] width 314 height 17
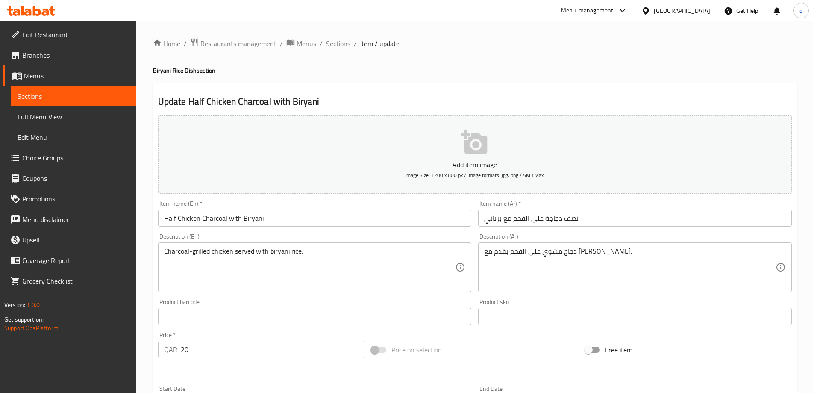
scroll to position [211, 0]
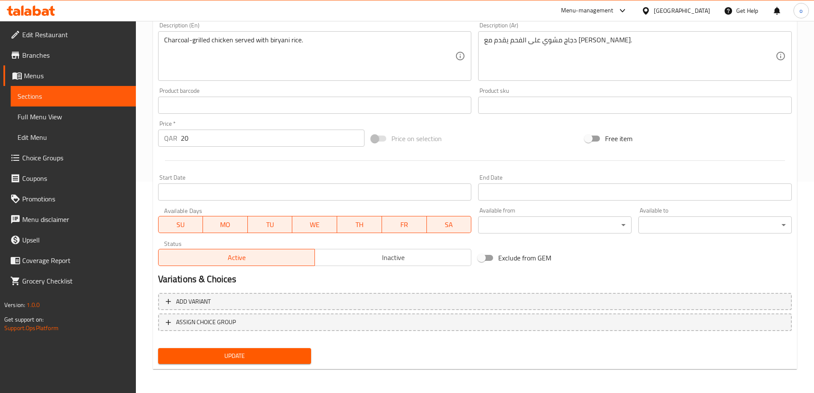
click at [265, 355] on span "Update" at bounding box center [235, 355] width 140 height 11
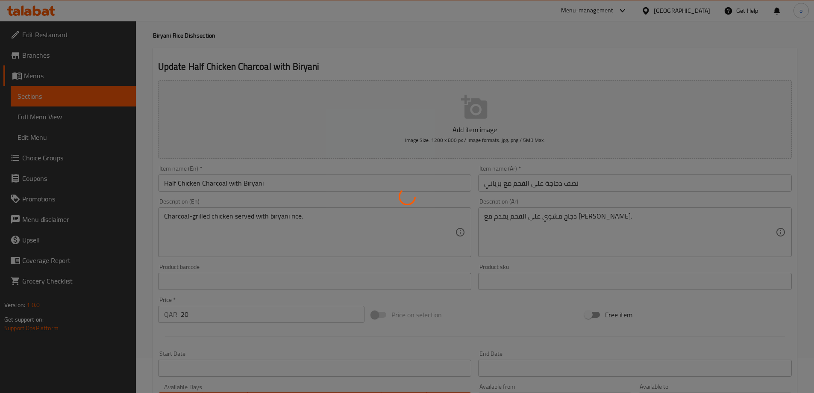
scroll to position [0, 0]
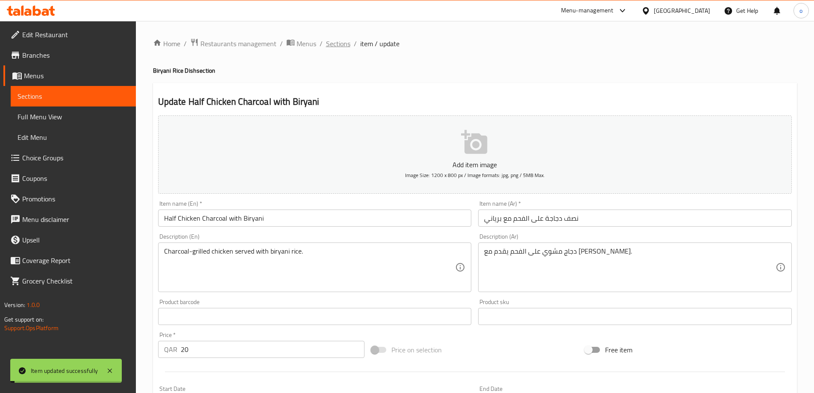
click at [345, 43] on span "Sections" at bounding box center [338, 43] width 24 height 10
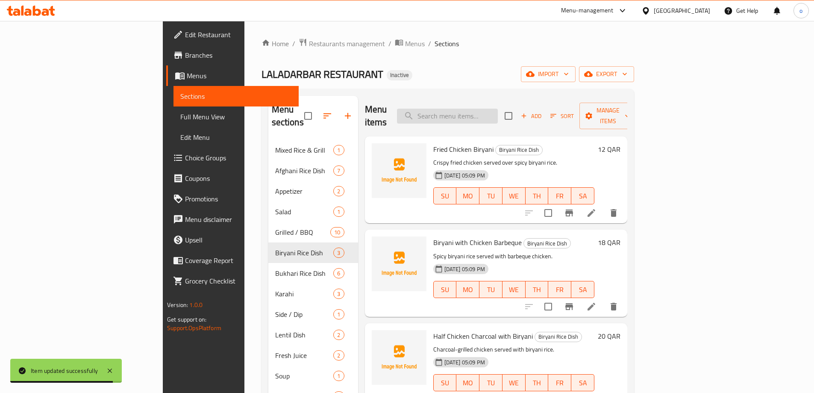
click at [490, 111] on input "search" at bounding box center [447, 116] width 101 height 15
paste input "Bukhari Rice with 1 Mutton 1 Malai botti 1 Barbeq Chicken Stick"
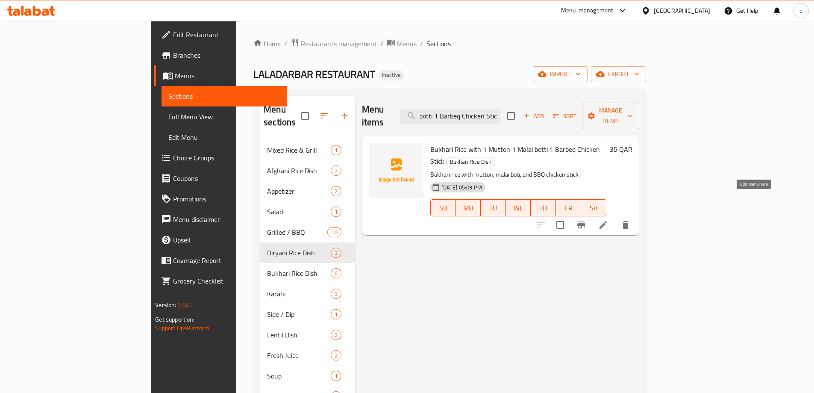
type input "Bukhari Rice with 1 Mutton 1 Malai botti 1 Barbeq Chicken Stick"
click at [608, 220] on icon at bounding box center [603, 225] width 10 height 10
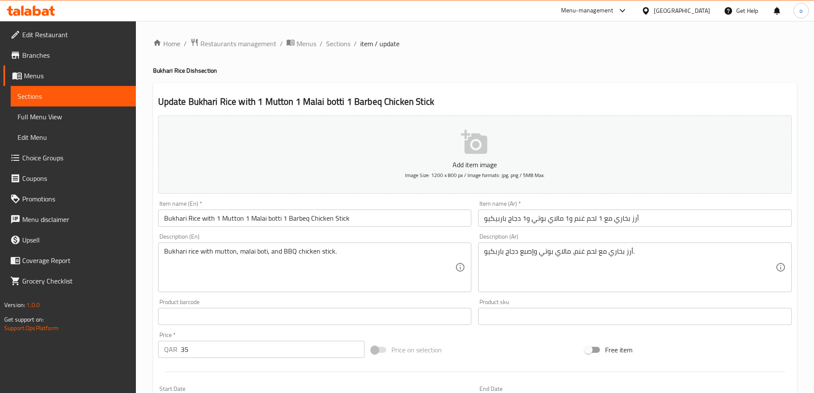
click at [517, 221] on input "أرز بخاري مع 1 لحم غنم و1 مالاي بوتي و1 دجاج باربيكيو" at bounding box center [635, 217] width 314 height 17
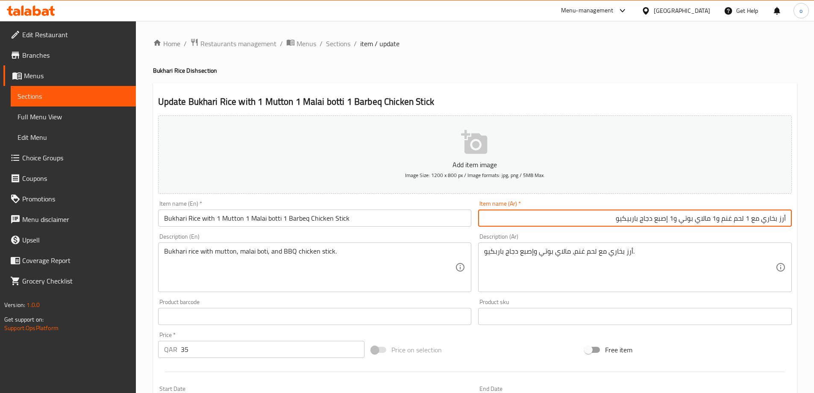
type input "أرز بخاري مع 1 لحم غنم و1 مالاي بوتي و1 إصبع دجاج باربيكيو"
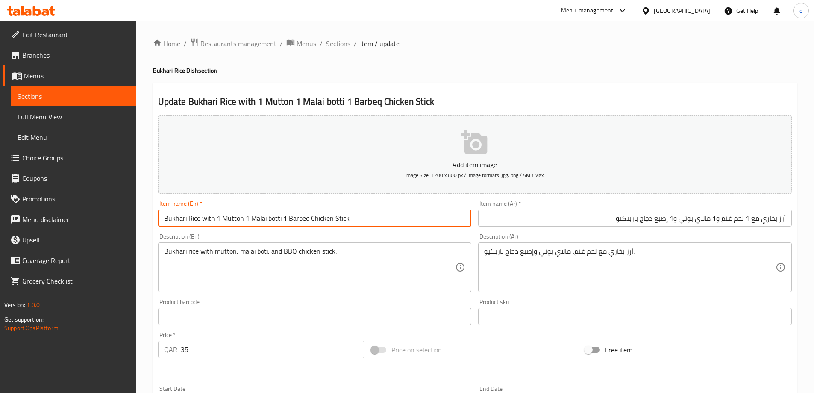
click at [307, 215] on input "Bukhari Rice with 1 Mutton 1 Malai botti 1 Barbeq Chicken Stick" at bounding box center [315, 217] width 314 height 17
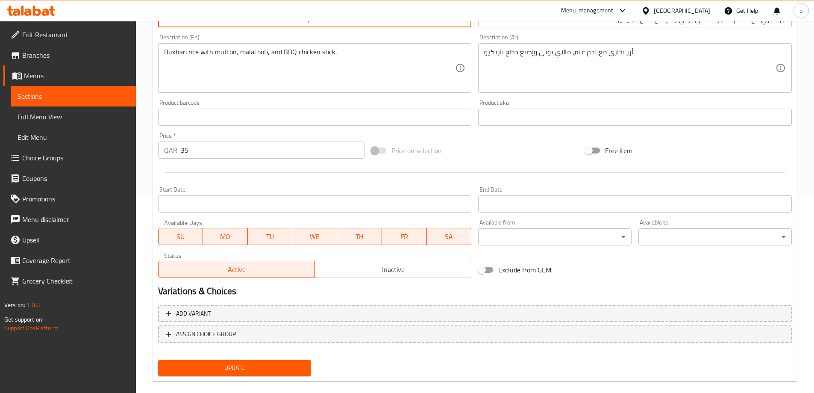
scroll to position [211, 0]
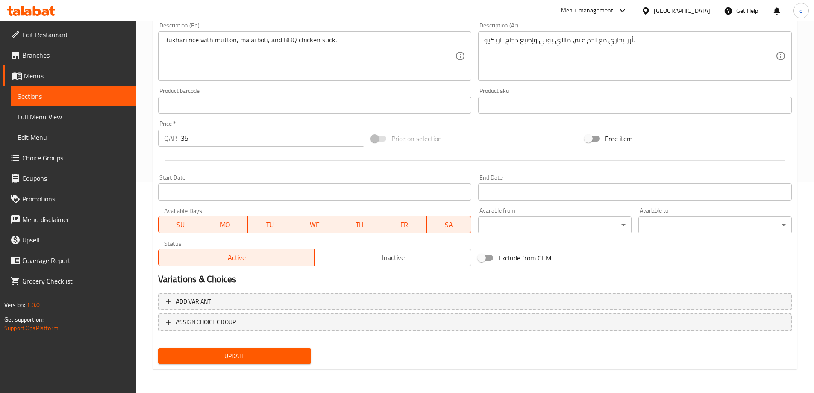
type input "Bukhari Rice with 1 Mutton 1 Malai botti 1 Barbeque Chicken Stick"
click at [304, 349] on button "Update" at bounding box center [234, 356] width 153 height 16
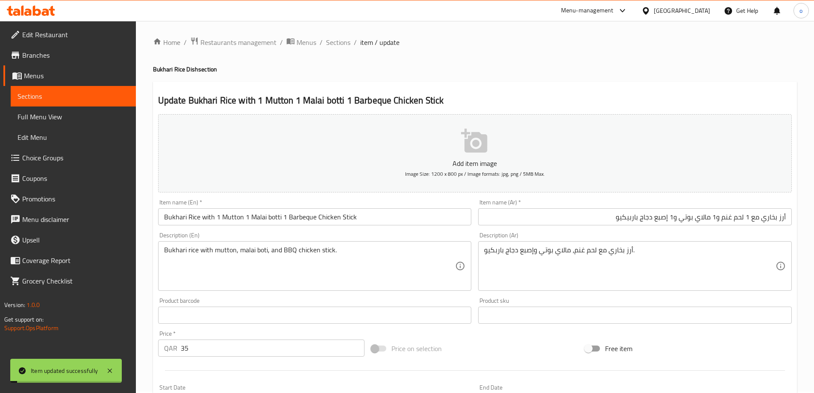
scroll to position [0, 0]
click at [342, 38] on span "Sections" at bounding box center [338, 43] width 24 height 10
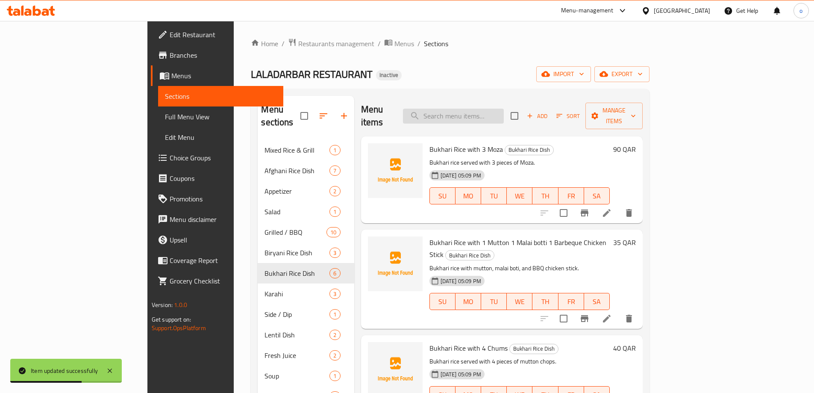
click at [504, 111] on input "search" at bounding box center [453, 116] width 101 height 15
paste input "Bukhari Rice with Mix Grilled"
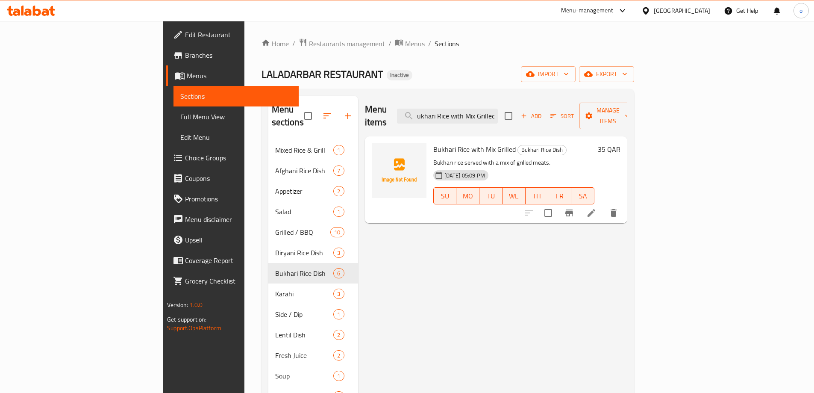
type input "Bukhari Rice with Mix Grilled"
click at [596, 208] on icon at bounding box center [591, 213] width 10 height 10
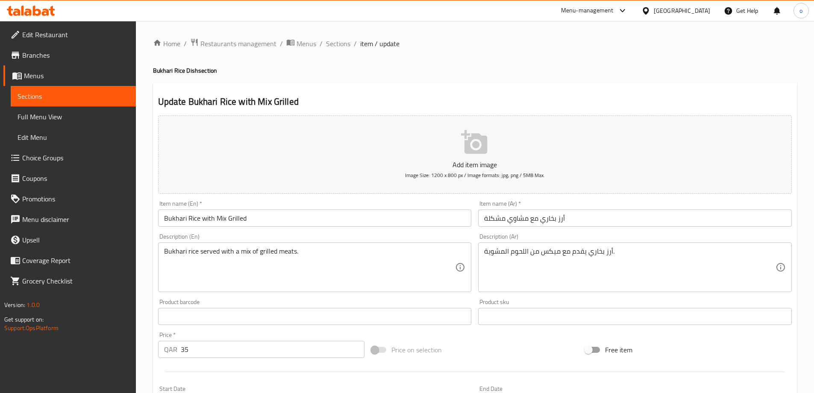
click at [511, 218] on input "أرز بخاري مع مشاوي مشكلة" at bounding box center [635, 217] width 314 height 17
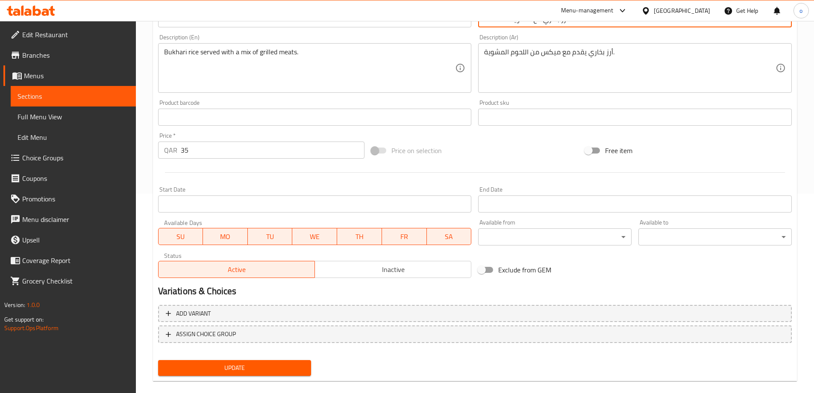
scroll to position [211, 0]
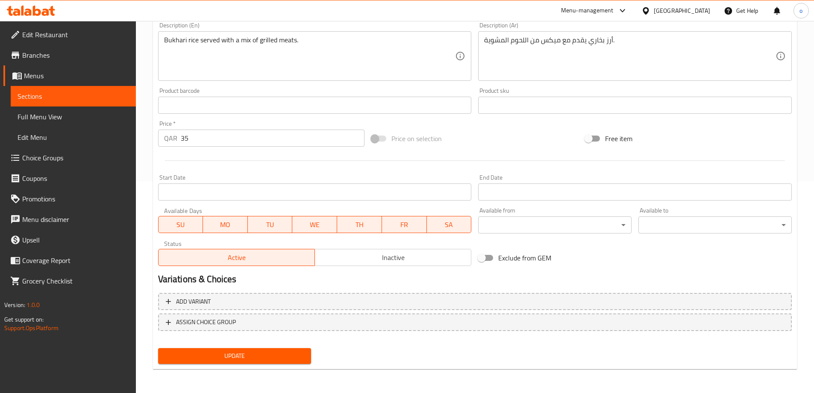
type input "أرز بخاري مع مشاويات مشكلة"
click at [294, 357] on span "Update" at bounding box center [235, 355] width 140 height 11
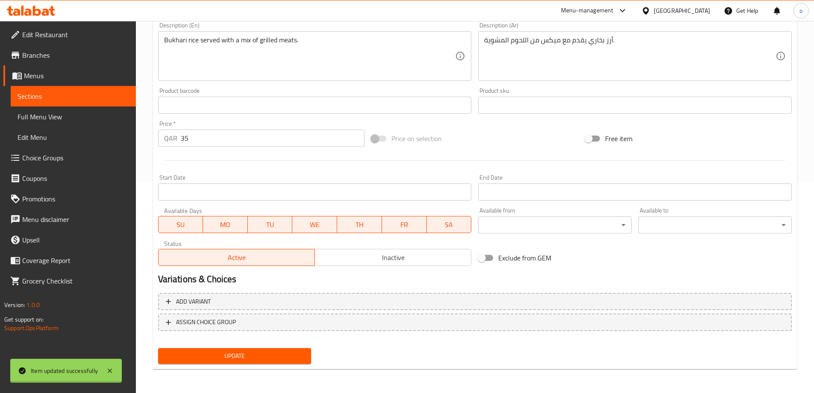
scroll to position [0, 0]
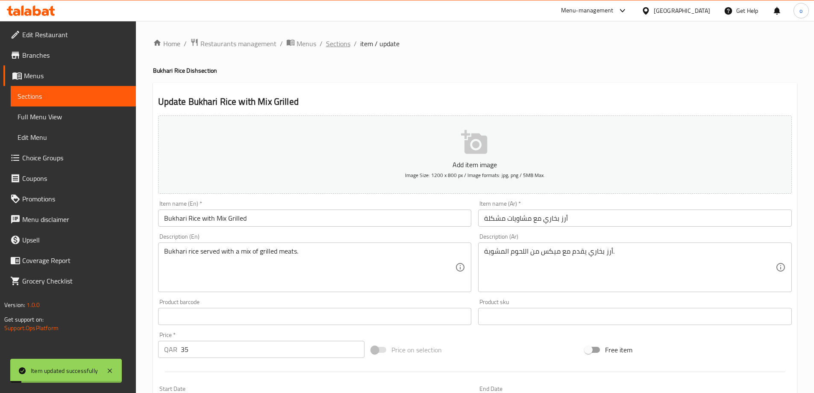
click at [335, 43] on span "Sections" at bounding box center [338, 43] width 24 height 10
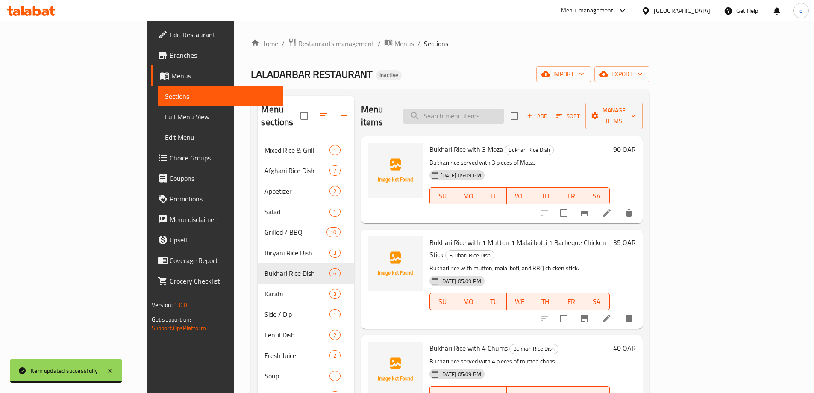
click at [504, 111] on input "search" at bounding box center [453, 116] width 101 height 15
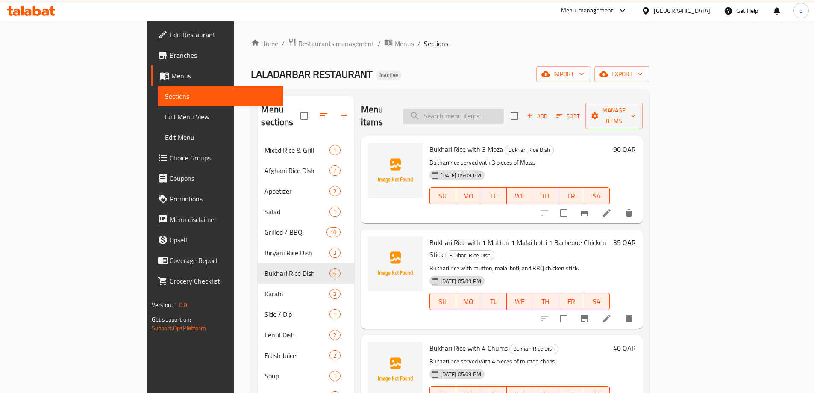
paste input "Namkeen Dumpukh with 2 Moza"
type input "Namkeen Dumpukh with 2 Moza"
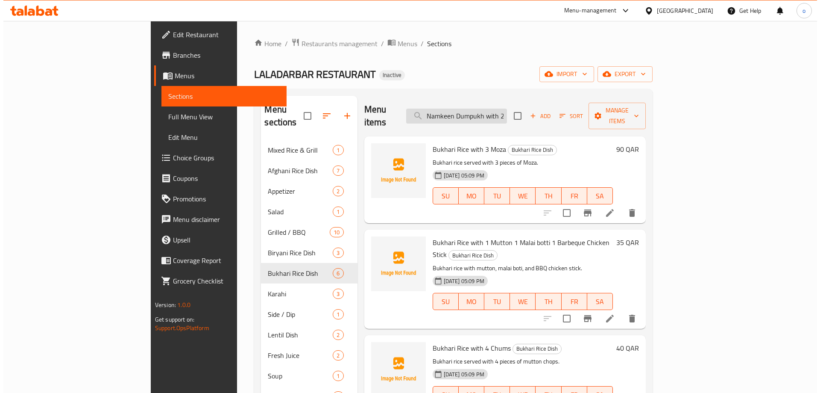
scroll to position [0, 17]
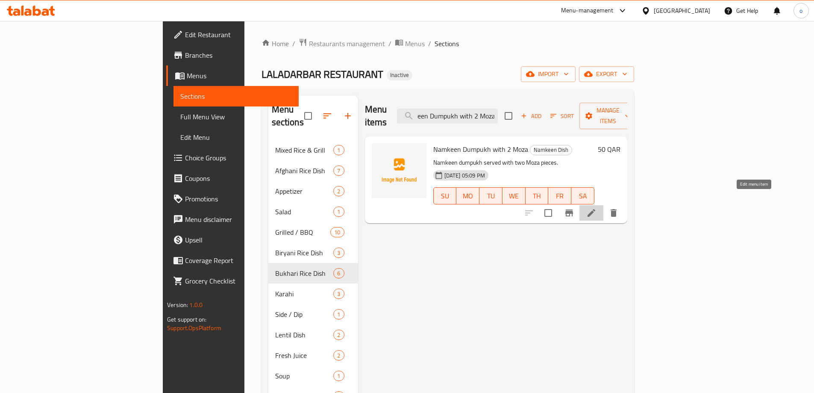
click at [596, 208] on icon at bounding box center [591, 213] width 10 height 10
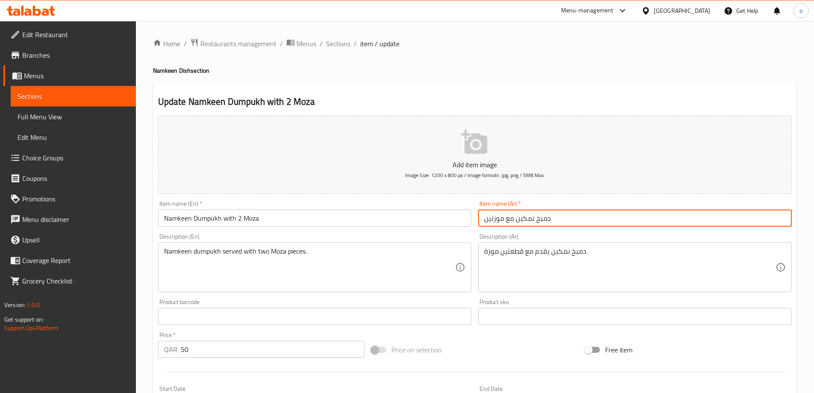
click at [486, 218] on input "دمبخ نمكين مع موزتين" at bounding box center [635, 217] width 314 height 17
click at [488, 219] on input "دمبخ نمكين مع موزتين" at bounding box center [635, 217] width 314 height 17
type input "دمبخ نمكين مع 2 موزة"
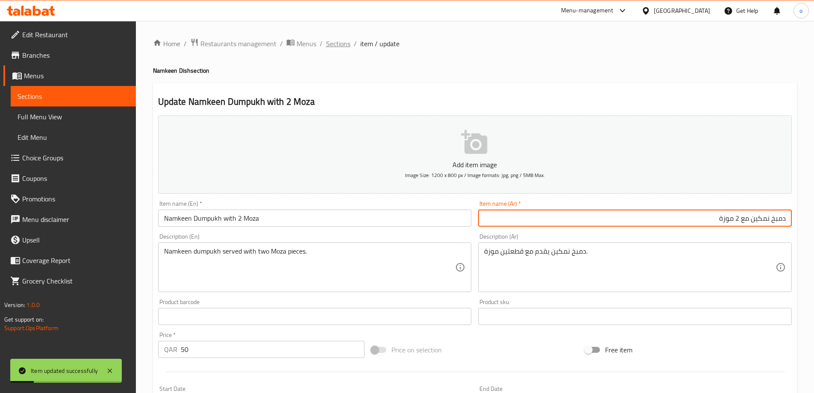
click at [326, 42] on span "Sections" at bounding box center [338, 43] width 24 height 10
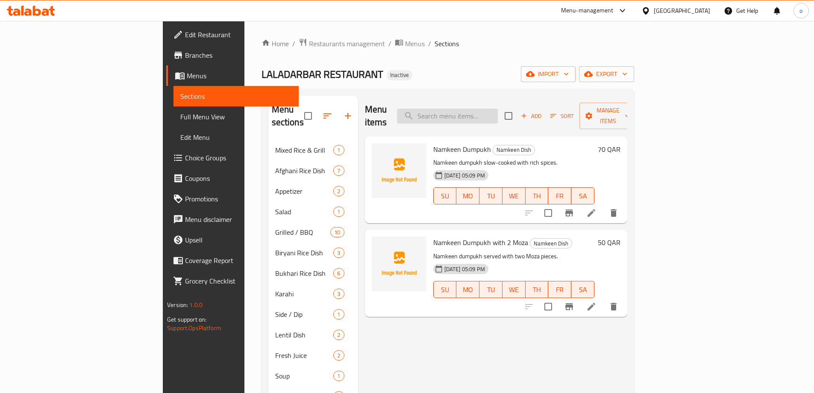
click at [498, 109] on input "search" at bounding box center [447, 116] width 101 height 15
paste input "Afghani Pullao with Boneless Chicken Stick & Malai botti"
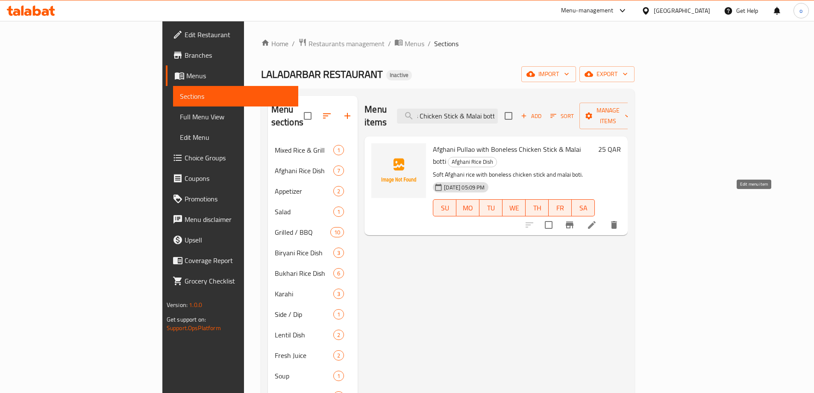
type input "Afghani Pullao with Boneless Chicken Stick & Malai botti"
click at [597, 220] on icon at bounding box center [592, 225] width 10 height 10
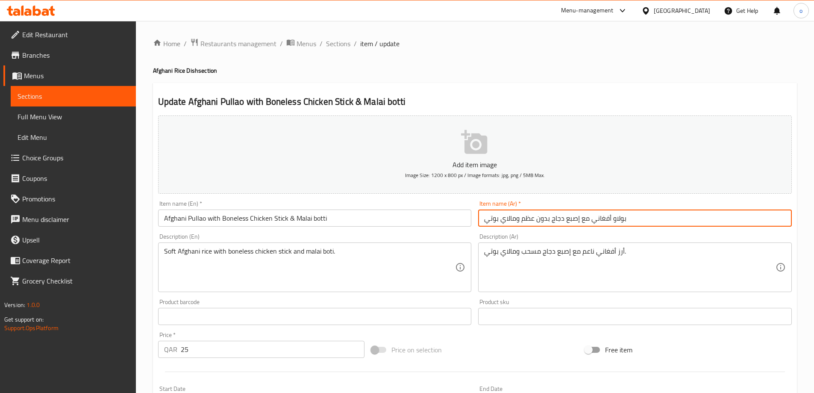
drag, startPoint x: 520, startPoint y: 220, endPoint x: 552, endPoint y: 222, distance: 32.5
click at [552, 222] on input "بولاو أفغاني مع إصبع دجاج بدون عظم ومالاي بوتي" at bounding box center [635, 217] width 314 height 17
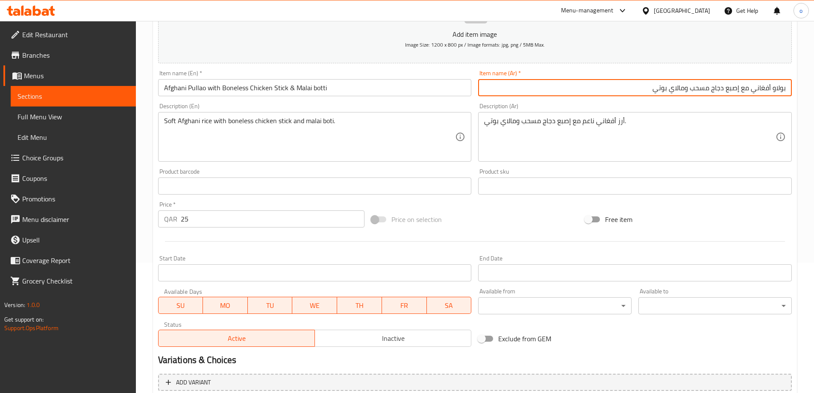
scroll to position [211, 0]
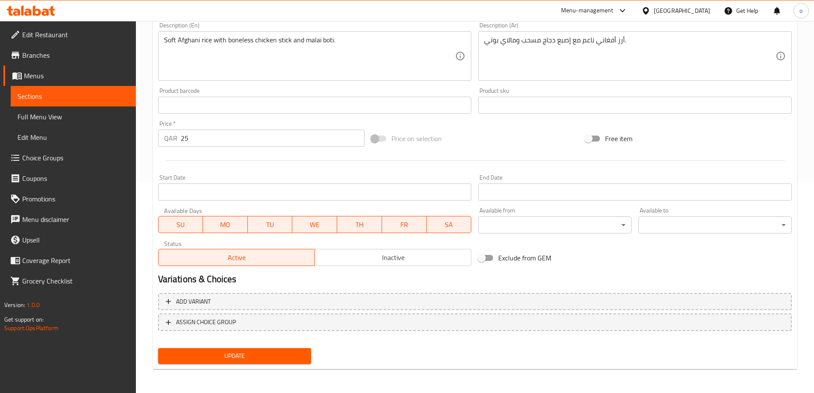
type input "بولاو أفغاني مع إصبع دجاج مسحب ومالاي بوتي"
click at [286, 352] on span "Update" at bounding box center [235, 355] width 140 height 11
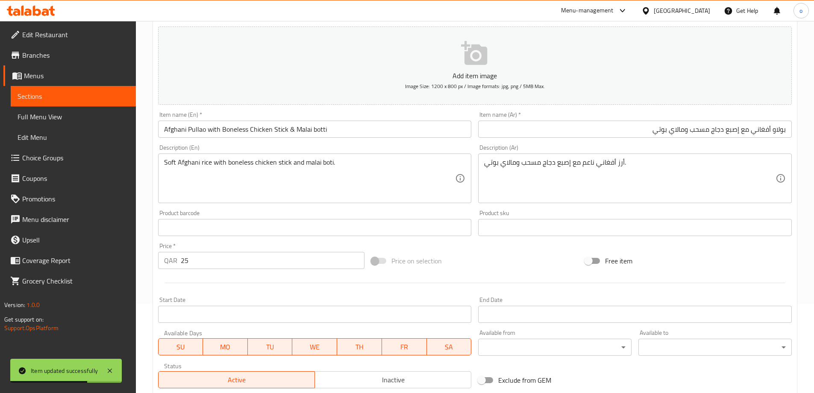
scroll to position [0, 0]
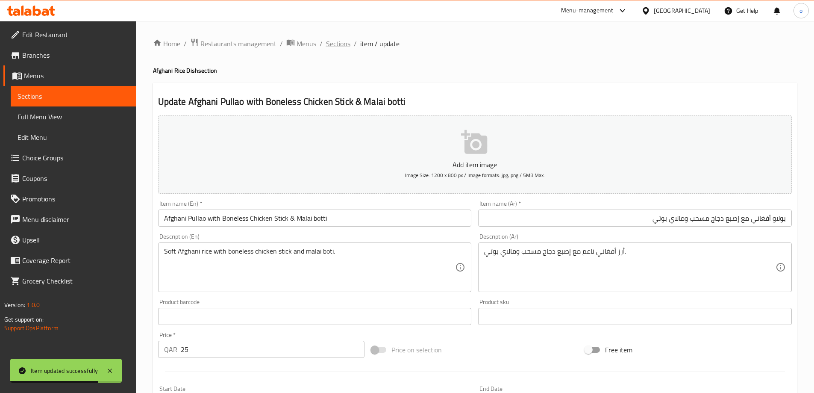
click at [337, 41] on span "Sections" at bounding box center [338, 43] width 24 height 10
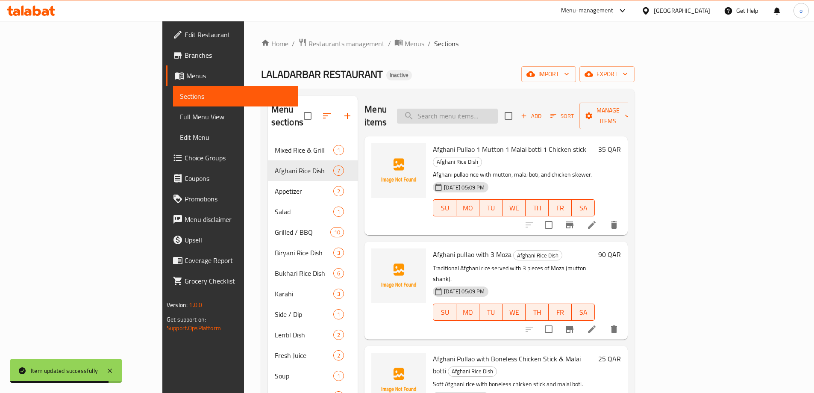
click at [477, 109] on input "search" at bounding box center [447, 116] width 101 height 15
paste input "Cucumber Yogurt"
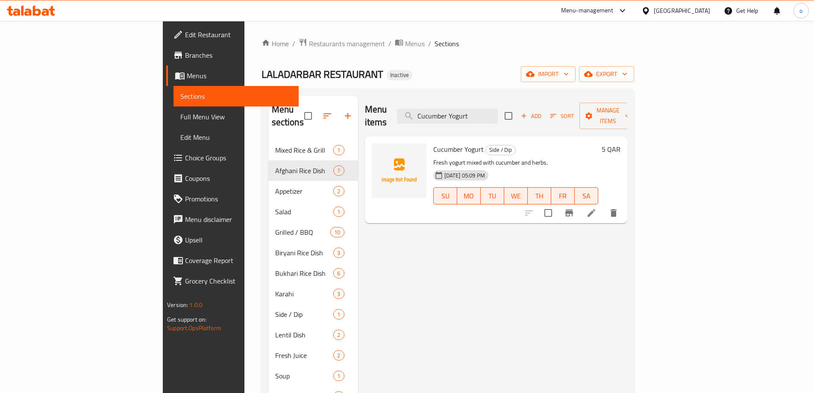
type input "Cucumber Yogurt"
click at [603, 205] on li at bounding box center [591, 212] width 24 height 15
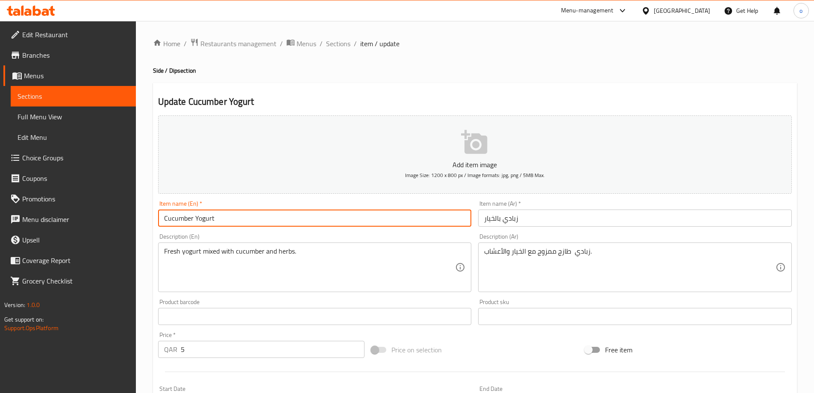
drag, startPoint x: 192, startPoint y: 218, endPoint x: 159, endPoint y: 217, distance: 32.5
click at [159, 217] on input "Cucumber Yogurt" at bounding box center [315, 217] width 314 height 17
paste input "Cucumber"
type input "Yogurt with Cucumber"
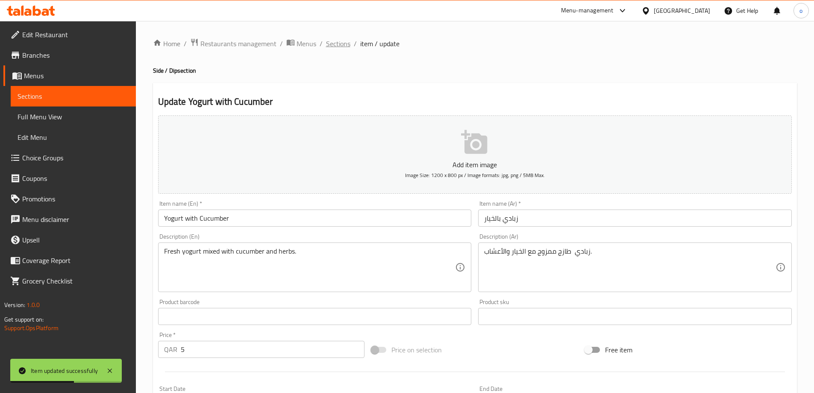
click at [336, 44] on span "Sections" at bounding box center [338, 43] width 24 height 10
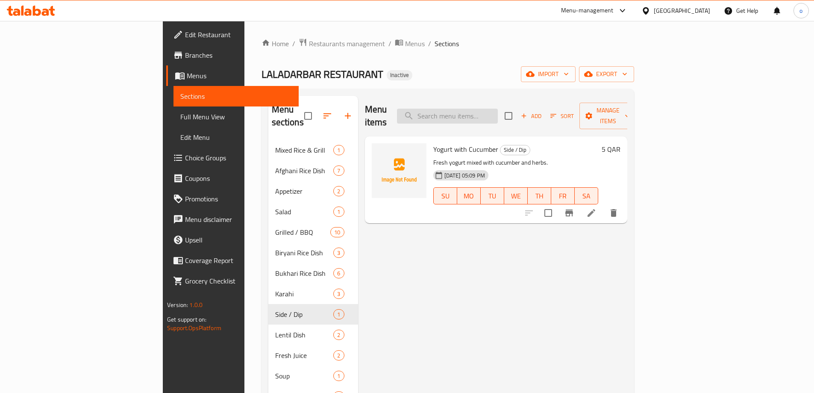
click at [498, 109] on input "search" at bounding box center [447, 116] width 101 height 15
paste input "Afghani Pullao with Boneless Chicken Stick & Malai botti"
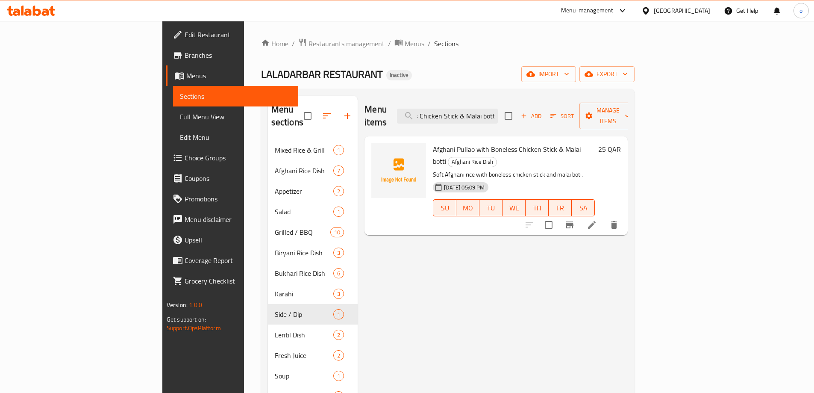
type input "Afghani Pullao with Boneless Chicken Stick & Malai botti"
click at [597, 220] on icon at bounding box center [592, 225] width 10 height 10
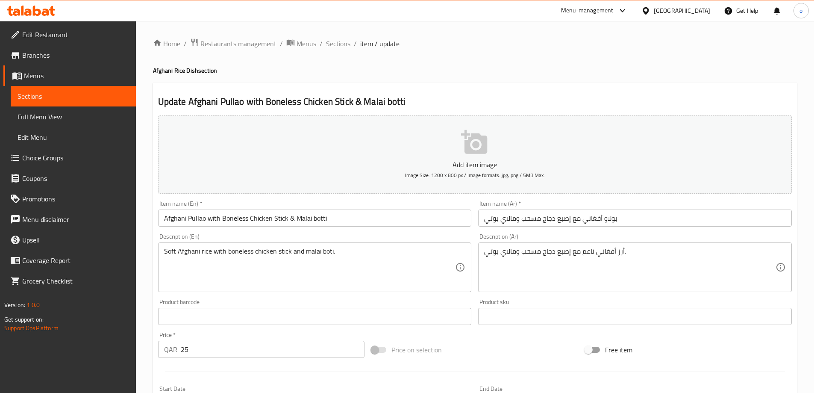
click at [530, 221] on input "بولاو أفغاني مع إصبع دجاج مسحب ومالاي بوتي" at bounding box center [635, 217] width 314 height 17
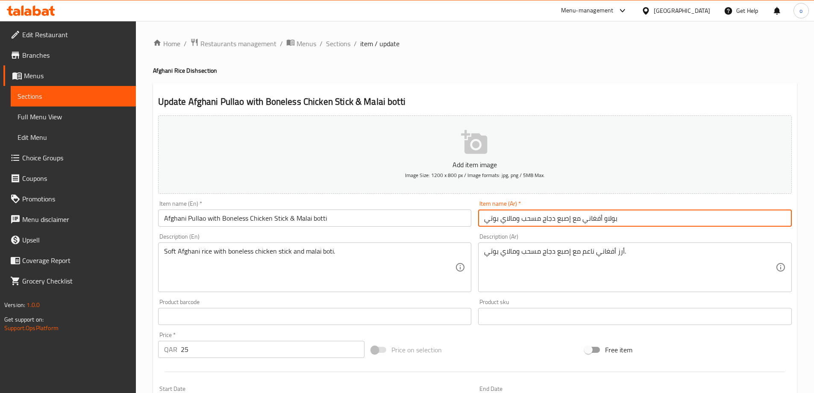
click at [524, 218] on input "بولاو أفغاني مع إصبع دجاج مسحب ومالاي بوتي" at bounding box center [635, 217] width 314 height 17
type input "بولاو أفغاني مع إصبع دجاج بدون عظام ومالاي بوتي"
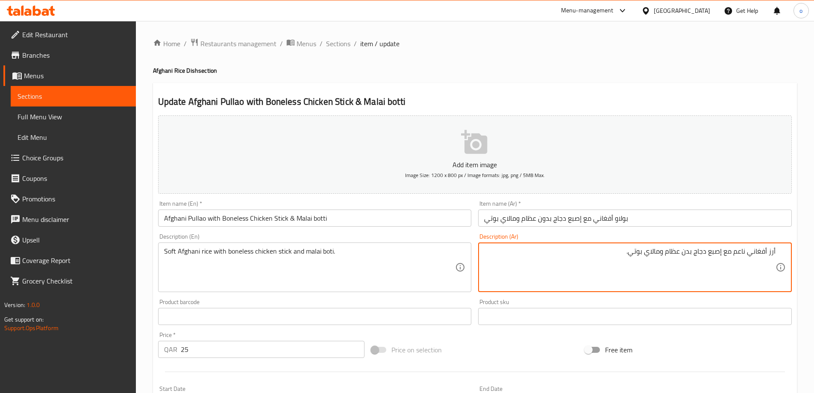
click at [688, 248] on textarea "أرز أفغاني ناعم مع إصبع دجاج بدن عظام ومالاي بوتي." at bounding box center [629, 267] width 291 height 41
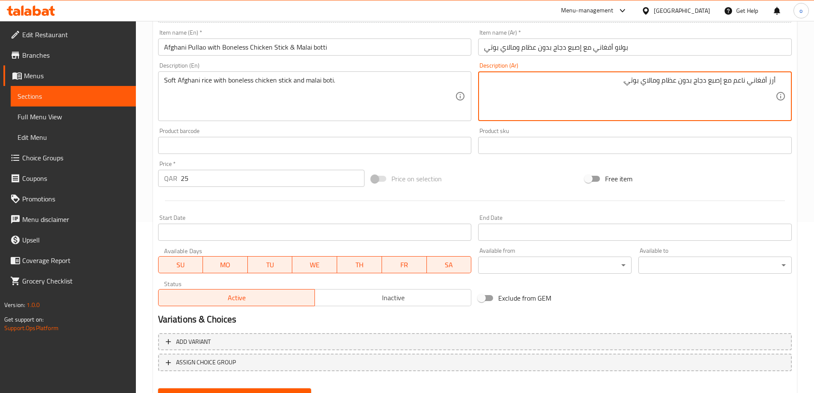
scroll to position [211, 0]
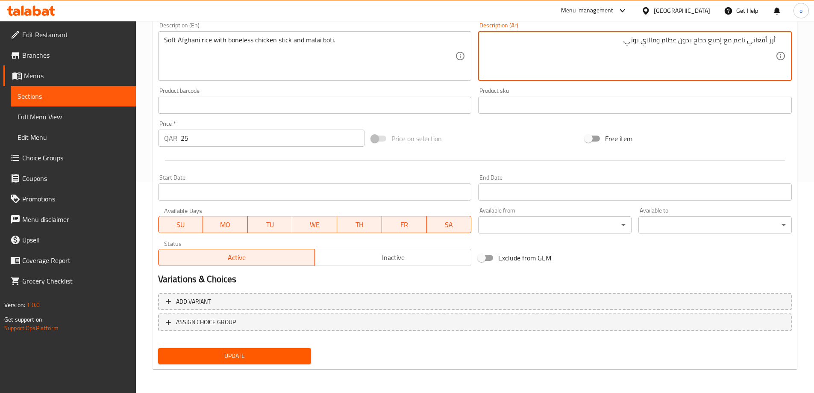
type textarea "أرز أفغاني ناعم مع إصبع دجاج بدون عظام ومالاي بوتي."
click at [296, 356] on span "Update" at bounding box center [235, 355] width 140 height 11
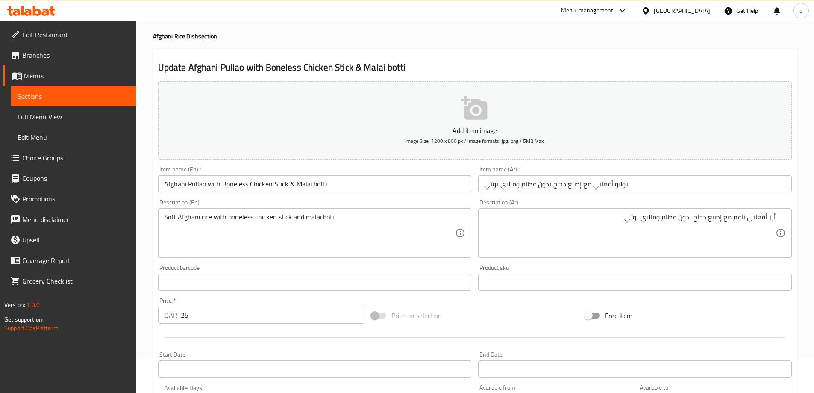
scroll to position [0, 0]
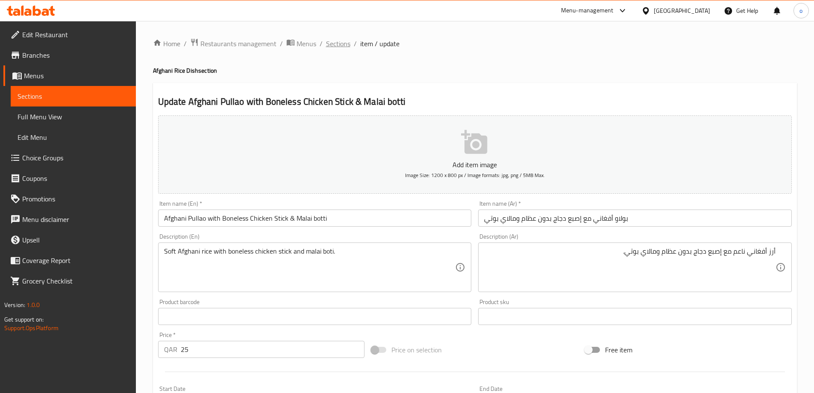
click at [347, 38] on span "Sections" at bounding box center [338, 43] width 24 height 10
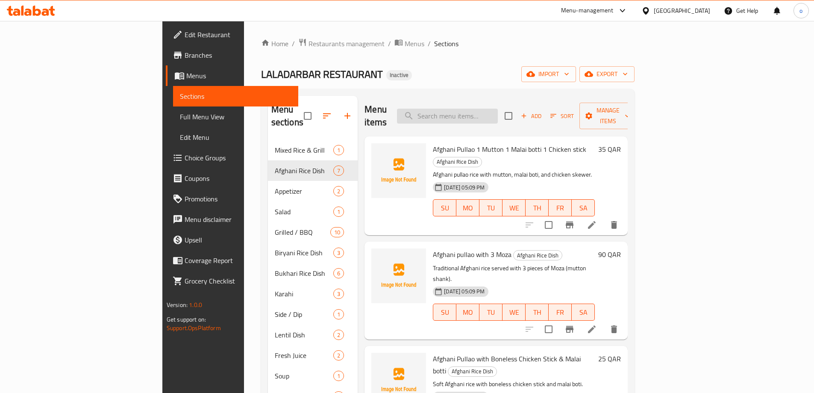
click at [498, 109] on input "search" at bounding box center [447, 116] width 101 height 15
paste input "Boneless Chicken 1 Stick"
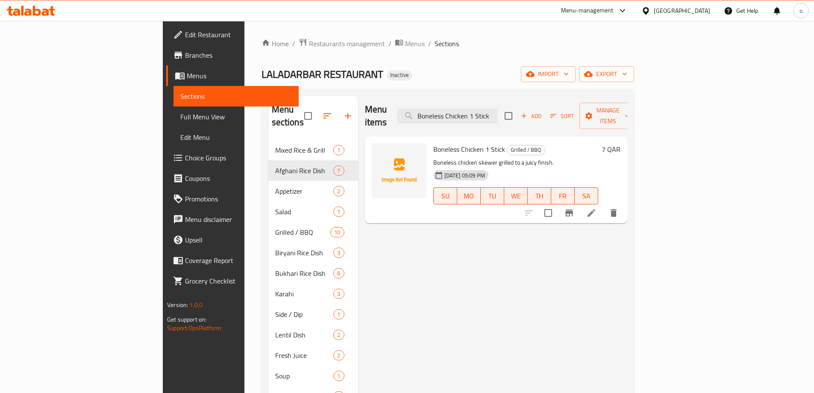
type input "Boneless Chicken 1 Stick"
click at [596, 208] on icon at bounding box center [591, 213] width 10 height 10
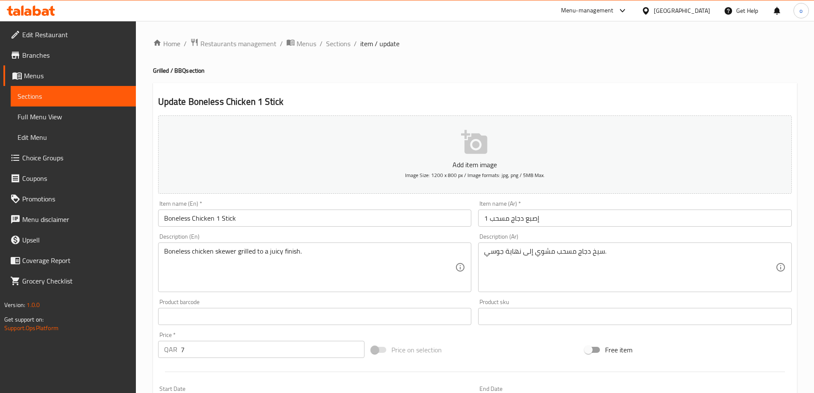
click at [500, 220] on input "1 إصبع دجاج مسحب" at bounding box center [635, 217] width 314 height 17
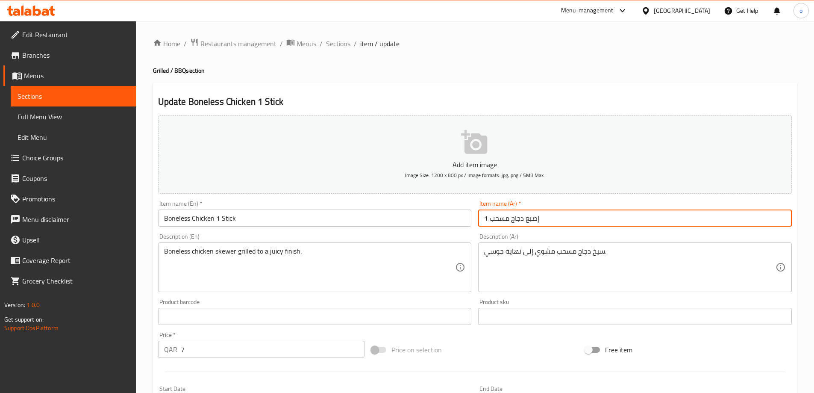
click at [500, 220] on input "1 إصبع دجاج مسحب" at bounding box center [635, 217] width 314 height 17
type input "1 إصبع دجاج بدون عظام"
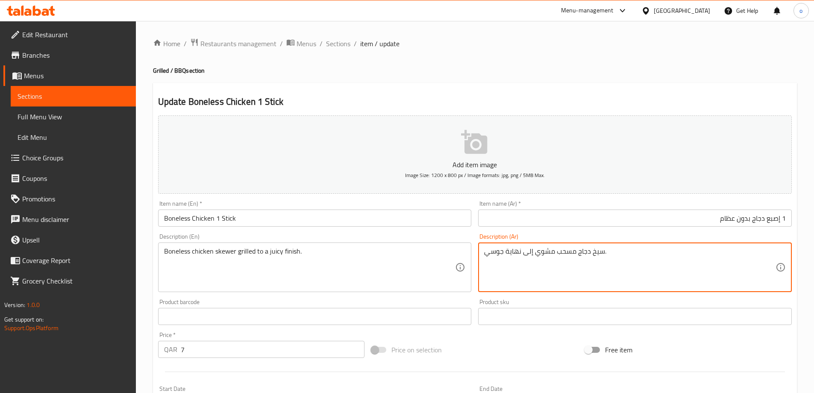
click at [572, 255] on textarea "سيخ دجاج مسحب مشوي إلى نهاية جوسي." at bounding box center [629, 267] width 291 height 41
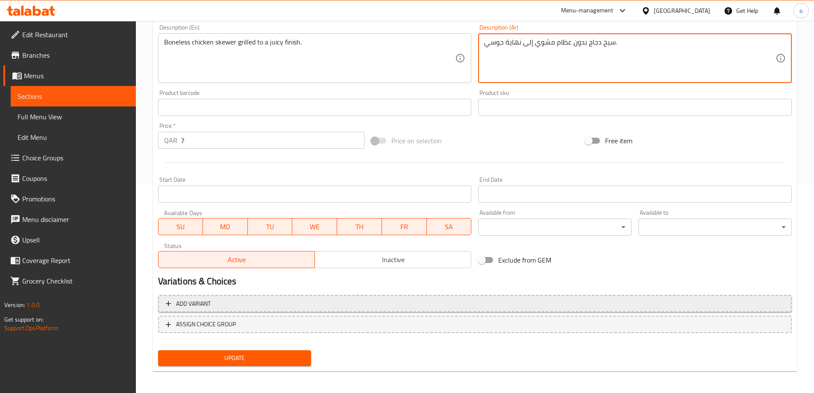
scroll to position [211, 0]
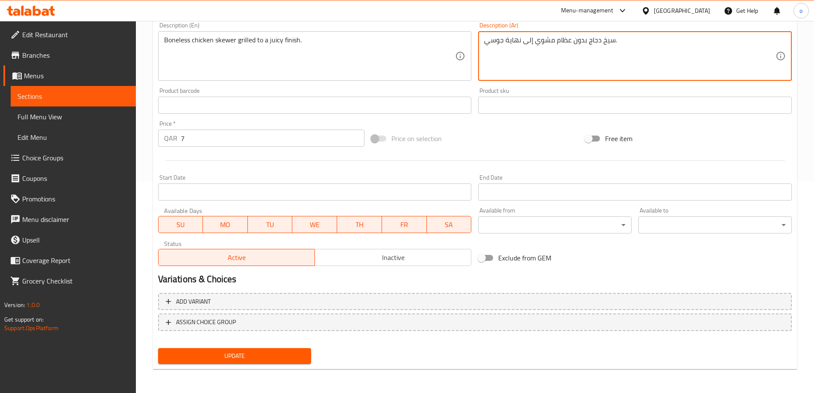
type textarea "سيخ دجاج بدون عظام مشوي إلى نهاية جوسي."
click at [282, 357] on span "Update" at bounding box center [235, 355] width 140 height 11
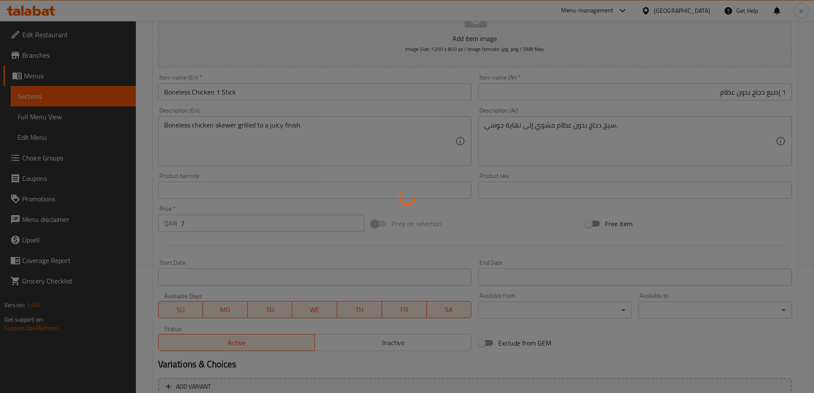
scroll to position [0, 0]
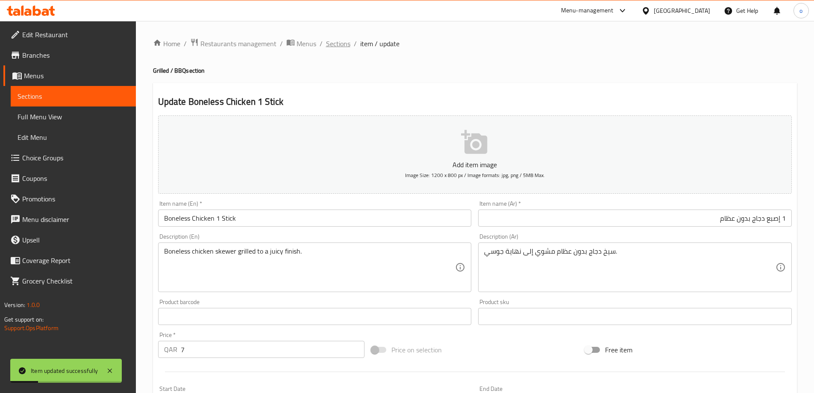
click at [348, 39] on span "Sections" at bounding box center [338, 43] width 24 height 10
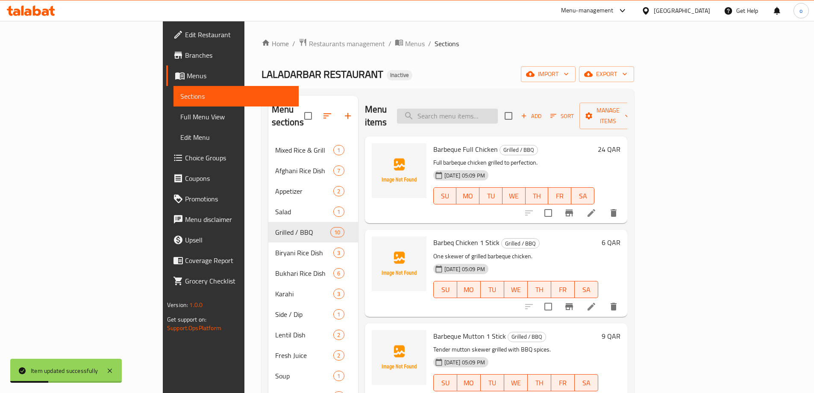
click at [498, 113] on input "search" at bounding box center [447, 116] width 101 height 15
paste input "Boneless Chicken Stick"
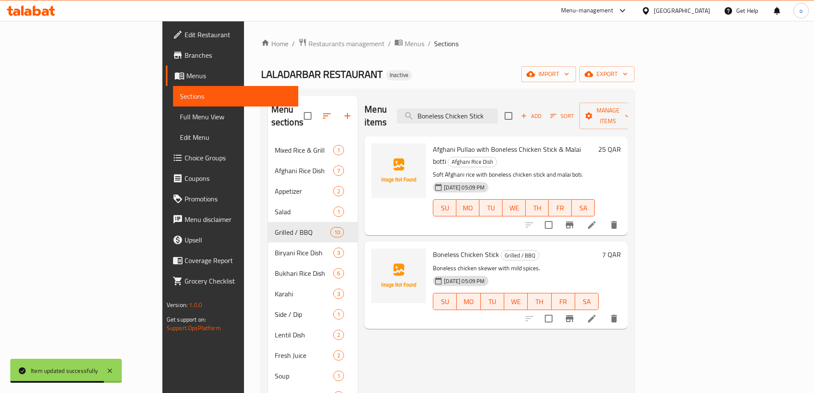
type input "Boneless Chicken Stick"
click at [604, 311] on li at bounding box center [592, 318] width 24 height 15
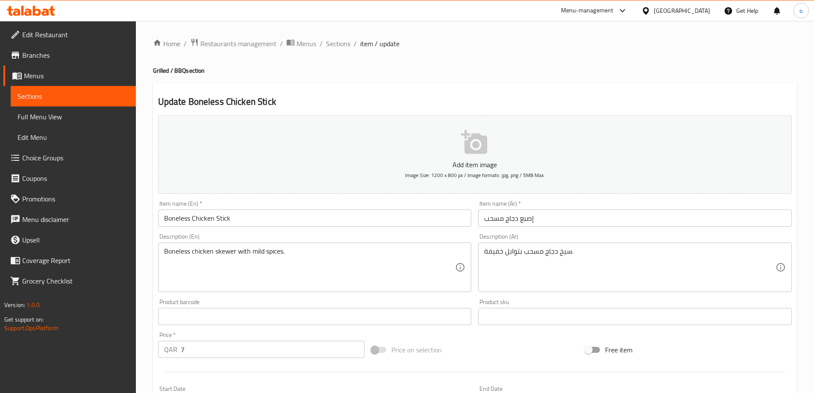
click at [507, 217] on input "إصبع دجاج مسحب" at bounding box center [635, 217] width 314 height 17
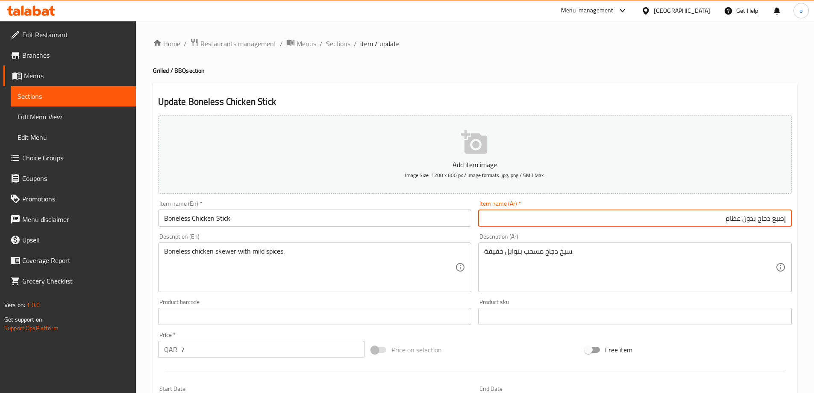
type input "إصبع دجاج بدون عظام"
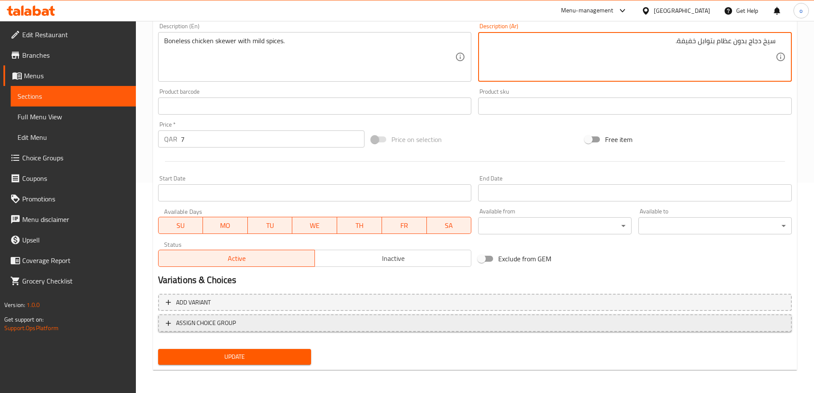
scroll to position [211, 0]
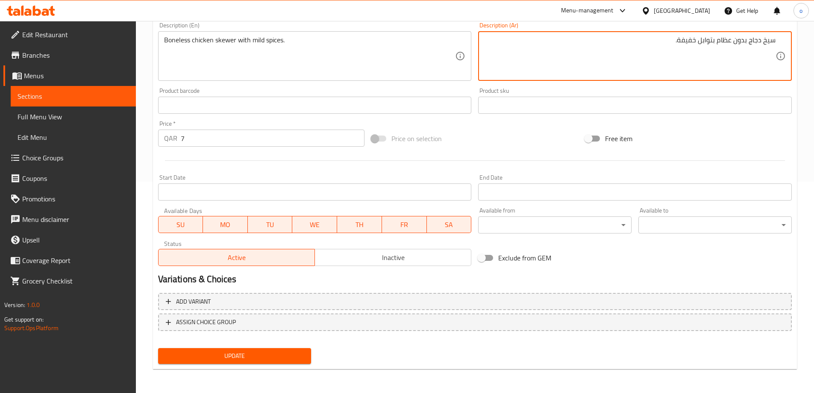
type textarea "سيخ دجاج بدون عظام بتوابل خفيفة."
click at [295, 354] on span "Update" at bounding box center [235, 355] width 140 height 11
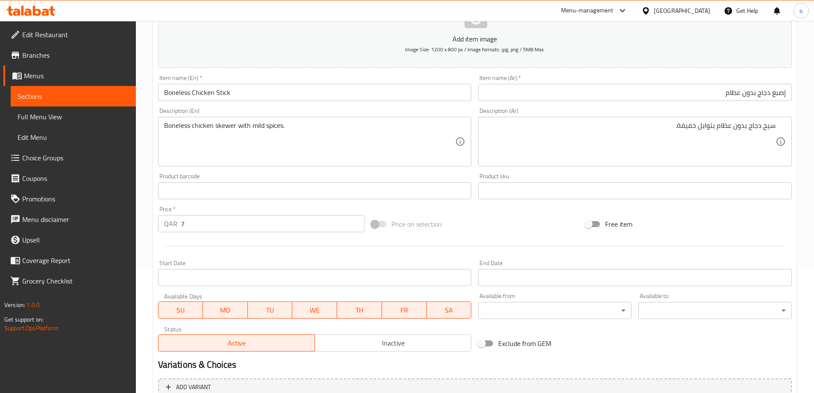
scroll to position [0, 0]
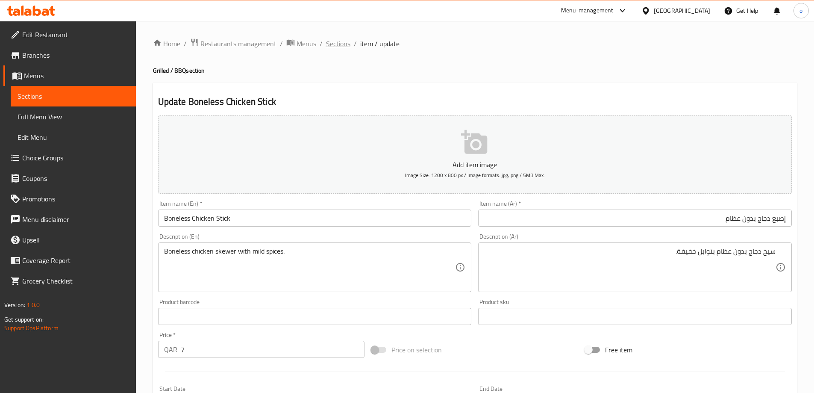
click at [332, 44] on span "Sections" at bounding box center [338, 43] width 24 height 10
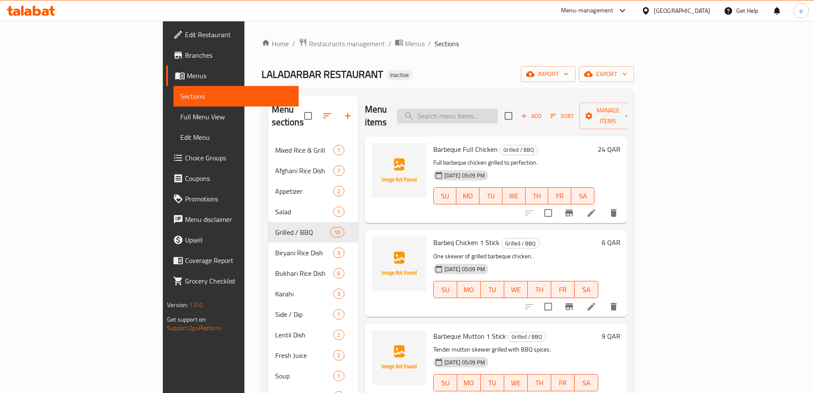
click at [498, 109] on input "search" at bounding box center [447, 116] width 101 height 15
paste input "Cucumber Yogurt"
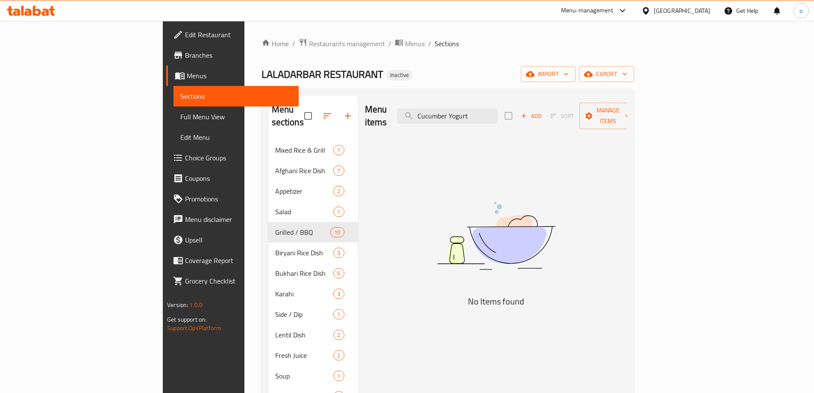
drag, startPoint x: 505, startPoint y: 110, endPoint x: 446, endPoint y: 116, distance: 59.7
click at [446, 116] on div "Menu items Cucumber Yogurt Add Sort Manage items" at bounding box center [496, 116] width 262 height 41
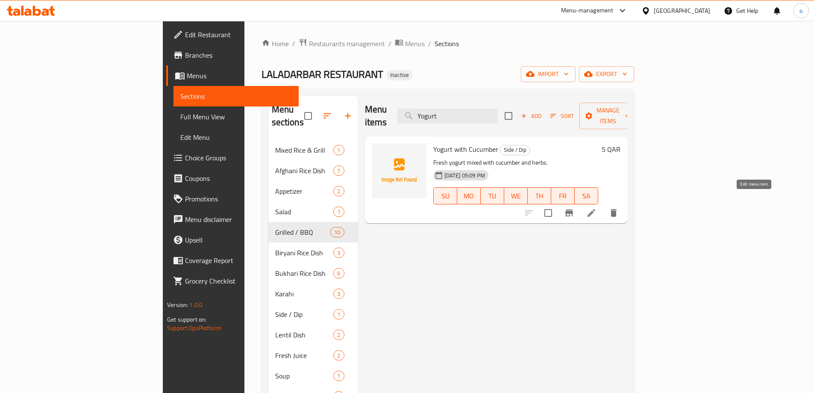
type input "Yogurt"
click at [596, 208] on icon at bounding box center [591, 213] width 10 height 10
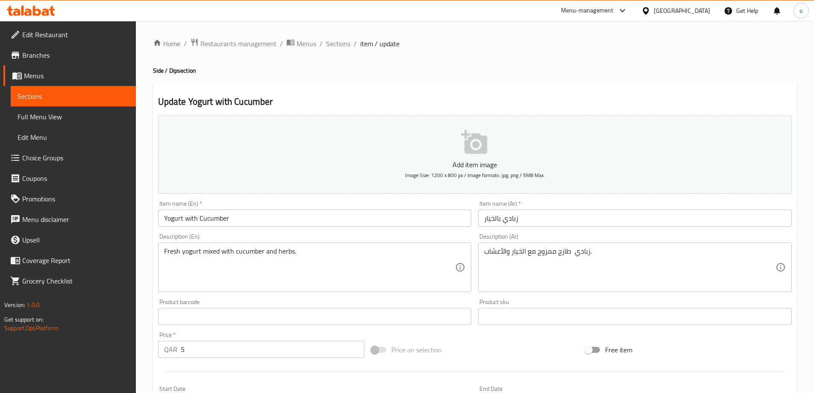
click at [268, 220] on input "Yogurt with Cucumber" at bounding box center [315, 217] width 314 height 17
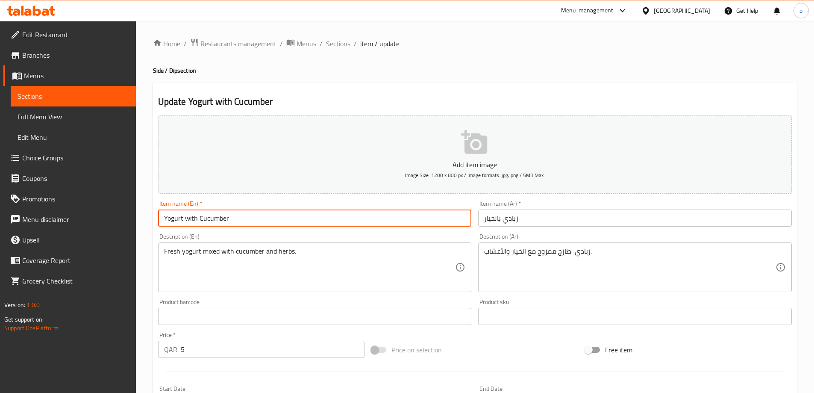
click at [268, 220] on input "Yogurt with Cucumber" at bounding box center [315, 217] width 314 height 17
paste input "Cucumber Yogurt"
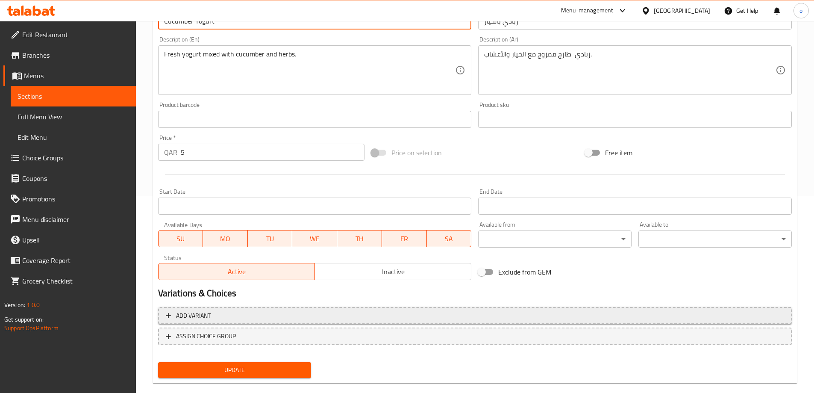
scroll to position [211, 0]
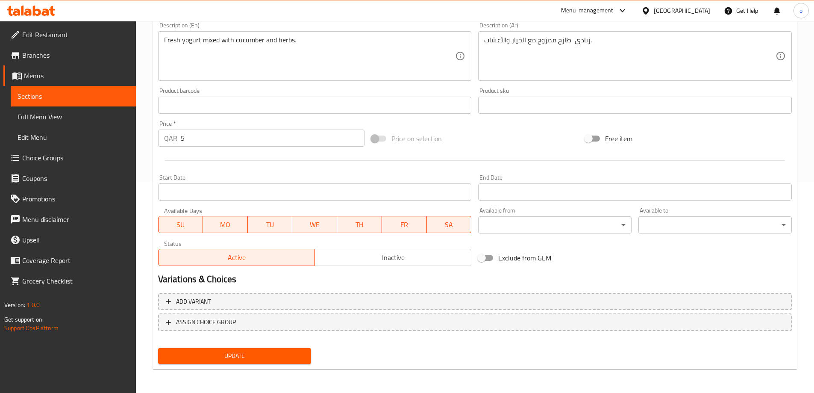
type input "Cucumber Yogurt"
click at [272, 349] on button "Update" at bounding box center [234, 356] width 153 height 16
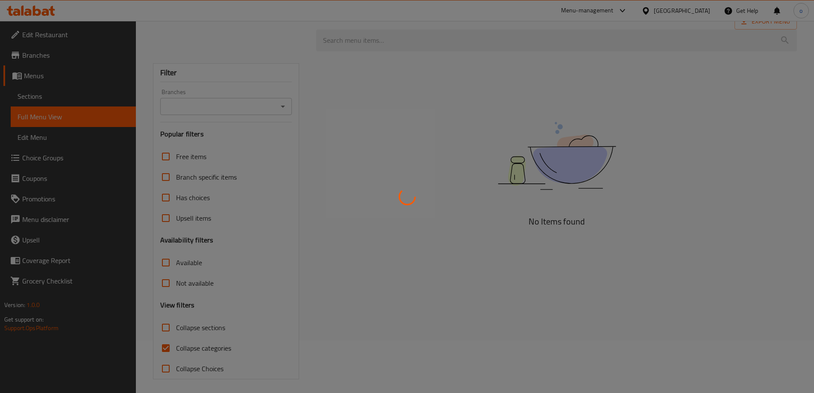
scroll to position [56, 0]
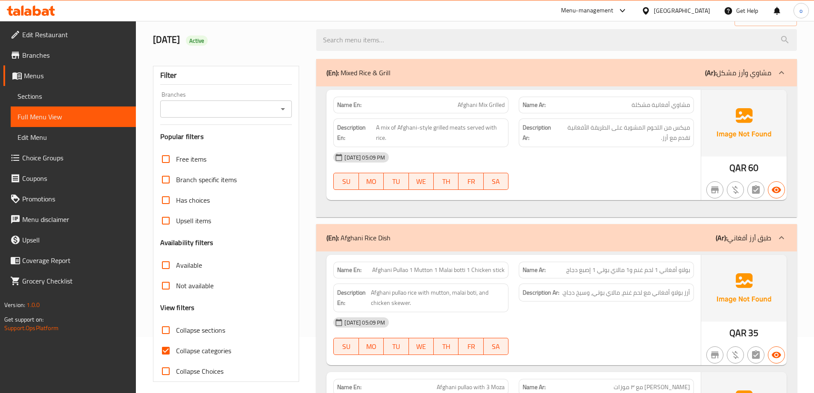
click at [212, 355] on span "Collapse categories" at bounding box center [203, 350] width 55 height 10
click at [176, 355] on input "Collapse categories" at bounding box center [166, 350] width 21 height 21
checkbox input "false"
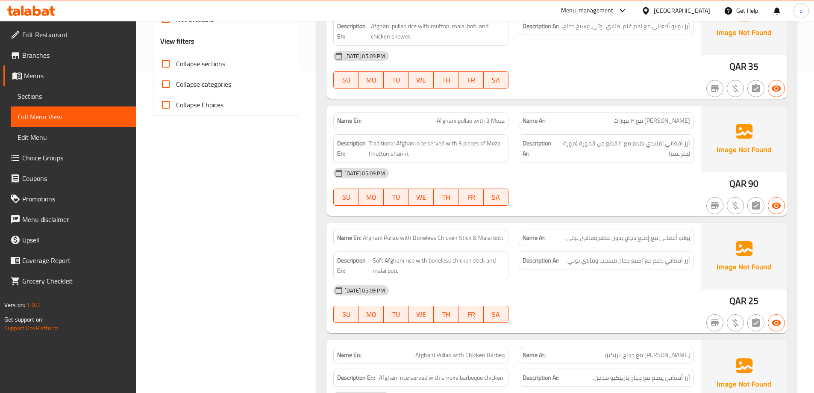
scroll to position [385, 0]
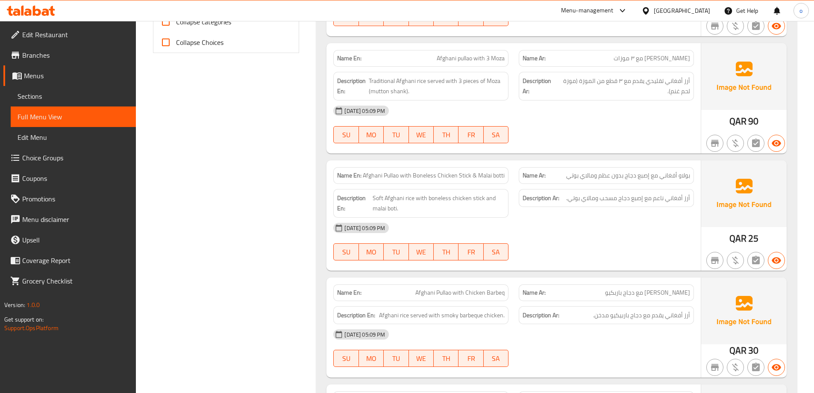
click at [430, 176] on span "Afghani Pullao with Boneless Chicken Stick & Malai botti" at bounding box center [434, 175] width 142 height 9
copy span "Afghani Pullao with Boneless Chicken Stick & Malai botti"
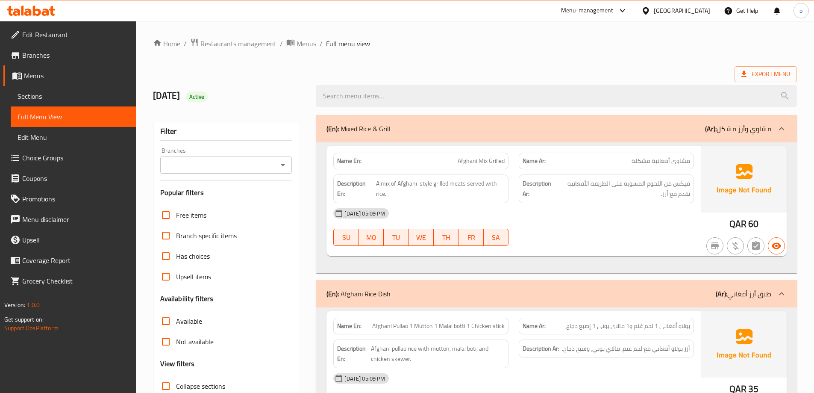
scroll to position [171, 0]
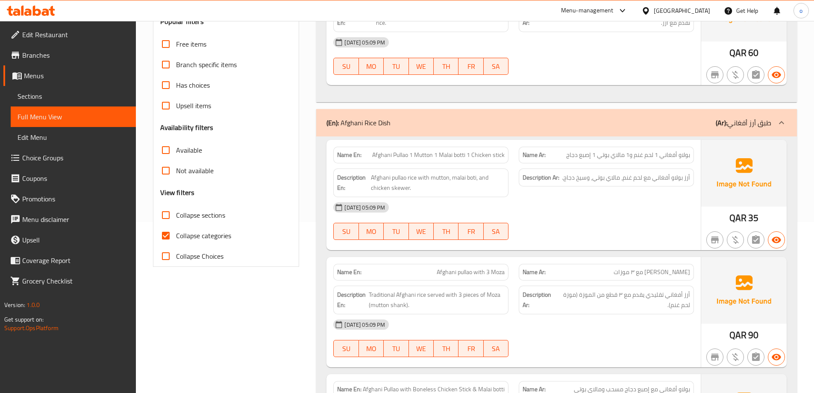
click at [222, 237] on span "Collapse categories" at bounding box center [203, 235] width 55 height 10
click at [176, 237] on input "Collapse categories" at bounding box center [166, 235] width 21 height 21
checkbox input "false"
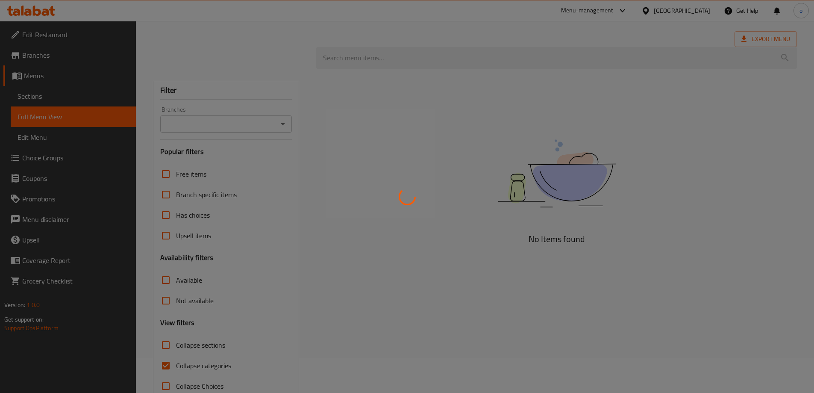
scroll to position [56, 0]
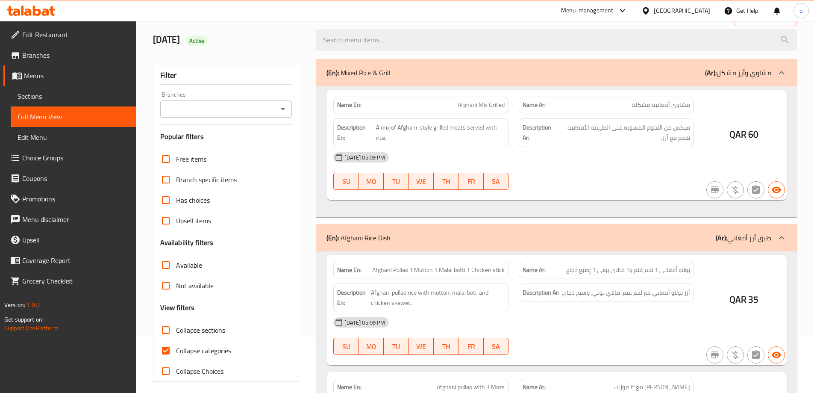
click at [212, 348] on div at bounding box center [407, 196] width 814 height 393
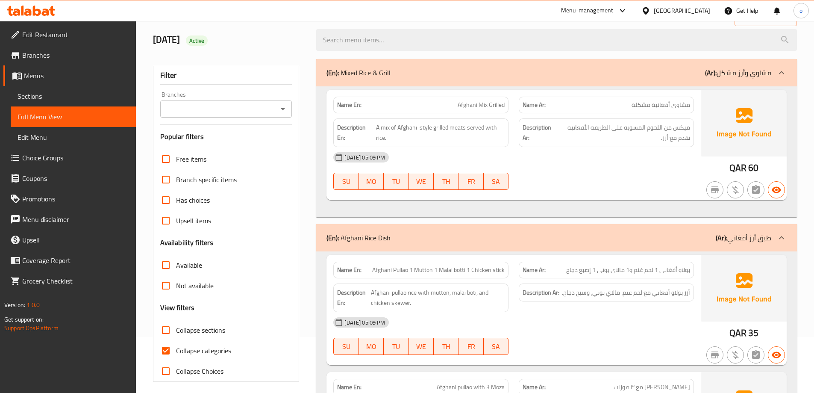
click at [212, 348] on span "Collapse categories" at bounding box center [203, 350] width 55 height 10
click at [176, 348] on input "Collapse categories" at bounding box center [166, 350] width 21 height 21
checkbox input "false"
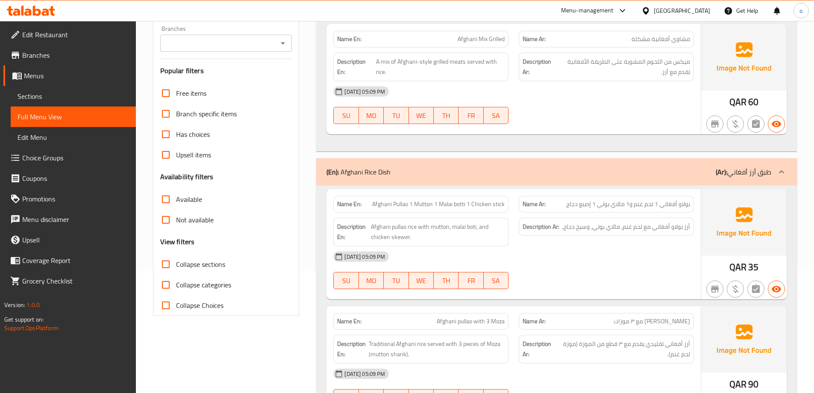
scroll to position [0, 0]
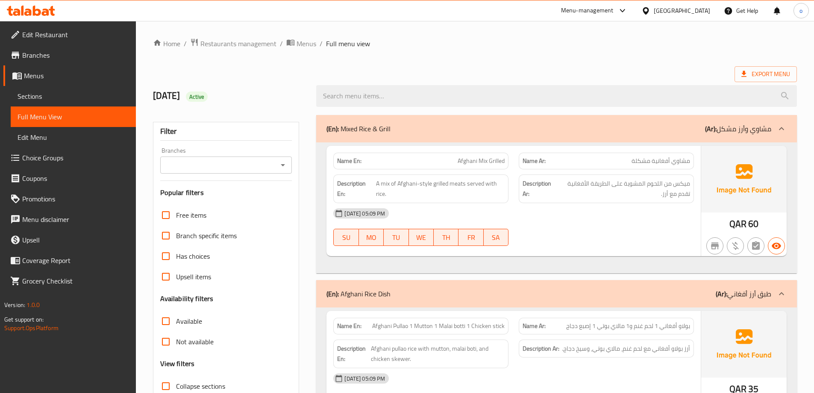
click at [505, 48] on ol "Home / Restaurants management / Menus / Full menu view" at bounding box center [475, 43] width 644 height 11
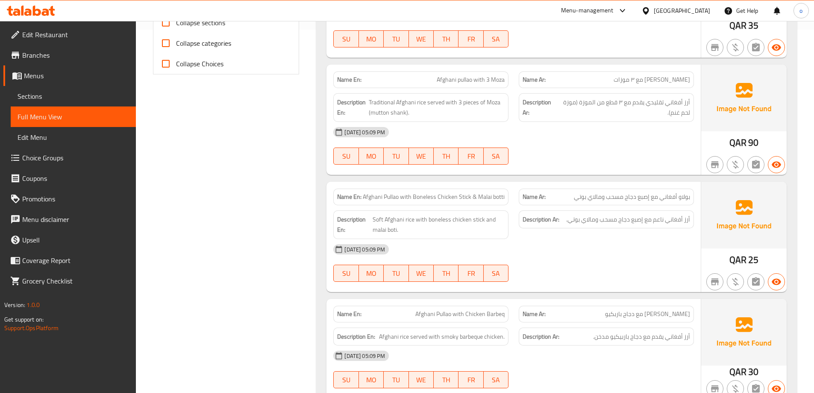
click at [429, 196] on span "Afghani Pullao with Boneless Chicken Stick & Malai botti" at bounding box center [434, 196] width 142 height 9
copy span "Boneless"
click at [427, 196] on span "Afghani Pullao with Boneless Chicken Stick & Malai botti" at bounding box center [434, 196] width 142 height 9
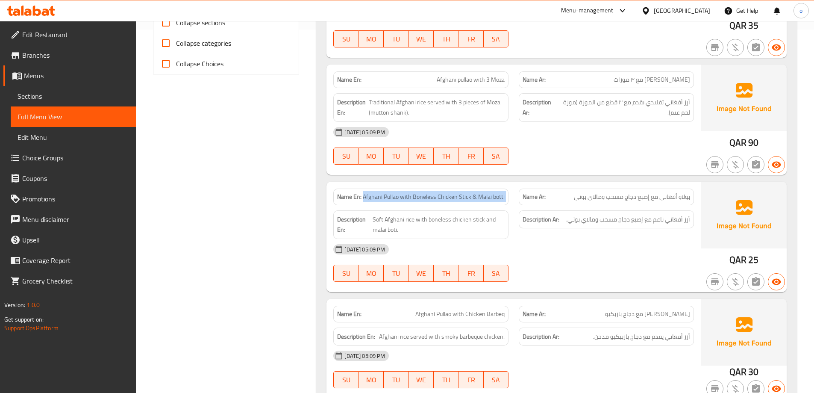
click at [427, 196] on span "Afghani Pullao with Boneless Chicken Stick & Malai botti" at bounding box center [434, 196] width 142 height 9
copy span "Afghani Pullao with Boneless Chicken Stick & Malai botti"
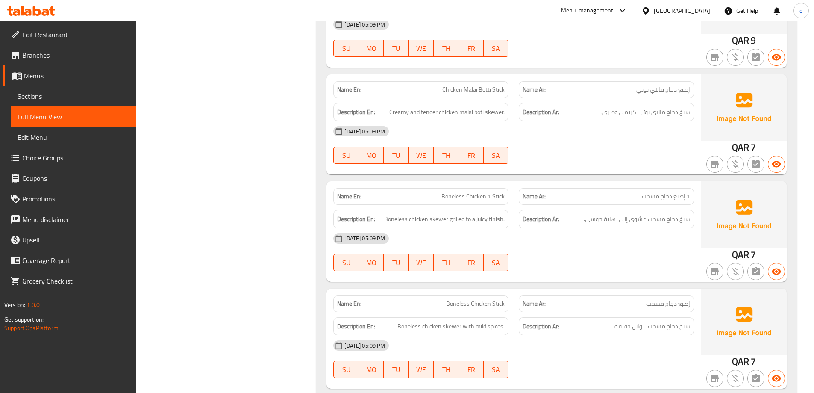
click at [467, 197] on span "Boneless Chicken 1 Stick" at bounding box center [472, 196] width 63 height 9
copy span "Boneless Chicken 1 Stick"
click at [476, 306] on span "Boneless Chicken Stick" at bounding box center [475, 303] width 59 height 9
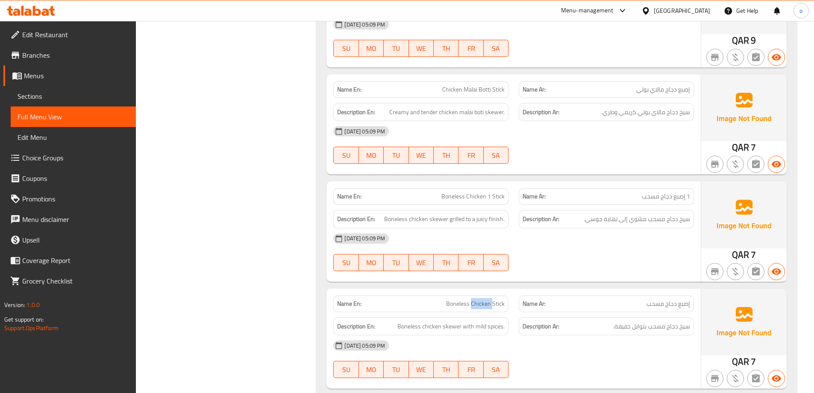
click at [476, 306] on span "Boneless Chicken Stick" at bounding box center [475, 303] width 59 height 9
copy span "Boneless Chicken Stick"
